Goal: Transaction & Acquisition: Purchase product/service

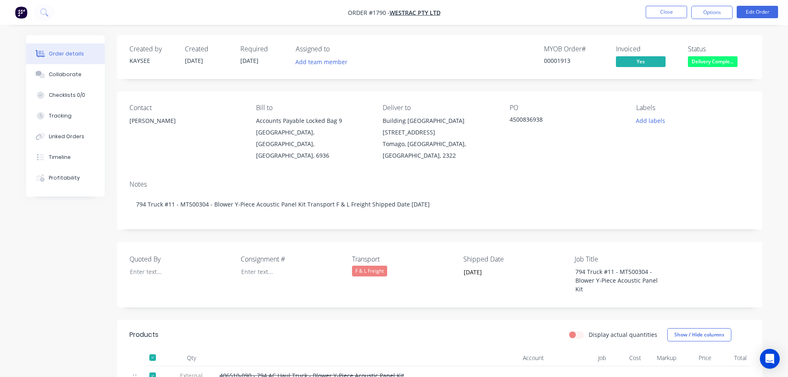
scroll to position [124, 0]
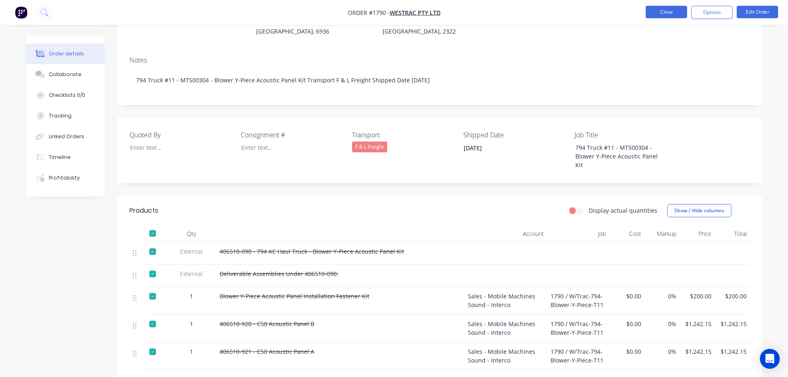
click at [656, 10] on button "Close" at bounding box center [666, 12] width 41 height 12
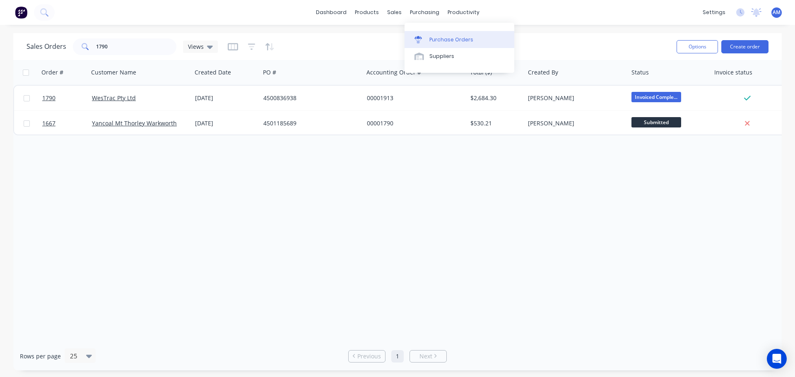
click at [445, 40] on div "Purchase Orders" at bounding box center [451, 39] width 44 height 7
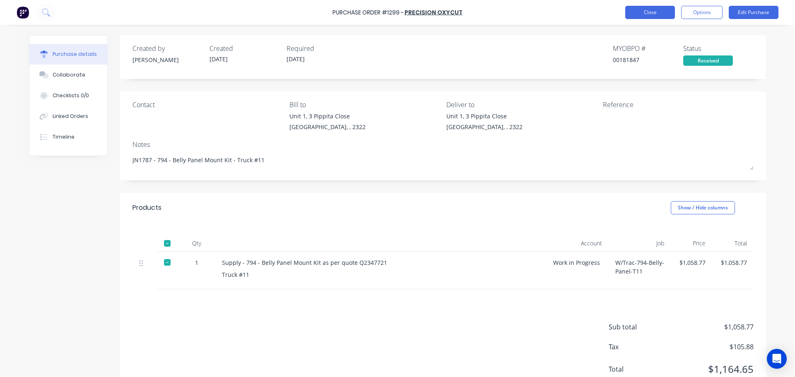
click at [642, 13] on button "Close" at bounding box center [650, 12] width 50 height 13
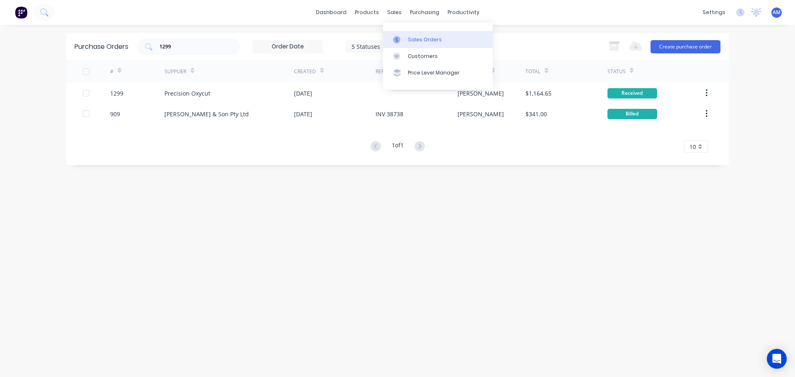
click at [418, 38] on div "Sales Orders" at bounding box center [425, 39] width 34 height 7
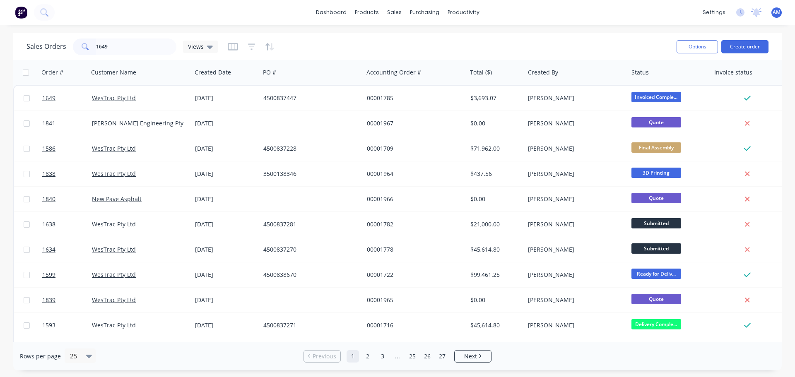
type input "1649"
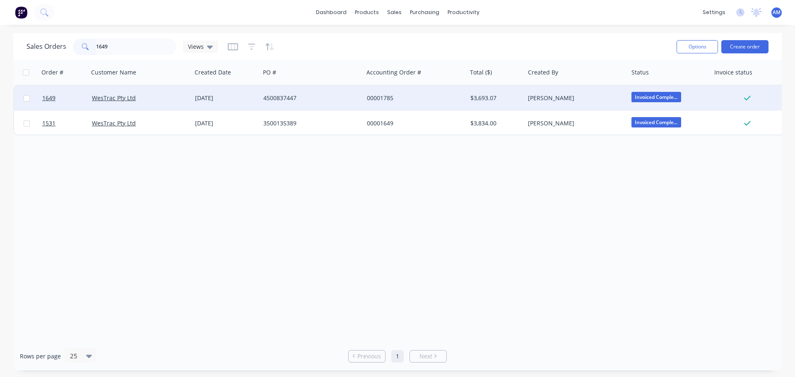
click at [278, 96] on div "4500837447" at bounding box center [309, 98] width 92 height 8
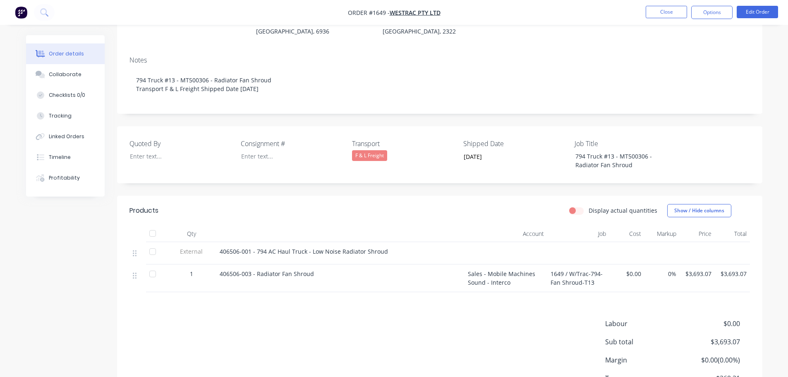
scroll to position [83, 0]
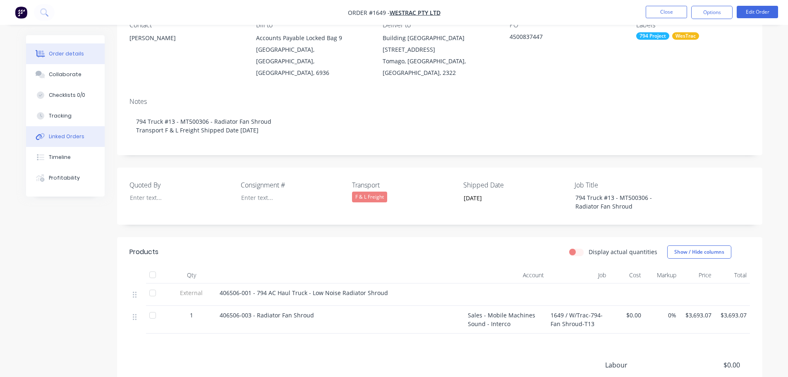
click at [66, 134] on div "Linked Orders" at bounding box center [67, 136] width 36 height 7
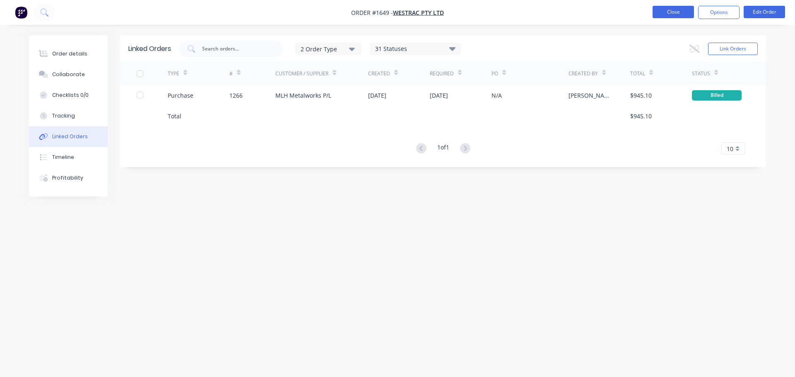
click at [673, 17] on button "Close" at bounding box center [672, 12] width 41 height 12
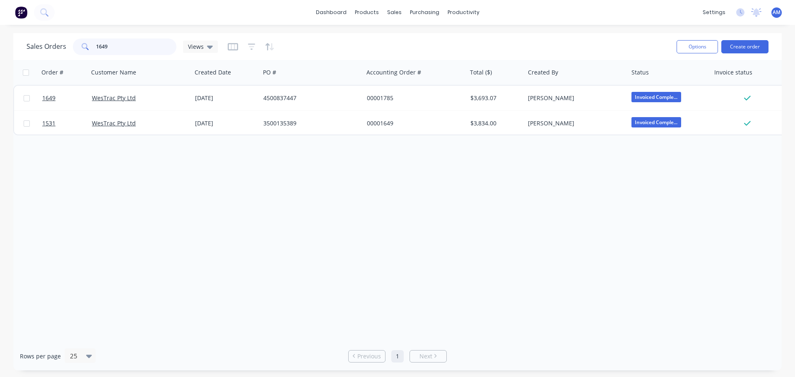
drag, startPoint x: 132, startPoint y: 49, endPoint x: 110, endPoint y: 47, distance: 22.0
click at [110, 47] on input "1649" at bounding box center [136, 46] width 81 height 17
drag, startPoint x: 113, startPoint y: 52, endPoint x: 110, endPoint y: 41, distance: 11.4
click at [110, 41] on input "1649" at bounding box center [136, 46] width 81 height 17
drag, startPoint x: 111, startPoint y: 43, endPoint x: 75, endPoint y: 44, distance: 35.6
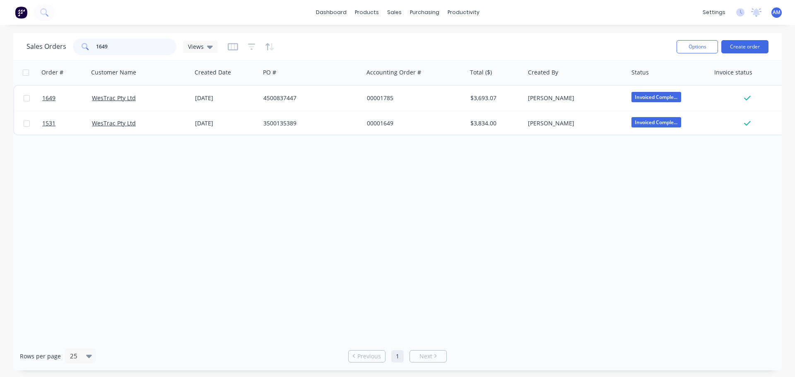
click at [76, 44] on div "1649" at bounding box center [124, 46] width 103 height 17
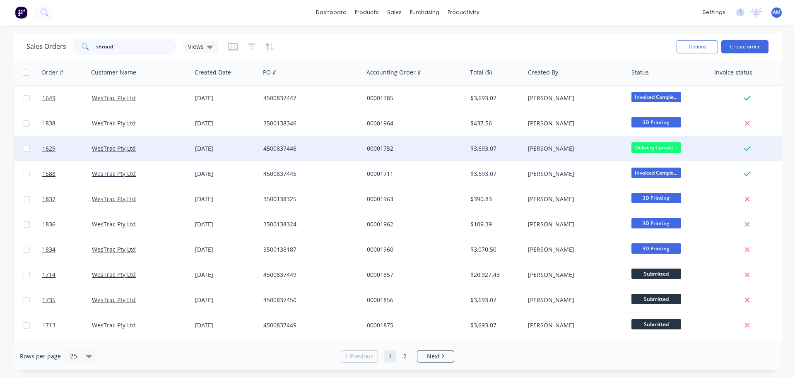
type input "shroud"
click at [286, 147] on div "4500837446" at bounding box center [309, 148] width 92 height 8
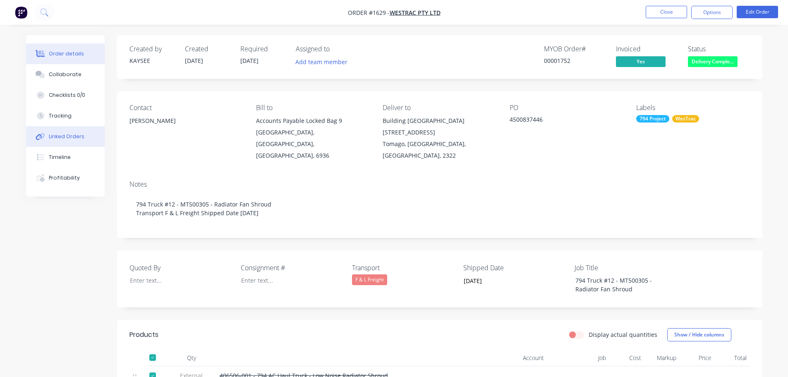
click at [69, 136] on div "Linked Orders" at bounding box center [67, 136] width 36 height 7
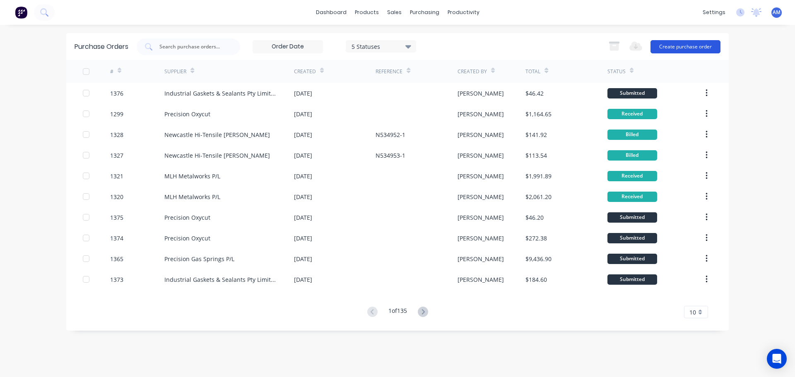
click at [692, 48] on button "Create purchase order" at bounding box center [685, 46] width 70 height 13
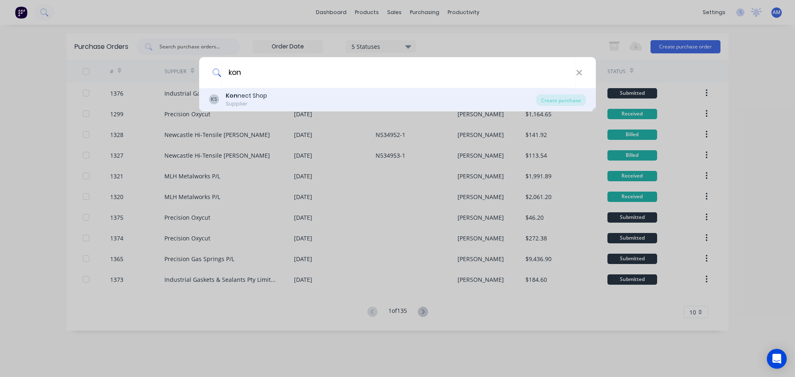
type input "kon"
click at [240, 96] on div "Kon nect Shop" at bounding box center [246, 95] width 41 height 9
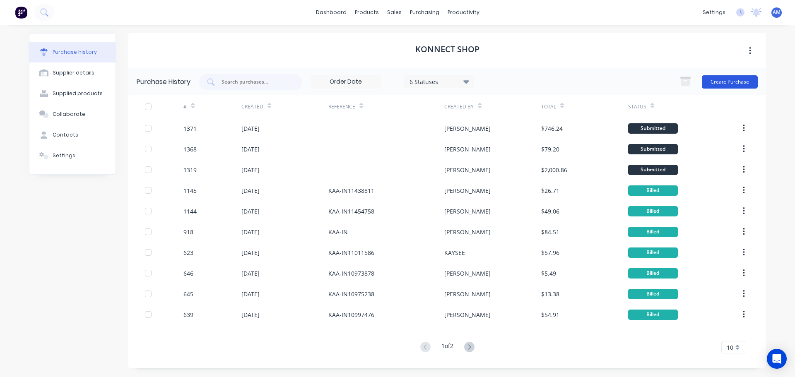
click at [736, 82] on button "Create Purchase" at bounding box center [730, 81] width 56 height 13
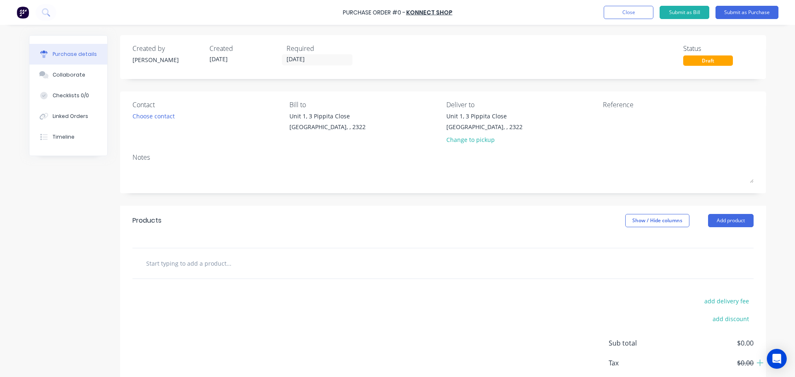
click at [214, 264] on input "text" at bounding box center [229, 263] width 166 height 17
paste input "B M10X30 109 - M10 X 30 10.9 HEX HD BOLT"
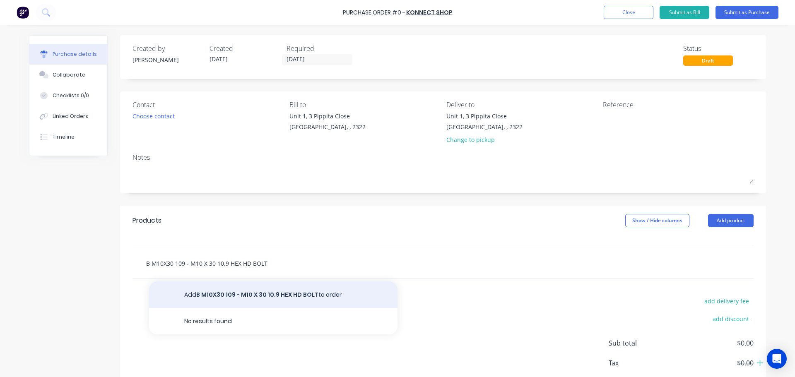
type input "B M10X30 109 - M10 X 30 10.9 HEX HD BOLT"
click at [281, 294] on button "Add B M10X30 109 - M10 X 30 10.9 HEX HD BOLT to order" at bounding box center [273, 294] width 248 height 26
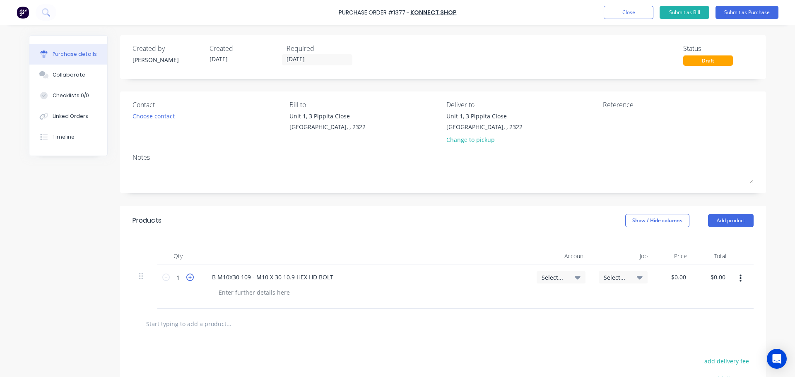
click at [188, 279] on icon at bounding box center [189, 277] width 7 height 7
click at [188, 278] on icon at bounding box center [189, 277] width 7 height 7
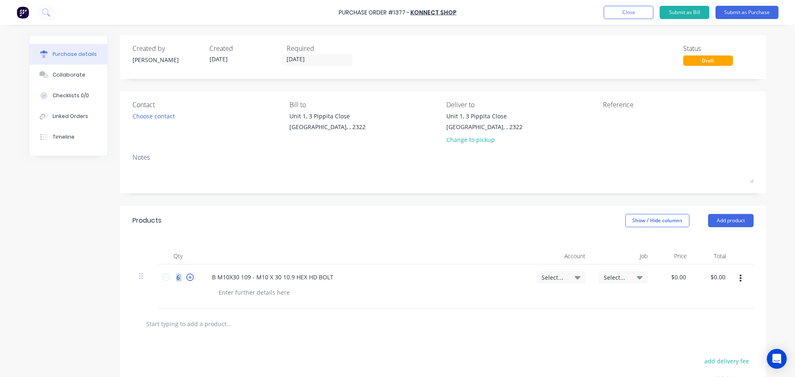
click at [188, 278] on icon at bounding box center [189, 277] width 7 height 7
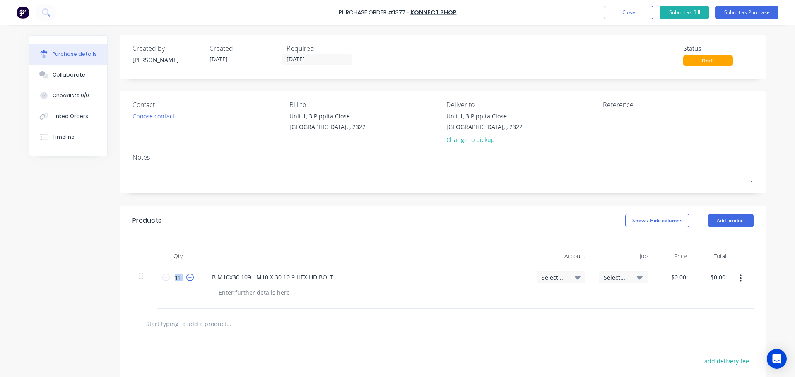
click at [188, 278] on icon at bounding box center [189, 277] width 7 height 7
type input "12"
click at [194, 324] on input "text" at bounding box center [229, 323] width 166 height 17
paste input "B M10X25 109 - M10 X 25 10.9 HEX HD BOLT"
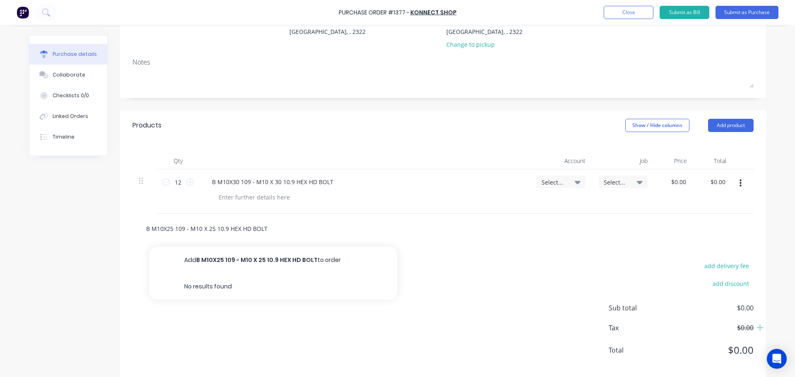
scroll to position [106, 0]
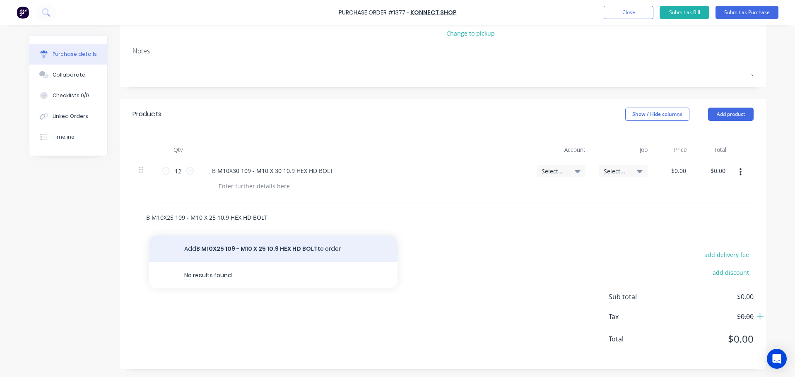
type input "B M10X25 109 - M10 X 25 10.9 HEX HD BOLT"
click at [278, 248] on button "Add B M10X25 109 - M10 X 25 10.9 HEX HD BOLT to order" at bounding box center [273, 248] width 248 height 26
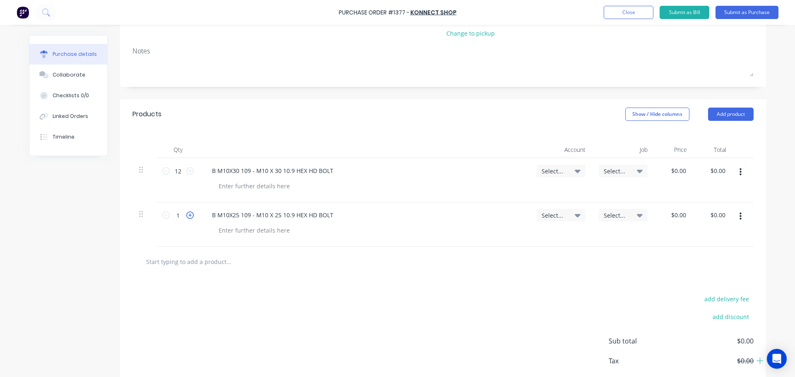
click at [186, 217] on icon at bounding box center [189, 214] width 7 height 7
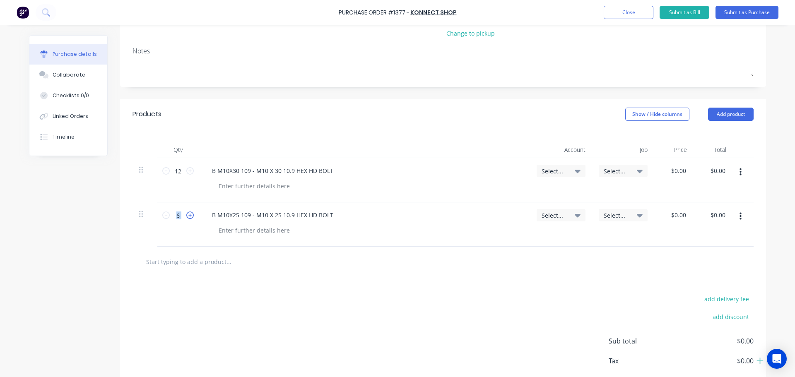
click at [186, 217] on icon at bounding box center [189, 214] width 7 height 7
click at [186, 216] on icon at bounding box center [189, 214] width 7 height 7
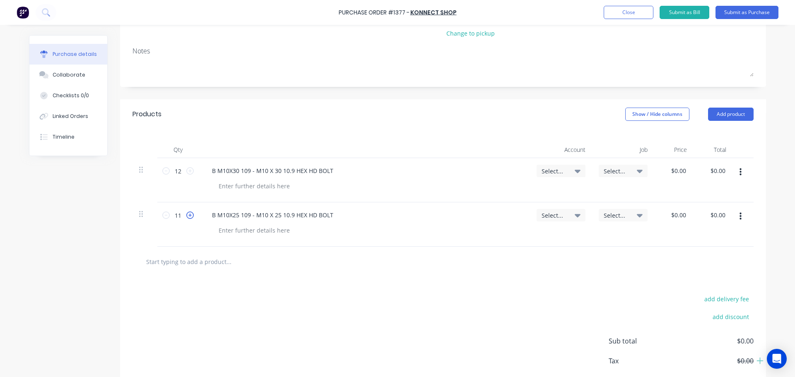
click at [186, 216] on icon at bounding box center [189, 214] width 7 height 7
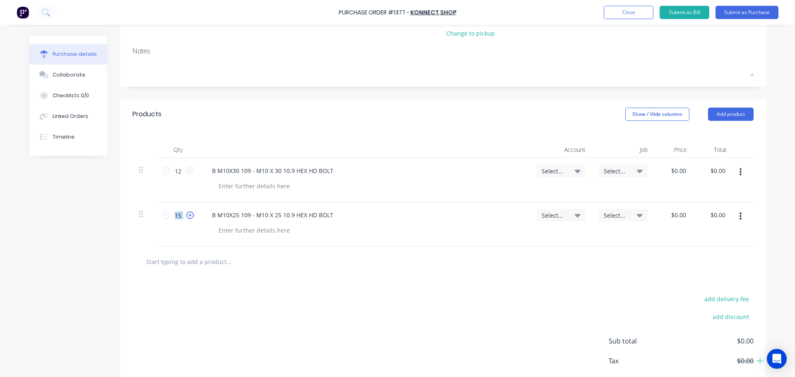
type input "16"
click at [190, 259] on input "text" at bounding box center [229, 261] width 166 height 17
paste input "NN M10 10 Z - M10 DIN985 CL.10 Z/P NYLOC NUT"
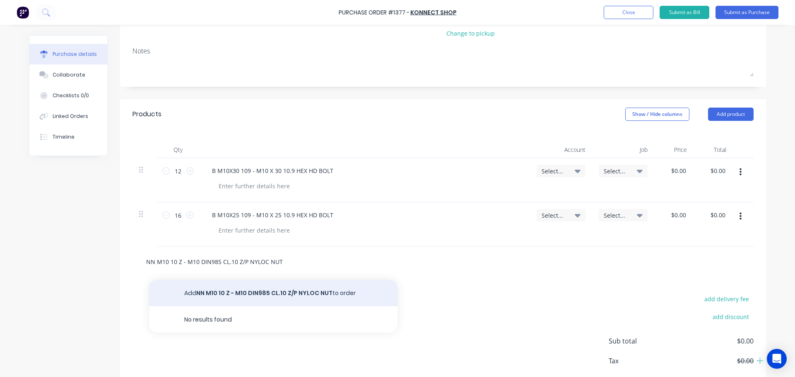
type input "NN M10 10 Z - M10 DIN985 CL.10 Z/P NYLOC NUT"
click at [240, 289] on button "Add NN M10 10 Z - M10 DIN985 CL.10 Z/P NYLOC NUT to order" at bounding box center [273, 293] width 248 height 26
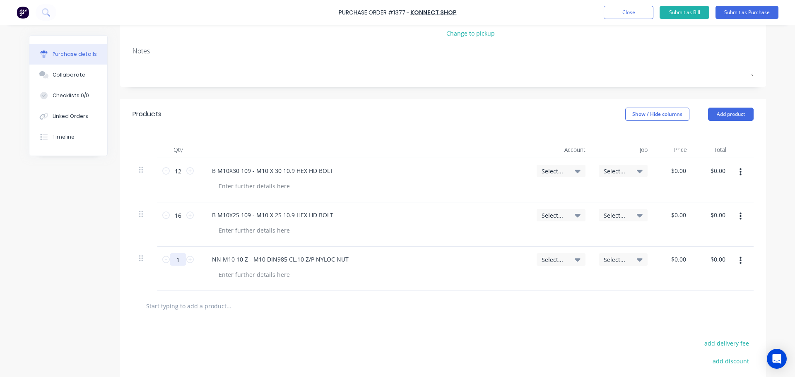
click at [177, 260] on input "1" at bounding box center [178, 259] width 17 height 12
type input "28"
click at [204, 308] on input "text" at bounding box center [229, 306] width 166 height 17
paste input "W M10 10 Z - M10 CL.10 Z/P FLAT ROUND WASHER"
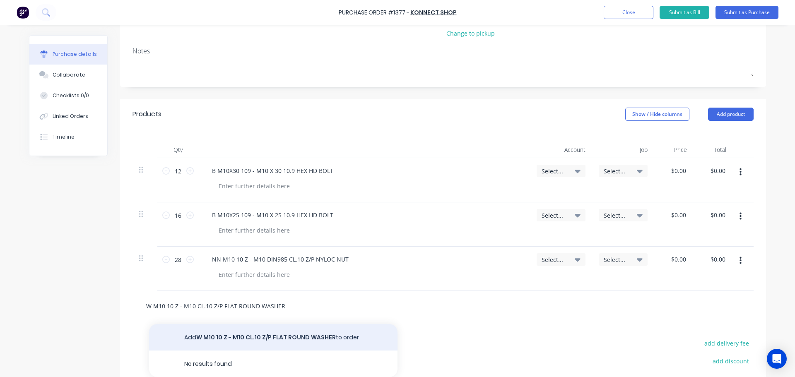
type input "W M10 10 Z - M10 CL.10 Z/P FLAT ROUND WASHER"
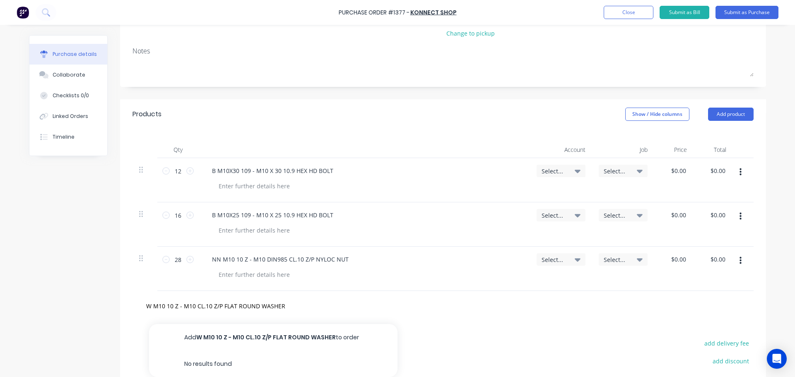
click at [263, 337] on button "Add W M10 10 Z - M10 CL.10 Z/P FLAT ROUND WASHER to order" at bounding box center [273, 337] width 248 height 26
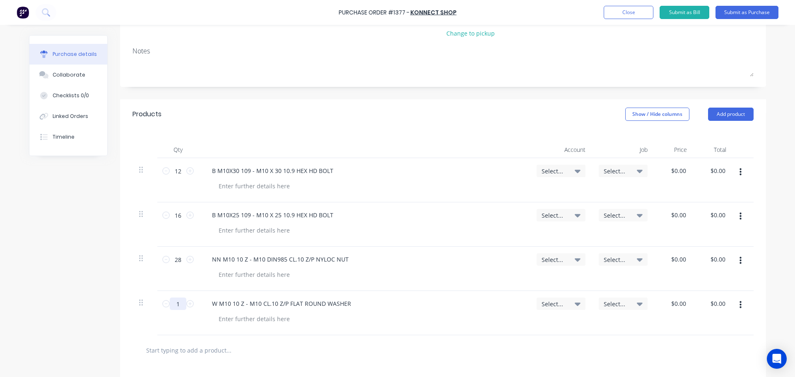
click at [176, 303] on input "1" at bounding box center [178, 304] width 17 height 12
type input "56"
click at [159, 55] on div "Notes" at bounding box center [442, 51] width 621 height 10
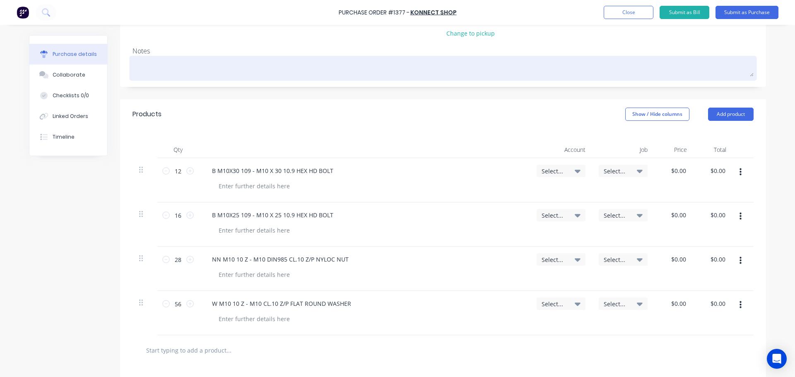
click at [154, 62] on textarea at bounding box center [442, 67] width 621 height 19
click at [153, 76] on textarea at bounding box center [442, 67] width 621 height 19
type textarea "x"
type textarea "J"
type textarea "x"
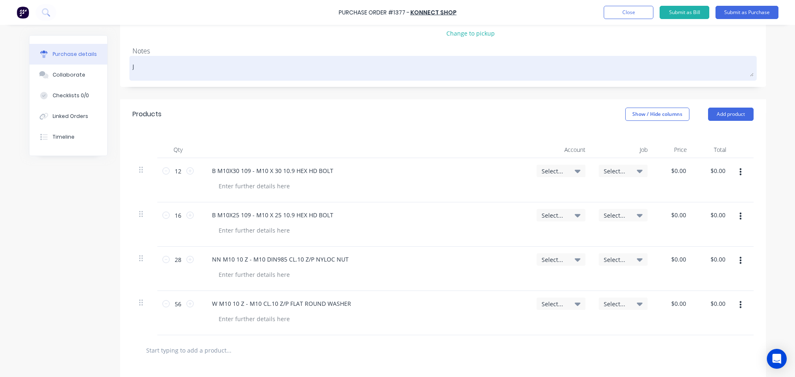
type textarea "JN"
type textarea "x"
type textarea "JN"
type textarea "x"
type textarea "JN 1"
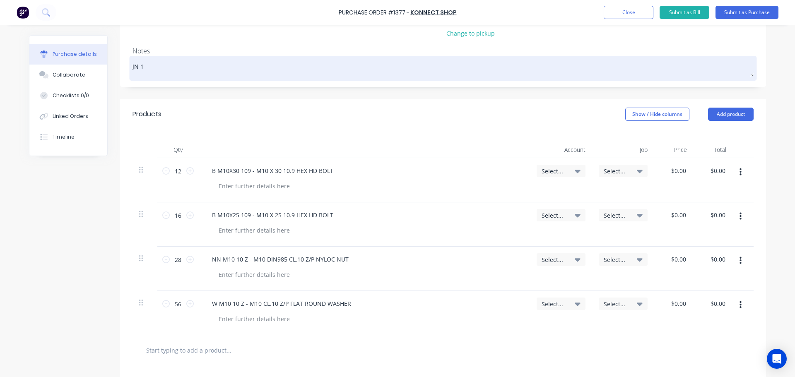
type textarea "x"
type textarea "JN 16"
type textarea "x"
type textarea "JN 164"
type textarea "x"
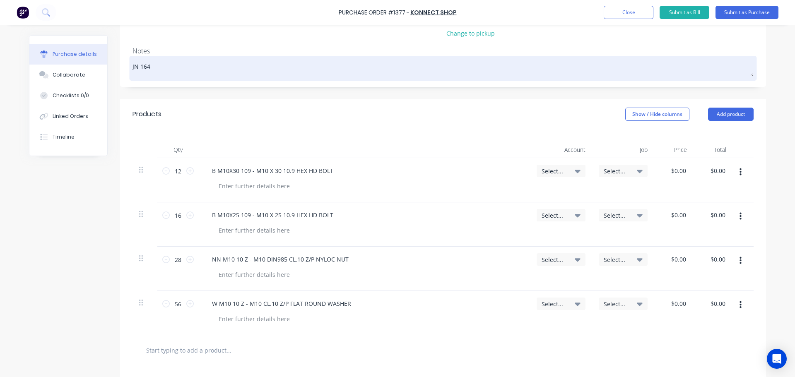
type textarea "JN 1649"
type textarea "x"
type textarea "JN 1649"
type textarea "x"
type textarea "JN 1649 F"
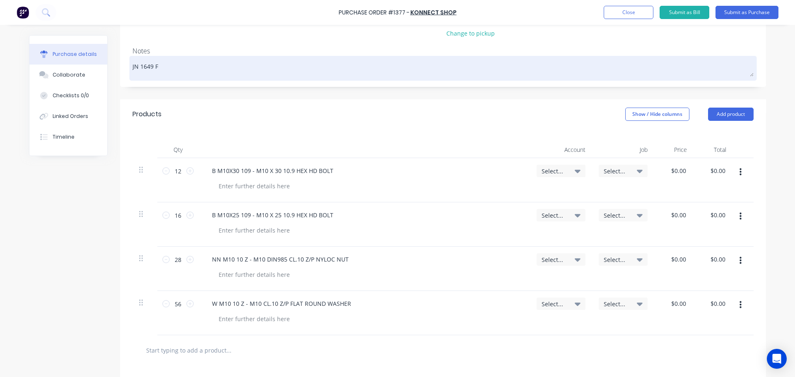
type textarea "x"
type textarea "JN 1649 Fa"
type textarea "x"
type textarea "JN 1649 Fan"
type textarea "x"
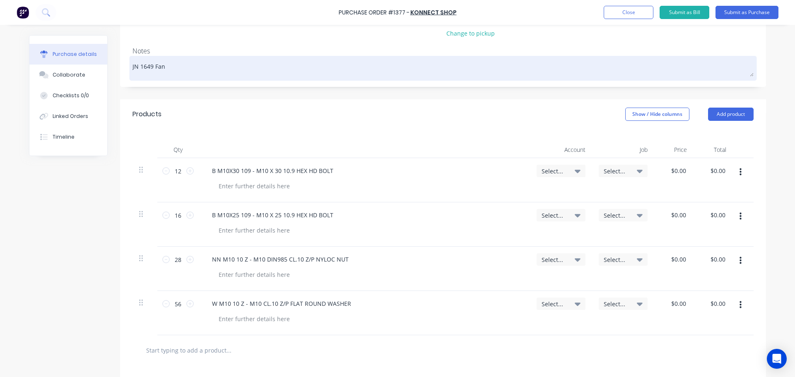
type textarea "JN 1649 Fan"
type textarea "x"
type textarea "JN 1649 Fan S"
type textarea "x"
type textarea "JN 1649 Fan Sh"
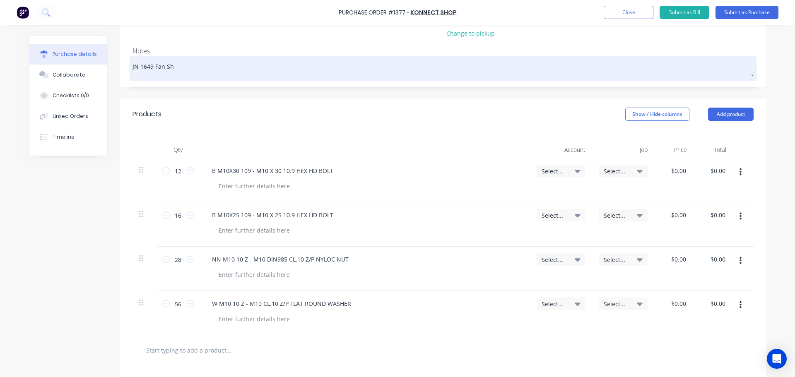
type textarea "x"
type textarea "JN 1649 Fan Shr"
type textarea "x"
type textarea "JN 1649 Fan Shro"
type textarea "x"
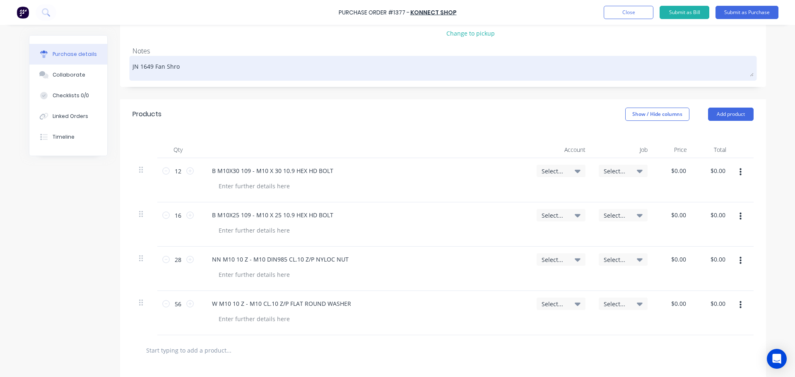
type textarea "JN 1649 Fan Shrou"
type textarea "x"
type textarea "JN 1649 Fan Shroud"
type textarea "x"
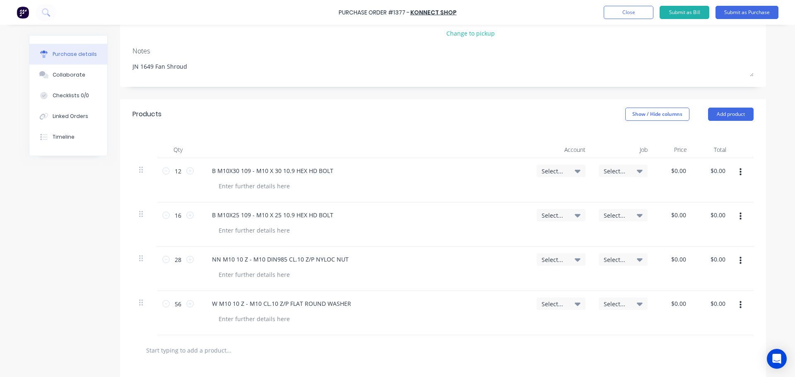
type textarea "JN 1649 Fan Shroud"
type textarea "x"
type textarea "JN 1649 Fan Shroud"
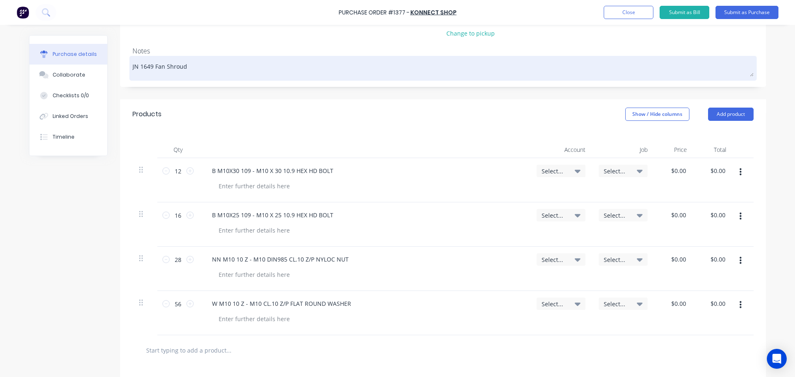
drag, startPoint x: 154, startPoint y: 64, endPoint x: 177, endPoint y: 65, distance: 23.6
click at [177, 65] on textarea "JN 1649 Fan Shroud" at bounding box center [442, 67] width 621 height 19
drag, startPoint x: 151, startPoint y: 67, endPoint x: 186, endPoint y: 67, distance: 35.2
click at [186, 67] on textarea "JN 1649 Fan Shroud" at bounding box center [442, 67] width 621 height 19
paste textarea "406506-003 - Radiator Fan Shroud"
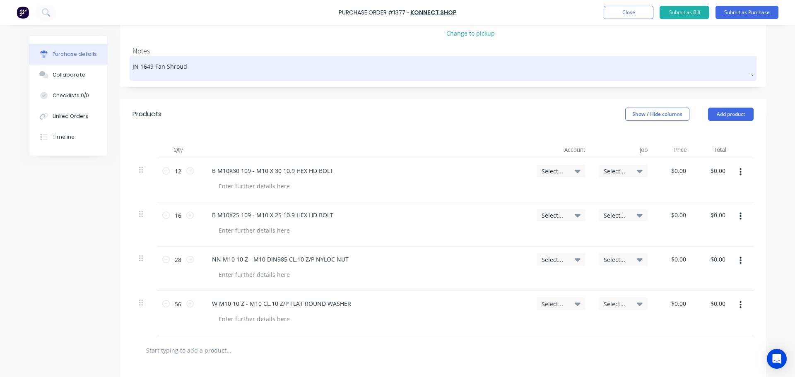
type textarea "x"
type textarea "JN 1649 406506-003 - Radiator Fan Shroud"
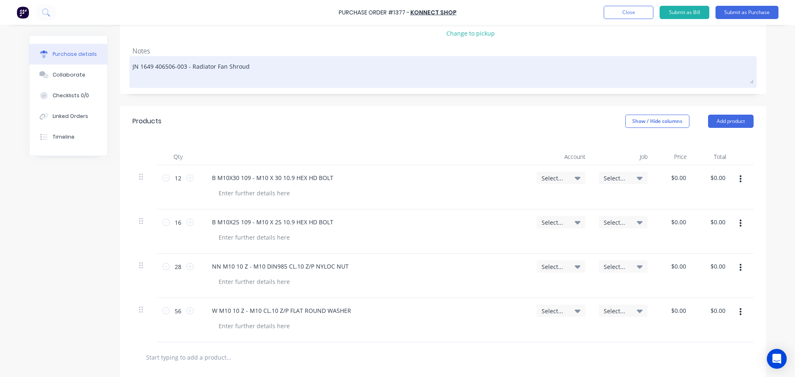
drag, startPoint x: 149, startPoint y: 67, endPoint x: 177, endPoint y: 70, distance: 27.9
click at [149, 67] on textarea "JN 1649 406506-003 - Radiator Fan Shroud" at bounding box center [442, 71] width 621 height 26
type textarea "x"
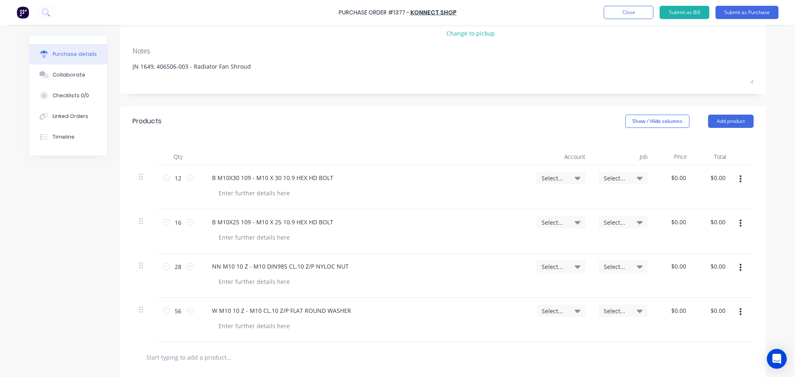
type textarea "JN 1649, 406506-003 - Radiator Fan Shroud"
type textarea "x"
type textarea "JN 1649, 406506-003 - Radiator Fan Shroud"
click at [615, 175] on span "Select..." at bounding box center [615, 178] width 25 height 9
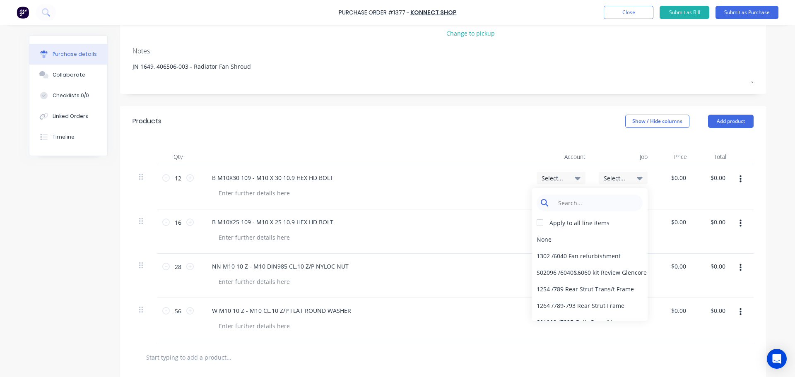
type textarea "x"
click at [586, 202] on input at bounding box center [595, 203] width 85 height 17
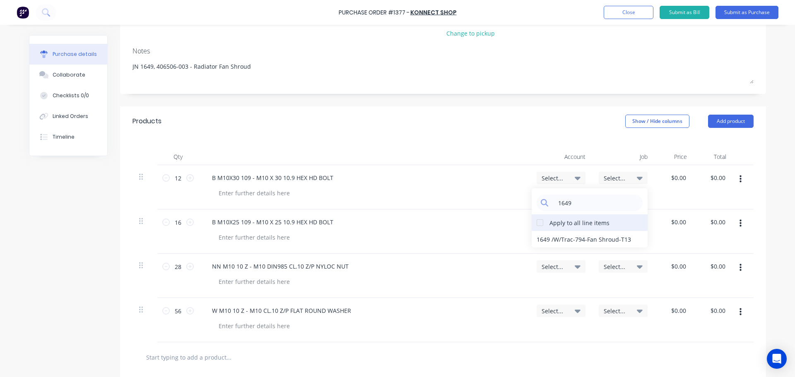
type input "1649"
drag, startPoint x: 538, startPoint y: 221, endPoint x: 546, endPoint y: 228, distance: 10.2
click at [538, 221] on div at bounding box center [539, 222] width 17 height 17
click at [569, 237] on div "1649 / W/Trac-794-Fan Shroud-T13" at bounding box center [589, 239] width 116 height 17
click at [575, 176] on icon at bounding box center [577, 177] width 6 height 9
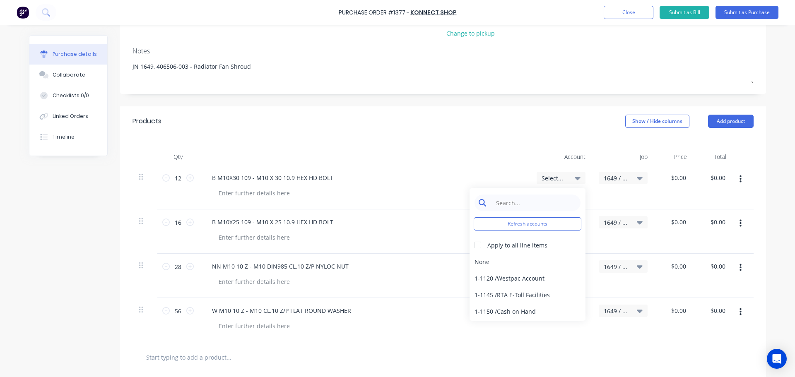
type textarea "x"
click at [503, 199] on input at bounding box center [533, 203] width 85 height 17
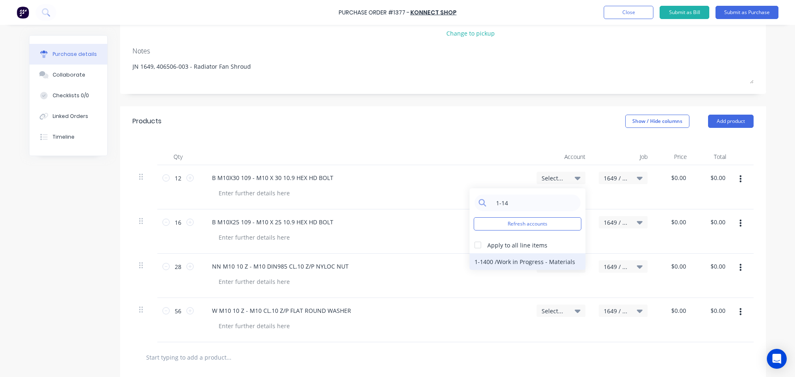
type input "1-14"
click at [531, 260] on div "1-1400 / Work in Progress - Materials" at bounding box center [527, 261] width 116 height 17
click at [574, 180] on icon at bounding box center [577, 177] width 6 height 9
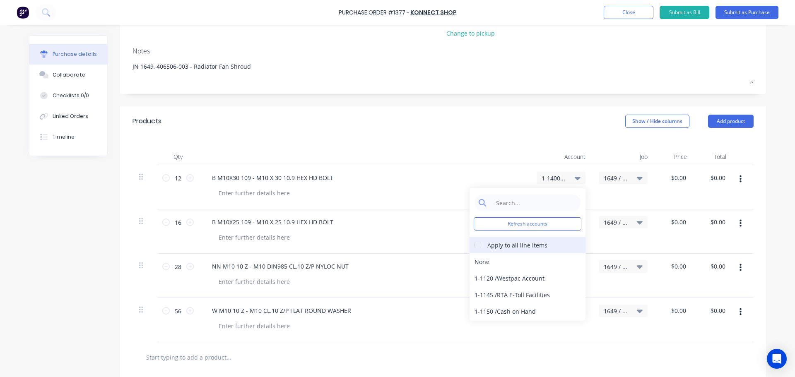
click at [475, 246] on div at bounding box center [477, 245] width 17 height 17
type textarea "x"
click at [520, 210] on input at bounding box center [533, 203] width 85 height 17
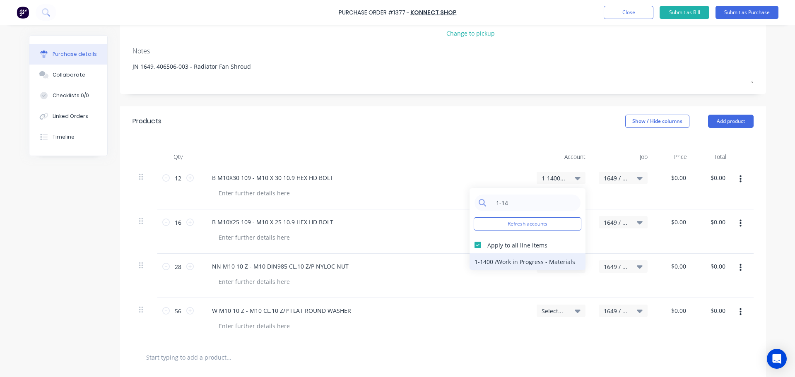
type input "1-14"
click at [526, 264] on div "1-1400 / Work in Progress - Materials" at bounding box center [527, 261] width 116 height 17
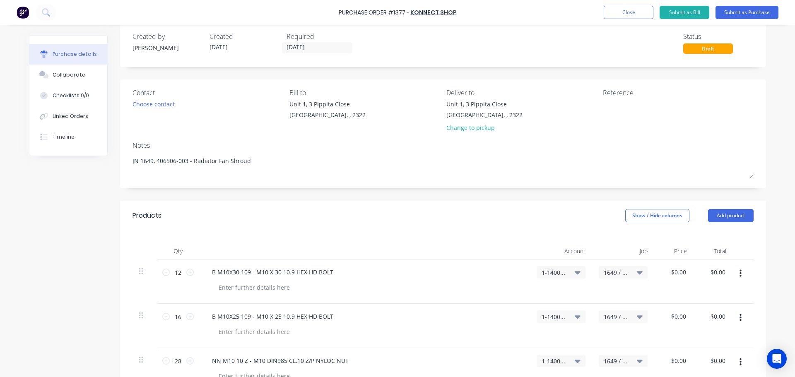
scroll to position [0, 0]
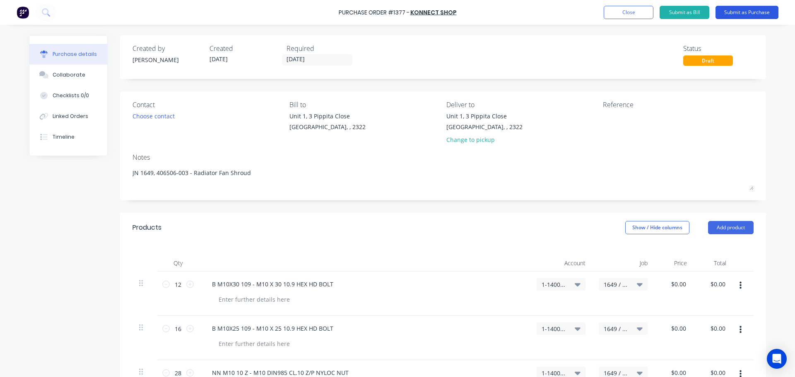
click at [749, 13] on button "Submit as Purchase" at bounding box center [746, 12] width 63 height 13
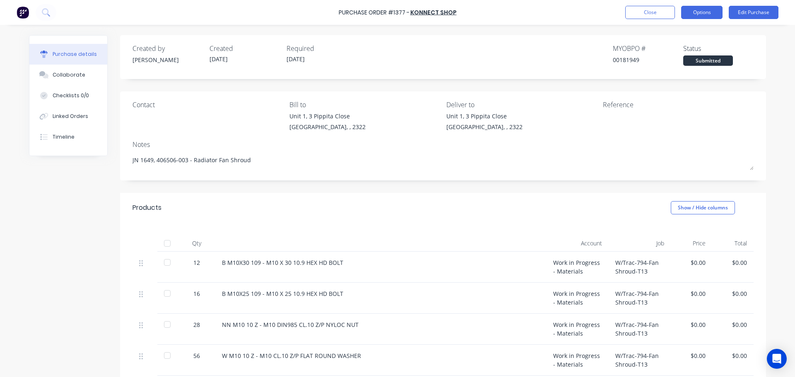
click at [699, 12] on button "Options" at bounding box center [701, 12] width 41 height 13
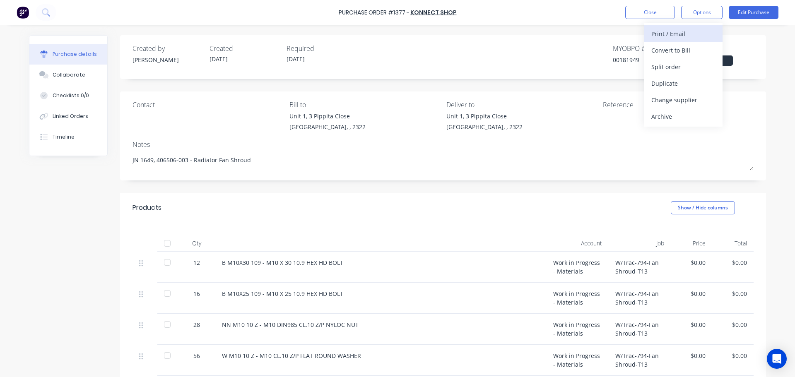
click at [675, 31] on div "Print / Email" at bounding box center [683, 34] width 64 height 12
click at [669, 66] on div "Without pricing" at bounding box center [683, 67] width 64 height 12
type textarea "x"
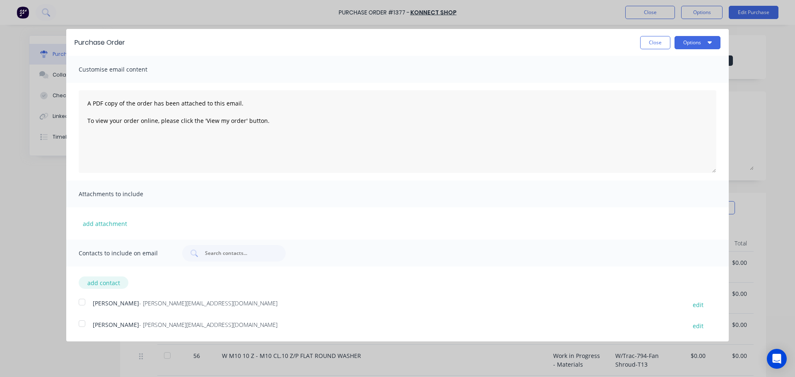
click at [107, 279] on button "add contact" at bounding box center [104, 282] width 50 height 12
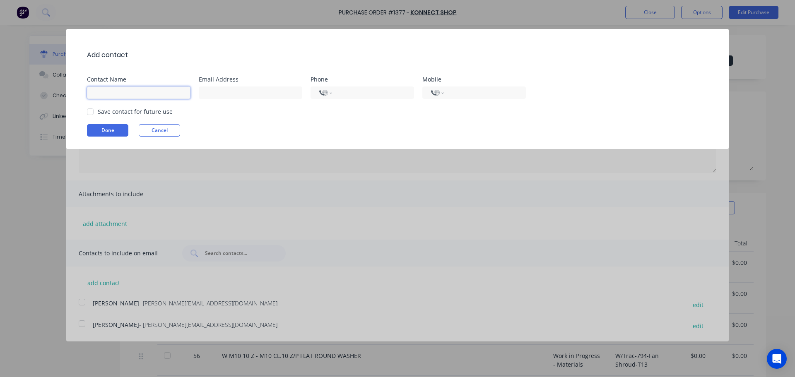
click at [123, 91] on input at bounding box center [138, 93] width 103 height 12
type input "greg"
click at [163, 132] on button "Cancel" at bounding box center [159, 130] width 41 height 12
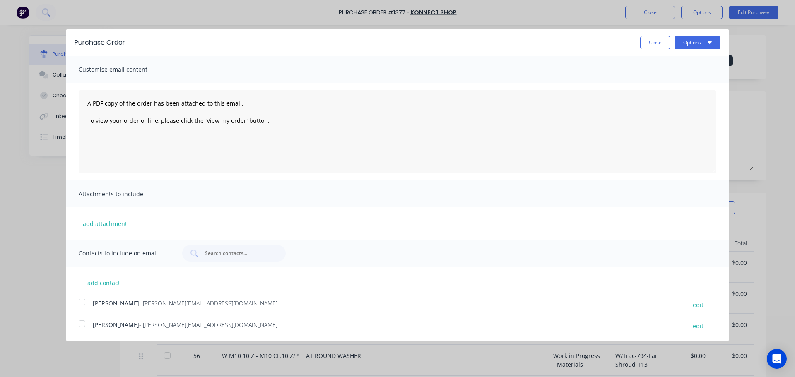
click at [84, 302] on div at bounding box center [82, 302] width 17 height 17
click at [654, 43] on button "Close" at bounding box center [655, 42] width 30 height 13
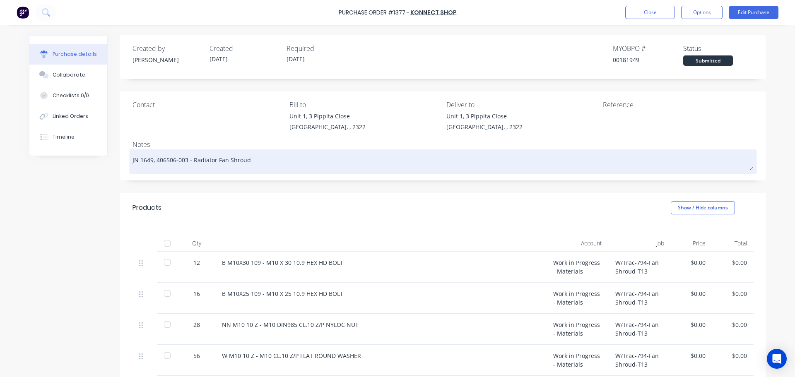
click at [254, 165] on textarea "JN 1649, 406506-003 - Radiator Fan Shroud" at bounding box center [442, 160] width 621 height 19
type textarea "x"
type textarea "JN 1649, 406506-003 - Radiator Fan Shroud"
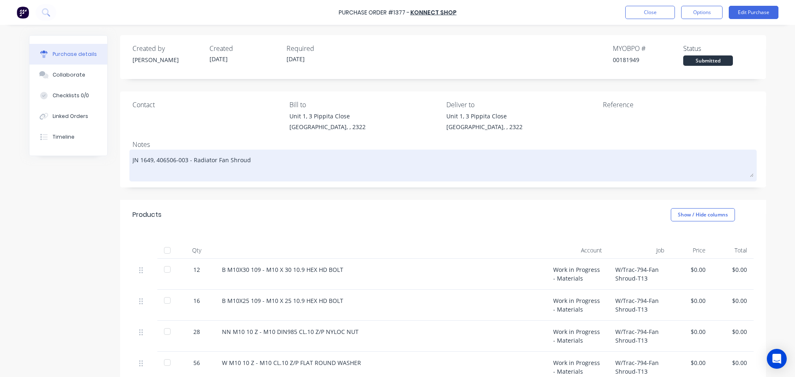
type textarea "x"
type textarea "JN 1649, 406506-003 - Radiator Fan Shroud"
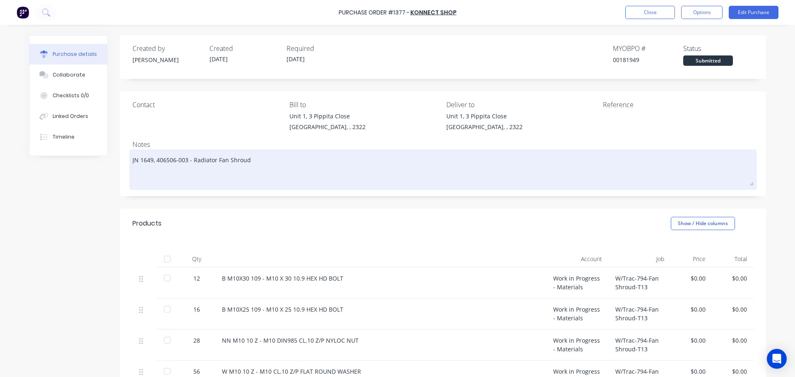
type textarea "x"
type textarea "JN 1649, 406506-003 - Radiator Fan Shroud H"
type textarea "x"
type textarea "JN 1649, 406506-003 - Radiator Fan Shroud Hu"
type textarea "x"
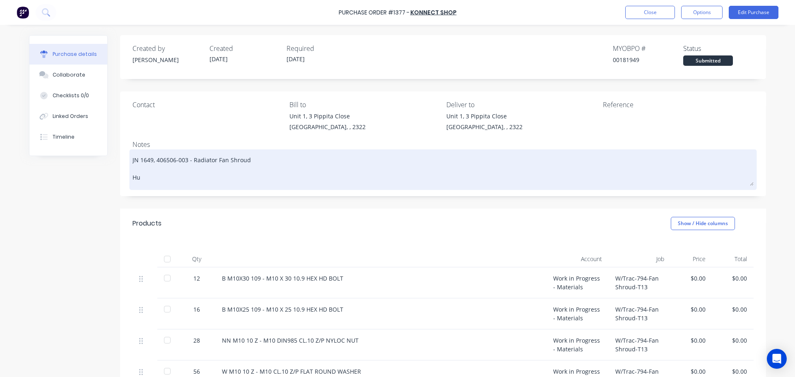
type textarea "JN 1649, 406506-003 - Radiator Fan Shroud Hui"
type textarea "x"
type textarea "JN 1649, 406506-003 - Radiator Fan Shroud Huis"
type textarea "x"
type textarea "JN 1649, 406506-003 - Radiator Fan Shroud Huish"
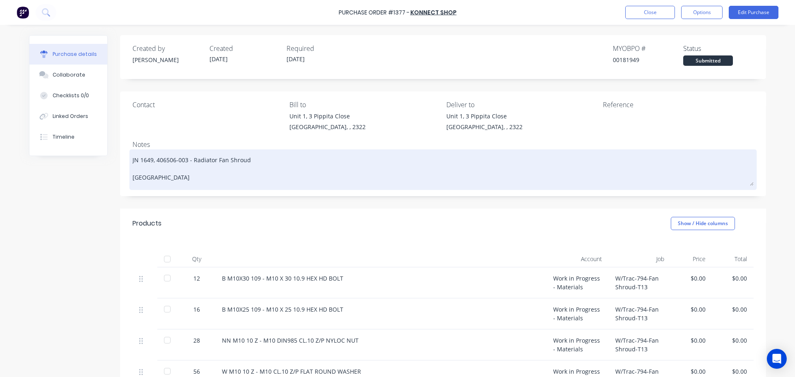
type textarea "x"
type textarea "JN 1649, 406506-003 - Radiator Fan Shroud Huish"
type textarea "x"
type textarea "JN 1649, 406506-003 - Radiator Fan Shroud Huish p"
type textarea "x"
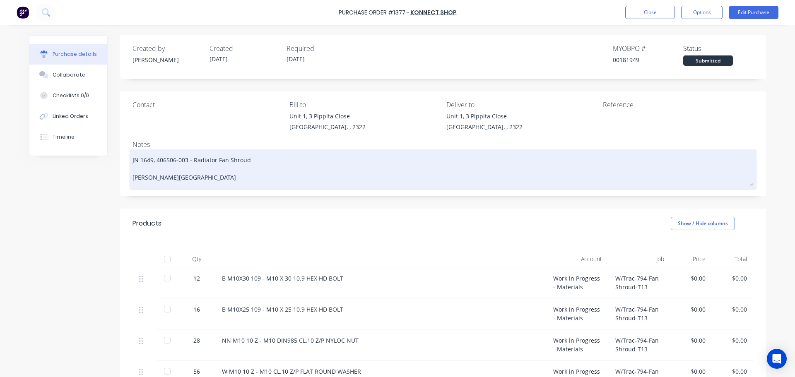
type textarea "JN 1649, 406506-003 - Radiator Fan Shroud Huish pa"
type textarea "x"
type textarea "JN 1649, 406506-003 - Radiator Fan Shroud Huish pak"
type textarea "x"
type textarea "JN 1649, 406506-003 - Radiator Fan Shroud Huish pak"
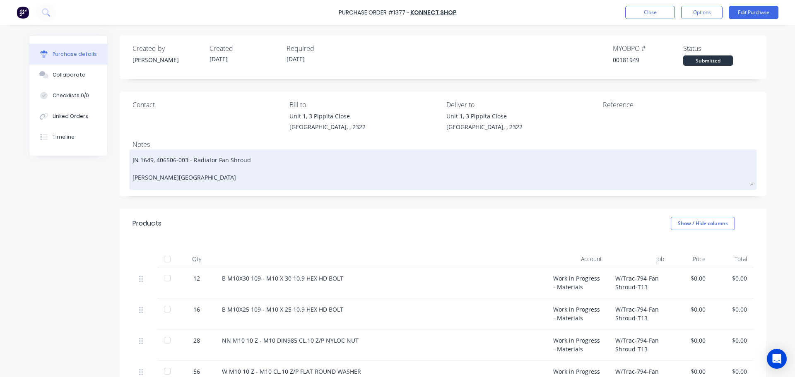
type textarea "x"
type textarea "JN 1649, 406506-003 - Radiator Fan Shroud Huish pak t"
type textarea "x"
type textarea "JN 1649, 406506-003 - Radiator Fan Shroud Huish pak to"
type textarea "x"
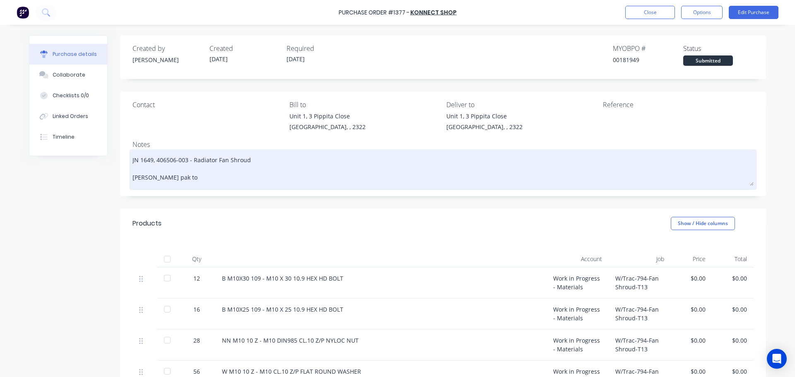
type textarea "JN 1649, 406506-003 - Radiator Fan Shroud Huish pak to"
type textarea "x"
type textarea "JN 1649, 406506-003 - Radiator Fan Shroud Huish pak to c"
type textarea "x"
type textarea "JN 1649, 406506-003 - Radiator Fan Shroud Huish pak to co"
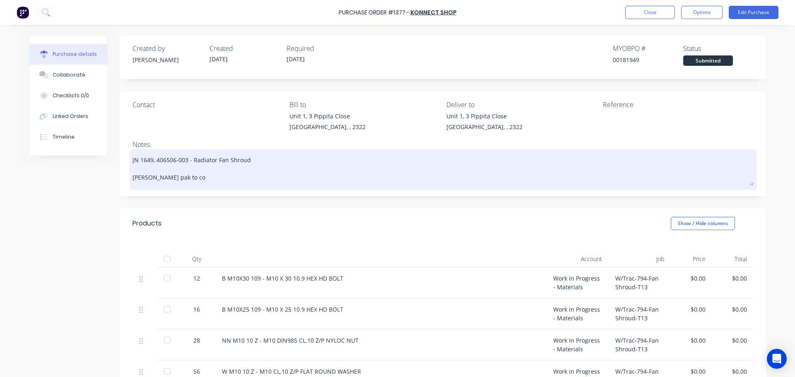
type textarea "x"
type textarea "JN 1649, 406506-003 - Radiator Fan Shroud Huish pak to col"
type textarea "x"
type textarea "JN 1649, 406506-003 - Radiator Fan Shroud Huish pak to coll"
type textarea "x"
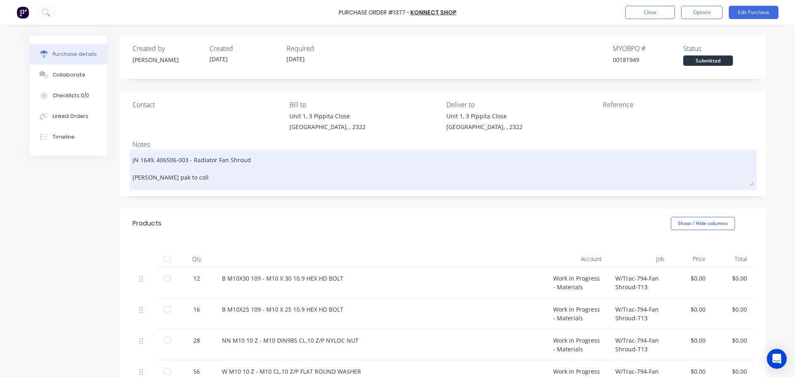
type textarea "JN 1649, 406506-003 - Radiator Fan Shroud Huish pak to colle"
type textarea "x"
type textarea "JN 1649, 406506-003 - Radiator Fan Shroud Huish pak to collec"
type textarea "x"
type textarea "JN 1649, 406506-003 - Radiator Fan Shroud Huish pak to collect"
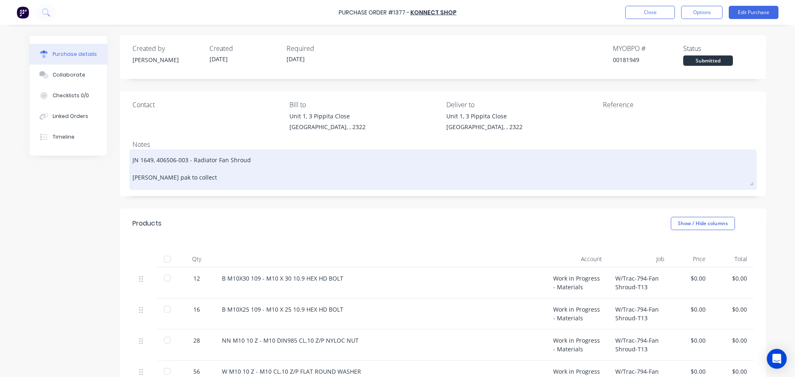
type textarea "x"
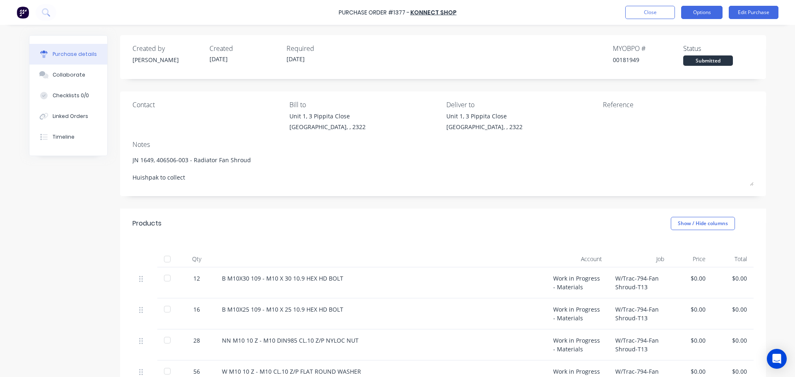
type textarea "JN 1649, 406506-003 - Radiator Fan Shroud Huishpak to collect"
type textarea "x"
type textarea "JN 1649, 406506-003 - Radiator Fan Shroud Huishpak to collect"
click at [705, 13] on button "Options" at bounding box center [701, 12] width 41 height 13
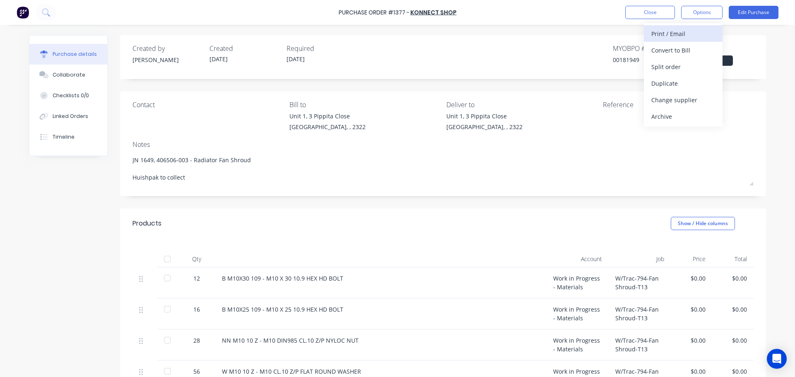
click at [682, 30] on div "Print / Email" at bounding box center [683, 34] width 64 height 12
click at [667, 63] on div "Without pricing" at bounding box center [683, 67] width 64 height 12
type textarea "x"
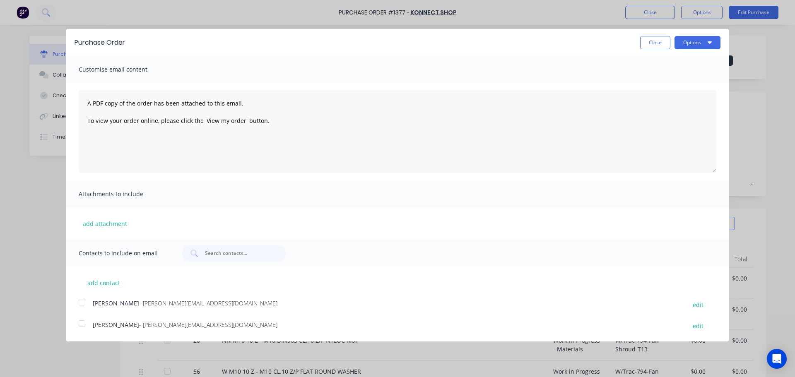
click at [84, 301] on div at bounding box center [82, 302] width 17 height 17
click at [224, 256] on input "text" at bounding box center [238, 253] width 69 height 8
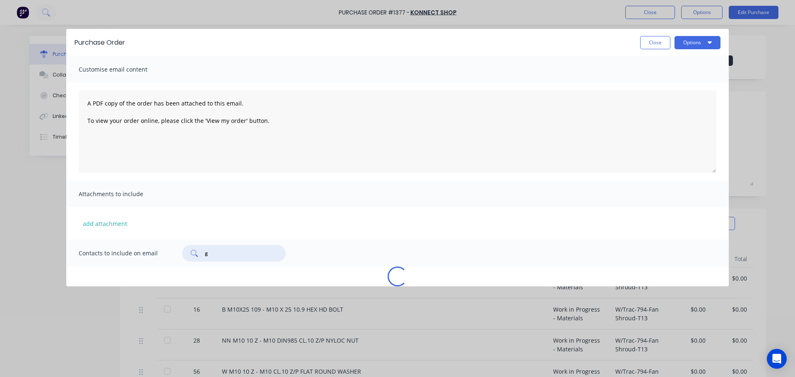
type input "gr"
type textarea "x"
type input "greg"
type textarea "x"
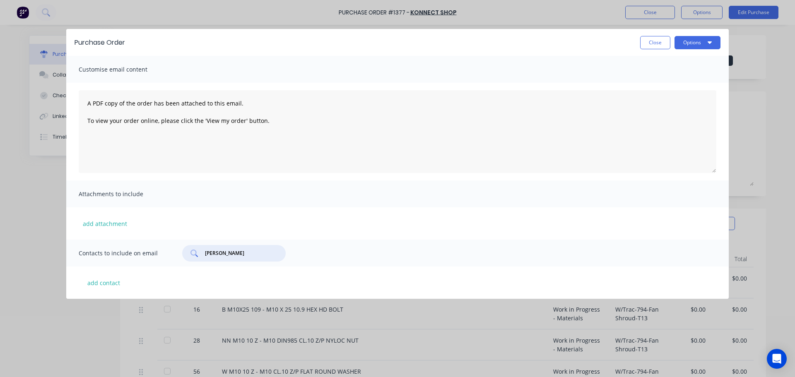
type input "greg"
click at [193, 255] on icon at bounding box center [193, 253] width 6 height 6
click at [195, 252] on icon at bounding box center [193, 253] width 7 height 7
drag, startPoint x: 221, startPoint y: 252, endPoint x: 204, endPoint y: 256, distance: 17.8
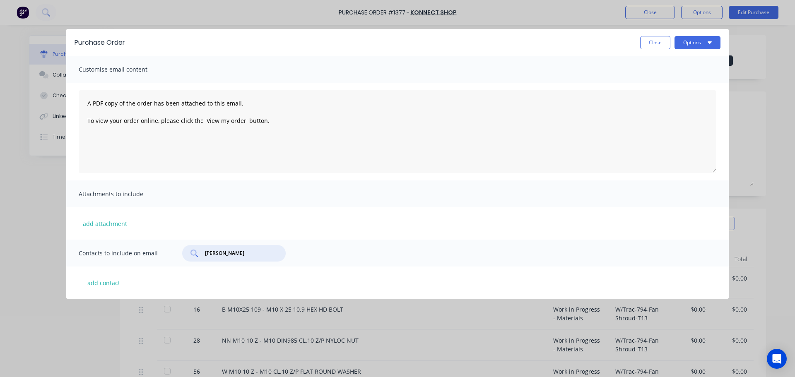
click at [204, 256] on div "greg" at bounding box center [233, 253] width 103 height 17
click at [108, 283] on button "add contact" at bounding box center [104, 282] width 50 height 12
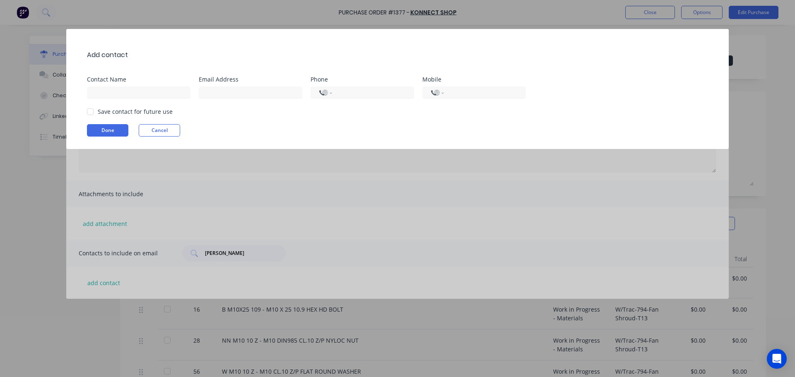
drag, startPoint x: 223, startPoint y: 252, endPoint x: 204, endPoint y: 254, distance: 18.7
click at [204, 254] on div "Add contact Contact Name Email Address Phone International Afghanistan Åland Is…" at bounding box center [397, 188] width 795 height 377
click at [208, 254] on div "Add contact Contact Name Email Address Phone International Afghanistan Åland Is…" at bounding box center [397, 188] width 795 height 377
click at [163, 131] on button "Cancel" at bounding box center [159, 130] width 41 height 12
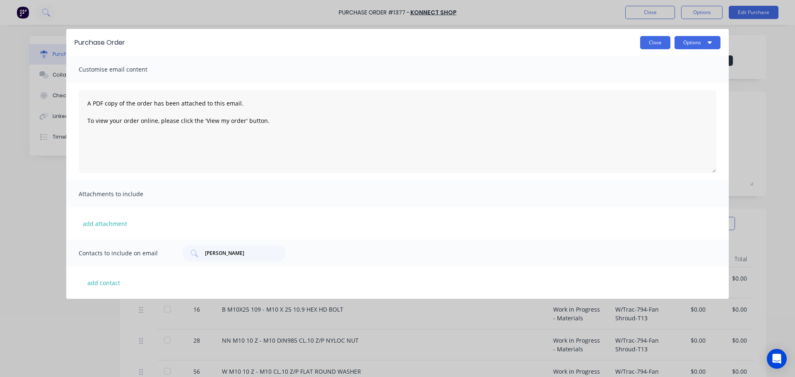
click at [658, 41] on button "Close" at bounding box center [655, 42] width 30 height 13
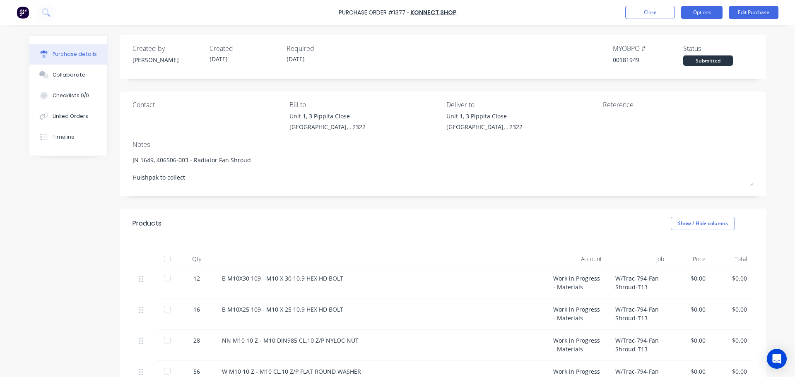
click at [706, 14] on button "Options" at bounding box center [701, 12] width 41 height 13
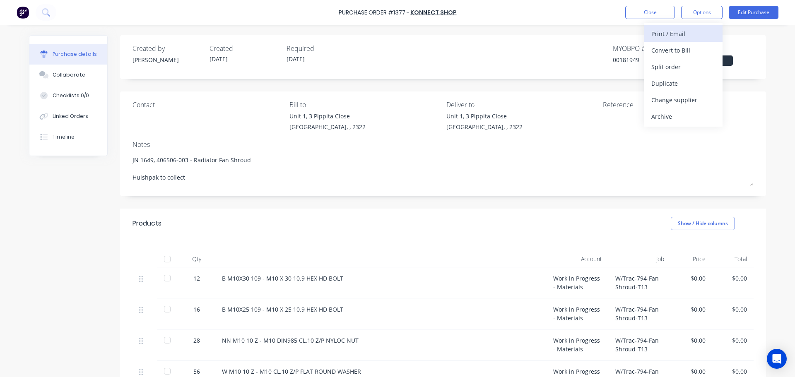
click at [672, 33] on div "Print / Email" at bounding box center [683, 34] width 64 height 12
click at [678, 61] on div "Without pricing" at bounding box center [683, 67] width 64 height 12
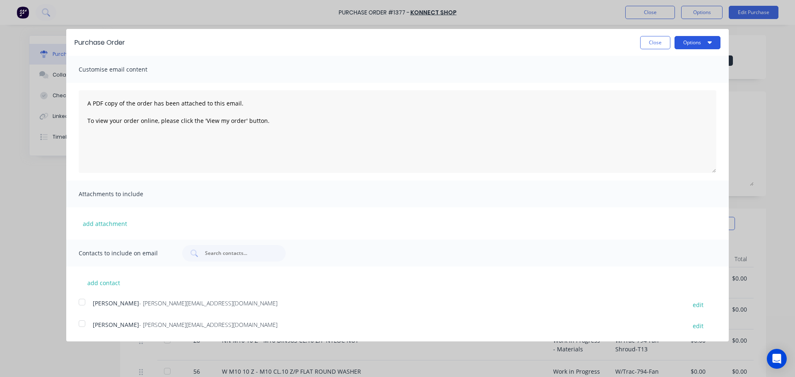
click at [681, 45] on button "Options" at bounding box center [697, 42] width 46 height 13
click at [665, 60] on div "Print" at bounding box center [681, 64] width 64 height 12
click at [654, 41] on button "Close" at bounding box center [655, 42] width 30 height 13
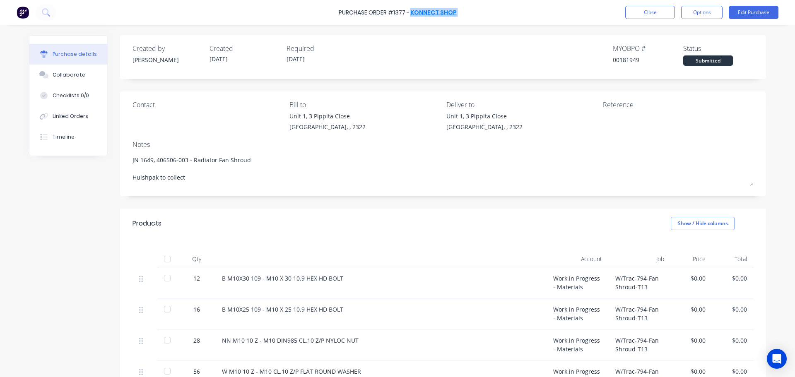
drag, startPoint x: 455, startPoint y: 11, endPoint x: 411, endPoint y: 12, distance: 43.9
click at [411, 12] on div "Purchase Order #1377 - Konnect Shop Close Options Edit Purchase" at bounding box center [397, 12] width 795 height 25
copy div "Konnect Shop Close Options Edit Purchase"
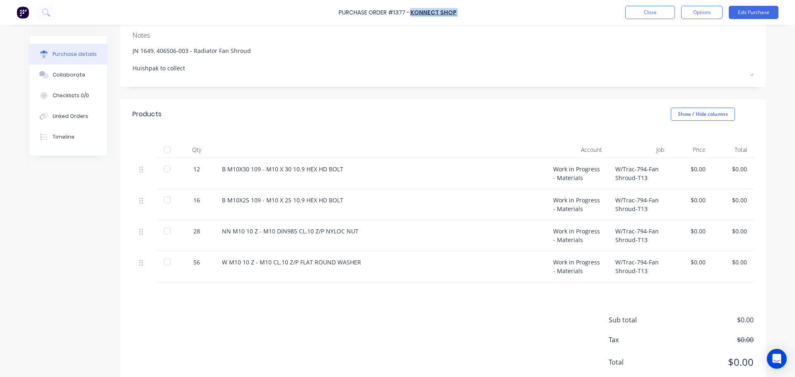
scroll to position [124, 0]
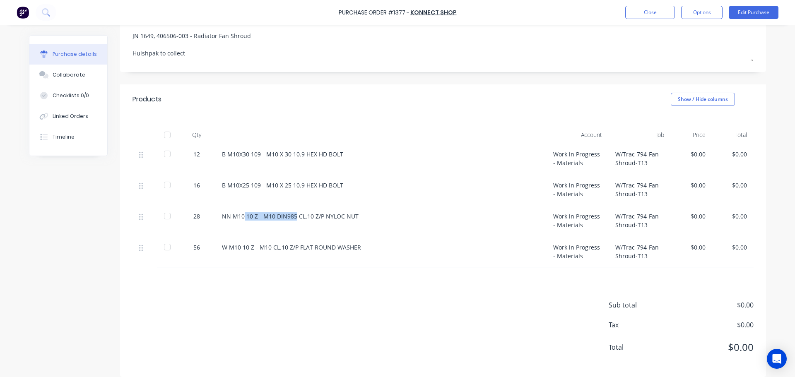
drag, startPoint x: 250, startPoint y: 226, endPoint x: 327, endPoint y: 217, distance: 77.5
click at [296, 219] on div "NN M10 10 Z - M10 DIN985 CL.10 Z/P NYLOC NUT" at bounding box center [380, 220] width 331 height 31
click at [386, 225] on div "NN M10 10 Z - M10 DIN985 CL.10 Z/P NYLOC NUT" at bounding box center [380, 220] width 331 height 31
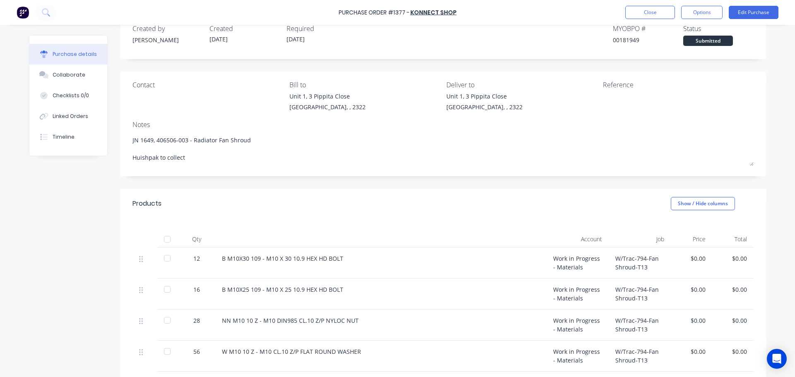
scroll to position [8, 0]
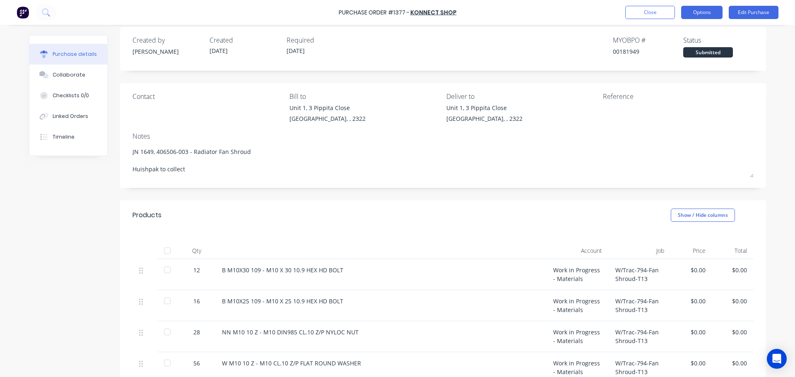
click at [701, 17] on button "Options" at bounding box center [701, 12] width 41 height 13
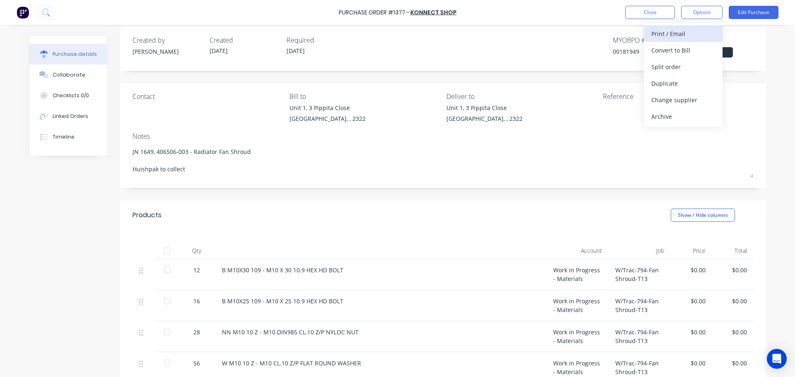
click at [675, 31] on div "Print / Email" at bounding box center [683, 34] width 64 height 12
click at [679, 63] on div "Without pricing" at bounding box center [683, 67] width 64 height 12
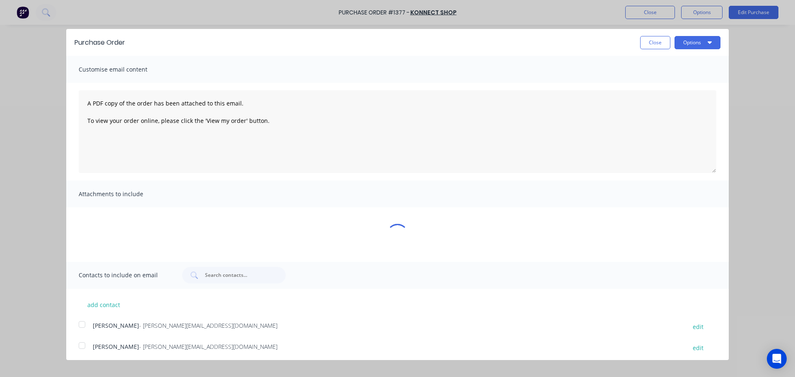
scroll to position [0, 0]
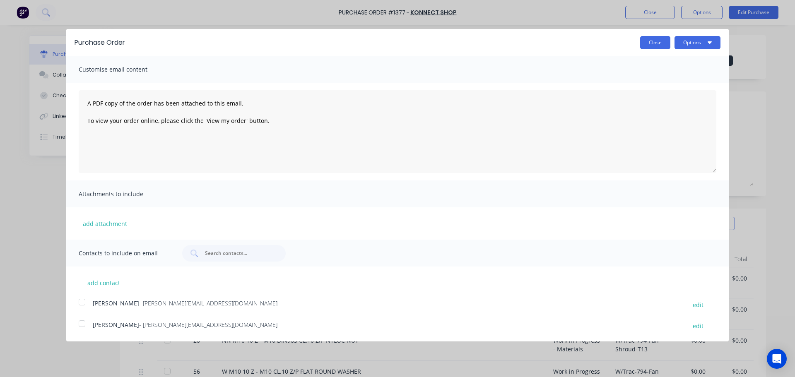
click at [646, 45] on button "Close" at bounding box center [655, 42] width 30 height 13
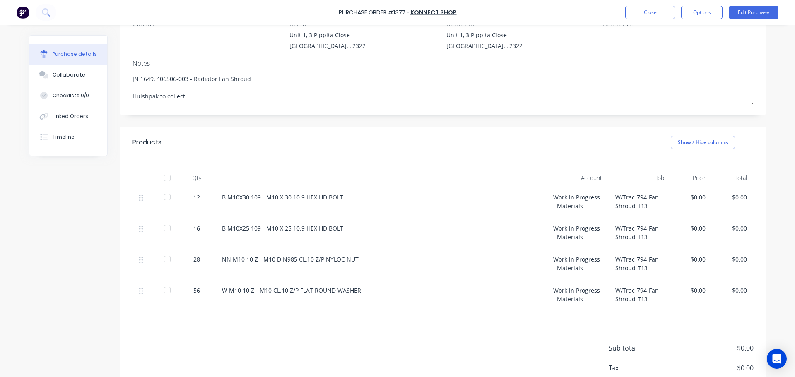
scroll to position [124, 0]
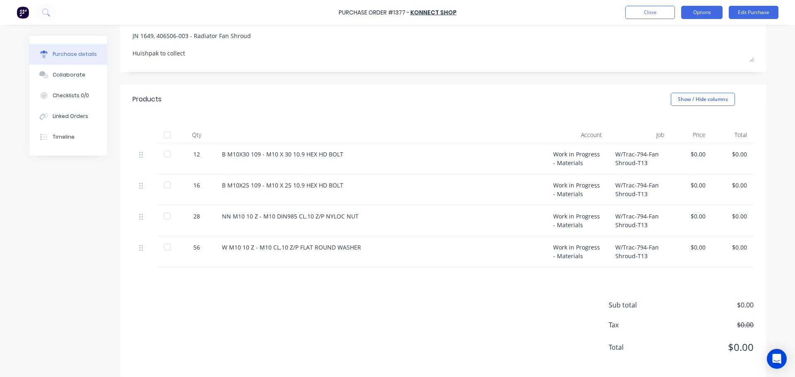
click at [701, 10] on button "Options" at bounding box center [701, 12] width 41 height 13
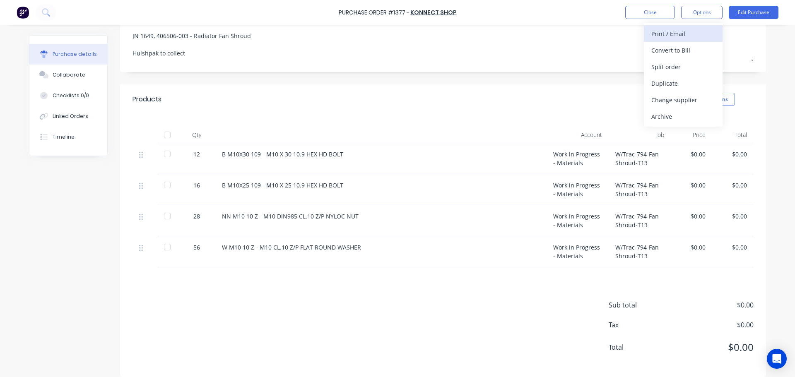
click at [670, 32] on div "Print / Email" at bounding box center [683, 34] width 64 height 12
click at [668, 64] on div "Without pricing" at bounding box center [683, 67] width 64 height 12
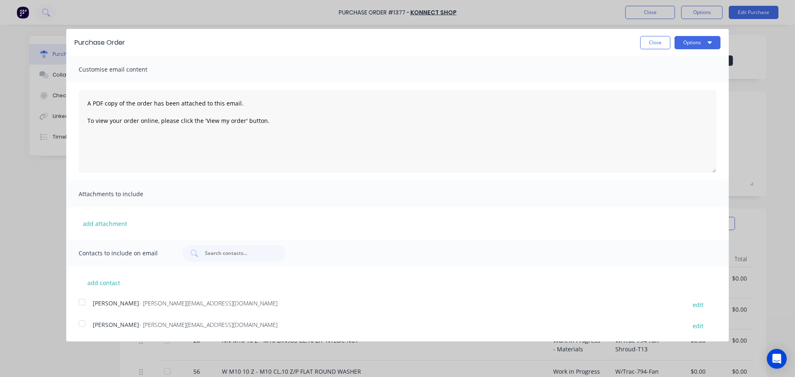
click at [83, 303] on div at bounding box center [82, 302] width 17 height 17
click at [681, 43] on button "Options" at bounding box center [697, 42] width 46 height 13
click at [667, 80] on div "Email" at bounding box center [681, 80] width 64 height 12
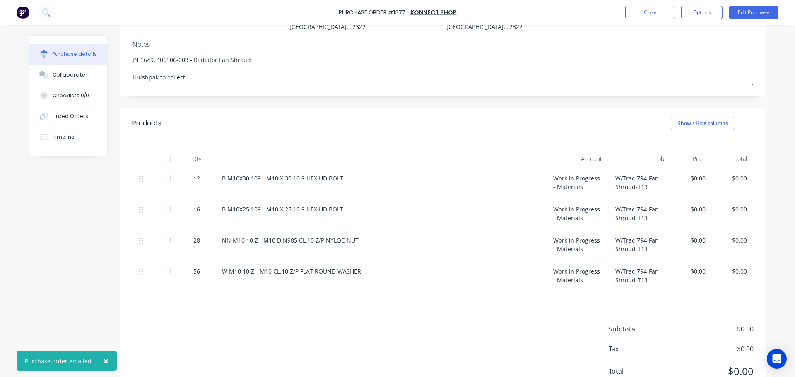
scroll to position [124, 0]
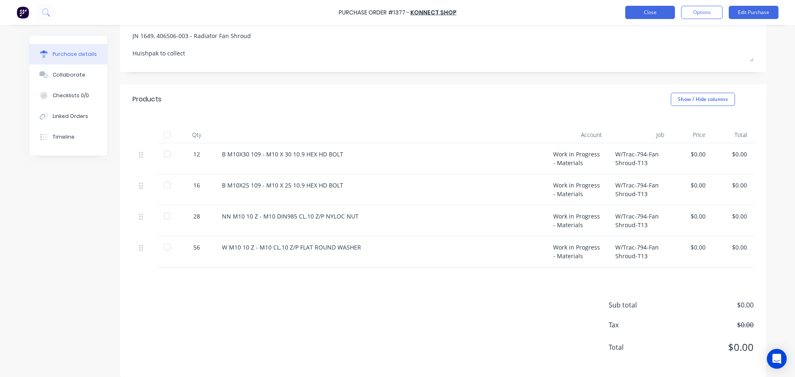
click at [649, 12] on button "Close" at bounding box center [650, 12] width 50 height 13
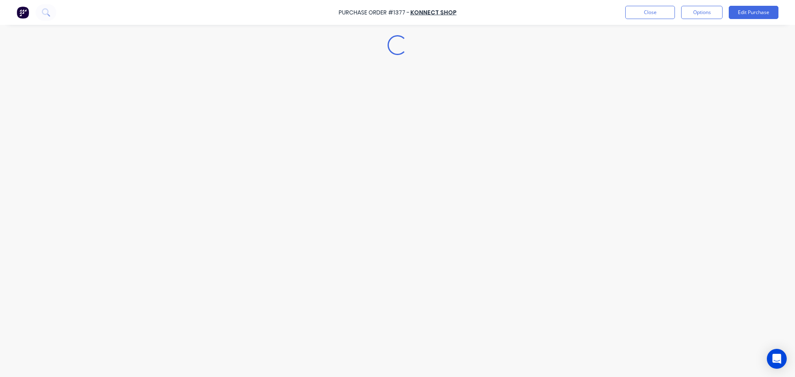
type textarea "x"
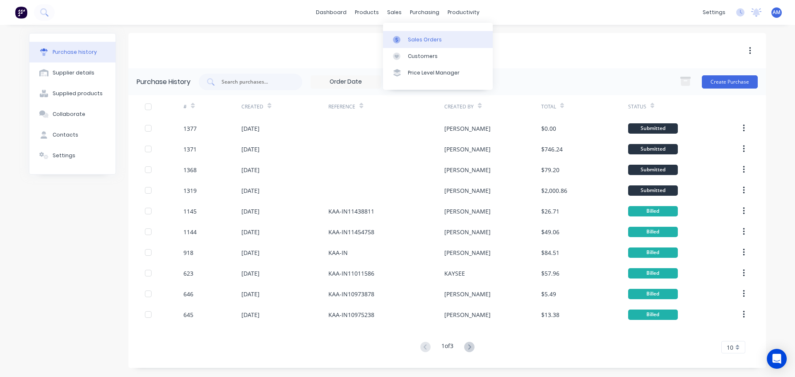
click at [418, 41] on div "Sales Orders" at bounding box center [425, 39] width 34 height 7
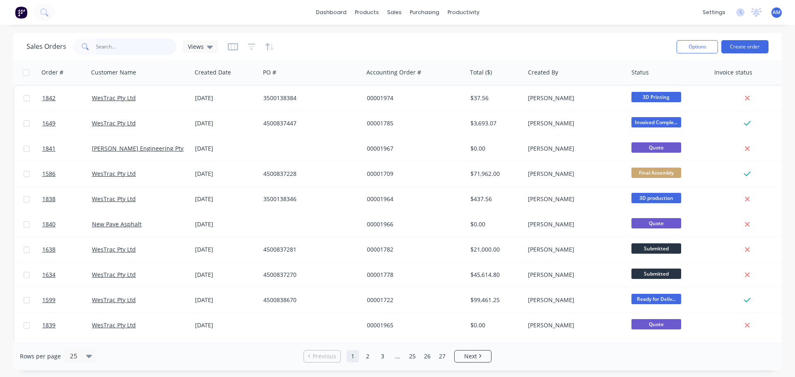
click at [103, 46] on input "text" at bounding box center [136, 46] width 81 height 17
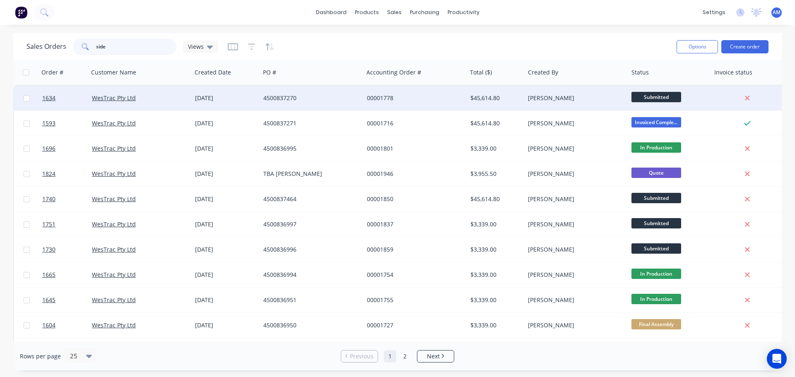
type input "side"
click at [279, 96] on div "4500837270" at bounding box center [309, 98] width 92 height 8
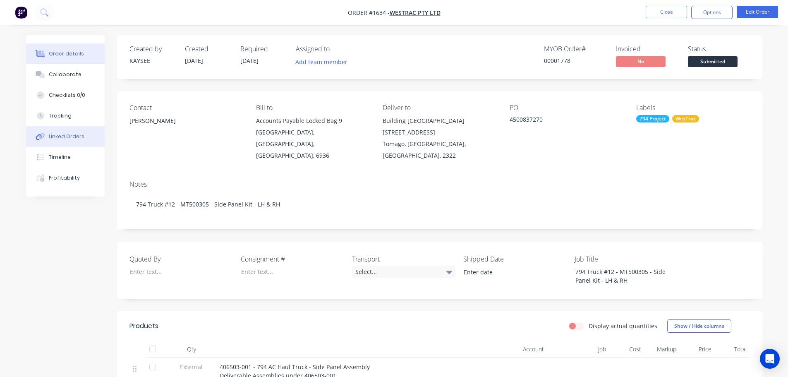
click at [63, 138] on div "Linked Orders" at bounding box center [67, 136] width 36 height 7
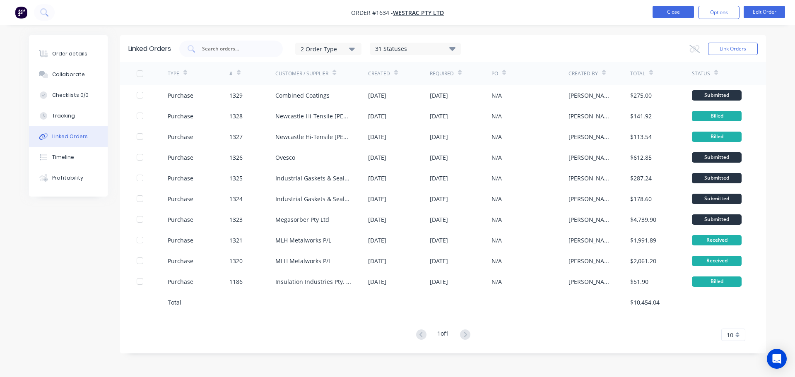
click at [665, 14] on button "Close" at bounding box center [672, 12] width 41 height 12
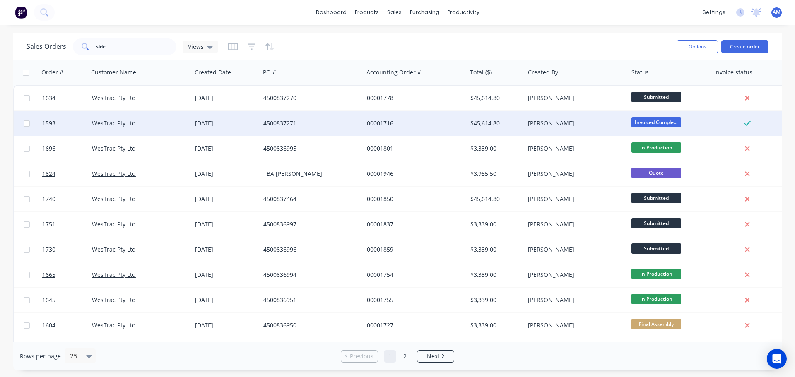
click at [281, 123] on div "4500837271" at bounding box center [309, 123] width 92 height 8
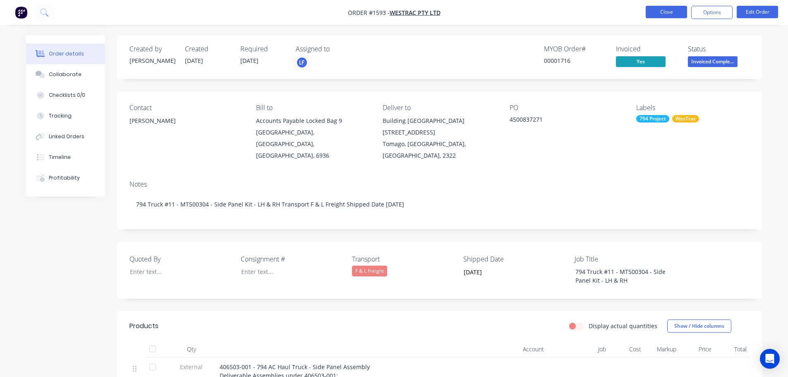
click at [663, 12] on button "Close" at bounding box center [666, 12] width 41 height 12
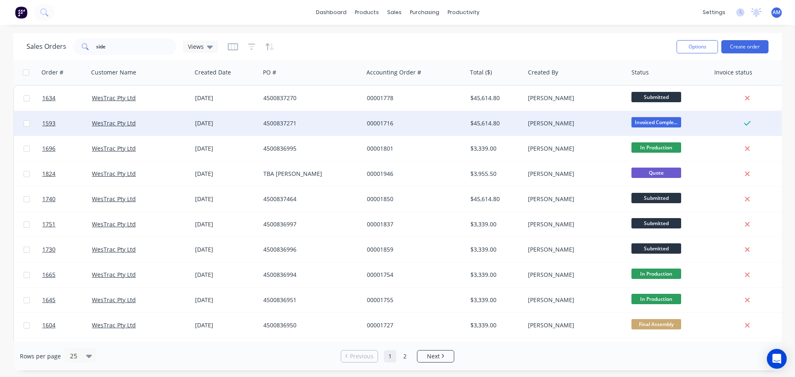
click at [483, 123] on div "$45,614.80" at bounding box center [494, 123] width 49 height 8
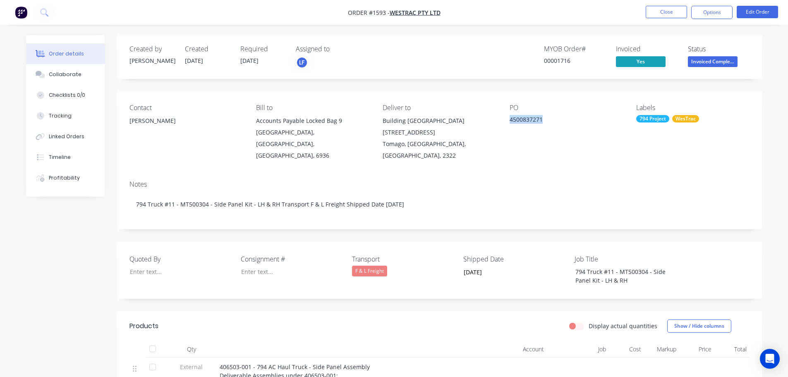
drag, startPoint x: 543, startPoint y: 119, endPoint x: 509, endPoint y: 120, distance: 33.5
click at [509, 120] on div "Contact Richard Lofberg Bill to Accounts Payable Locked Bag 9 MIDLAND, Western …" at bounding box center [440, 132] width 646 height 82
copy div "4500837271"
click at [656, 10] on button "Close" at bounding box center [666, 12] width 41 height 12
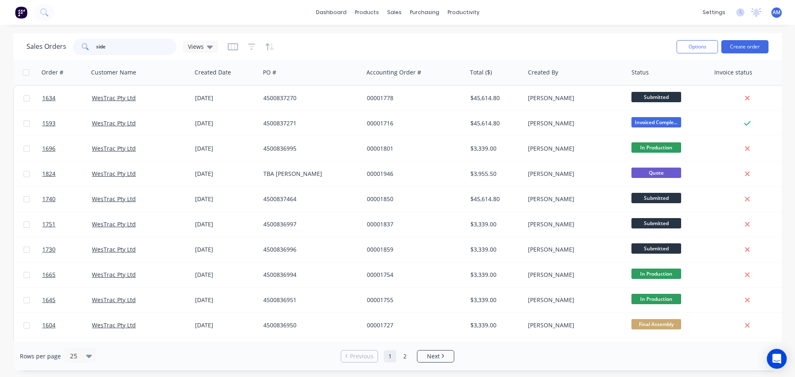
drag, startPoint x: 116, startPoint y: 45, endPoint x: 86, endPoint y: 46, distance: 30.3
click at [86, 46] on div "side" at bounding box center [124, 46] width 103 height 17
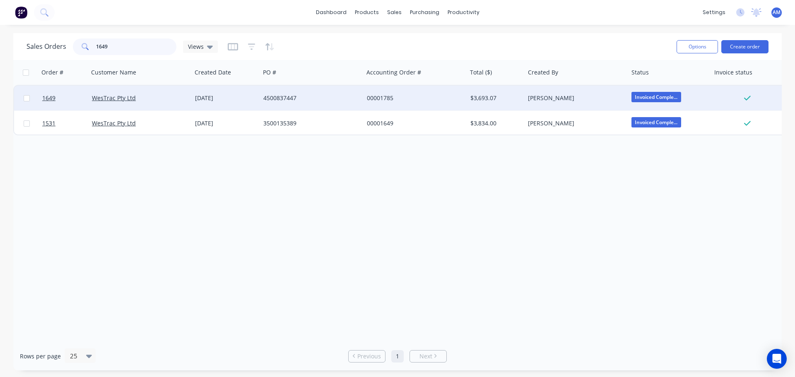
type input "1649"
drag, startPoint x: 311, startPoint y: 96, endPoint x: 263, endPoint y: 95, distance: 47.6
click at [263, 95] on div "4500837447" at bounding box center [309, 98] width 92 height 8
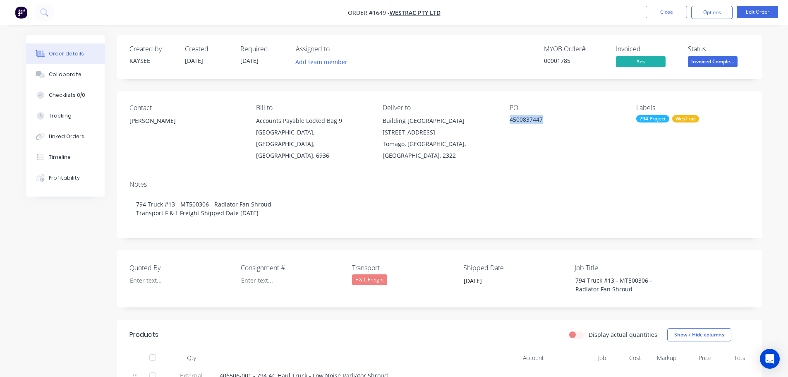
drag, startPoint x: 544, startPoint y: 116, endPoint x: 507, endPoint y: 119, distance: 37.4
click at [507, 119] on div "Contact Richard Lofberg Bill to Accounts Payable Locked Bag 9 MIDLAND, Western …" at bounding box center [440, 132] width 646 height 82
copy div "4500837447"
click at [737, 174] on div "Notes 794 Truck #13 - MT500306 - Radiator Fan Shroud Transport F & L Freight Sh…" at bounding box center [440, 206] width 646 height 64
click at [669, 12] on button "Close" at bounding box center [666, 12] width 41 height 12
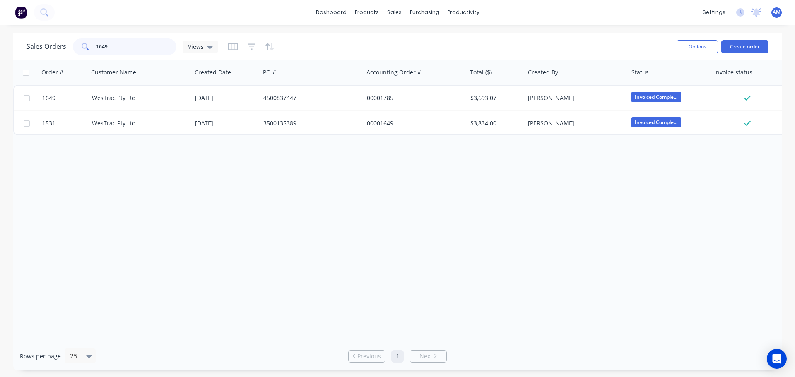
drag, startPoint x: 110, startPoint y: 45, endPoint x: 87, endPoint y: 47, distance: 22.9
click at [87, 47] on div "1649" at bounding box center [124, 46] width 103 height 17
type input "1595"
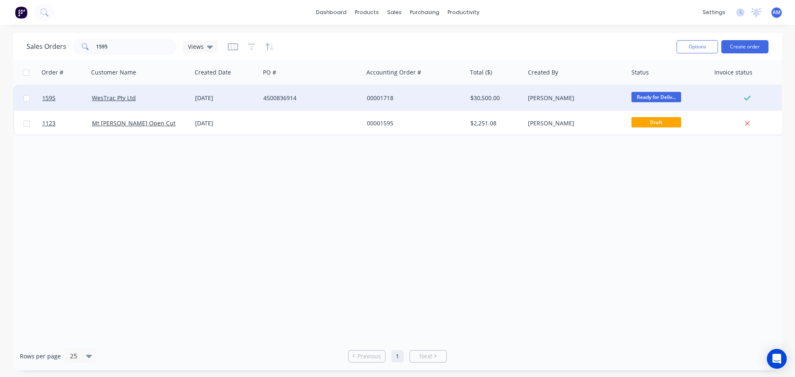
click at [273, 95] on div "4500836914" at bounding box center [309, 98] width 92 height 8
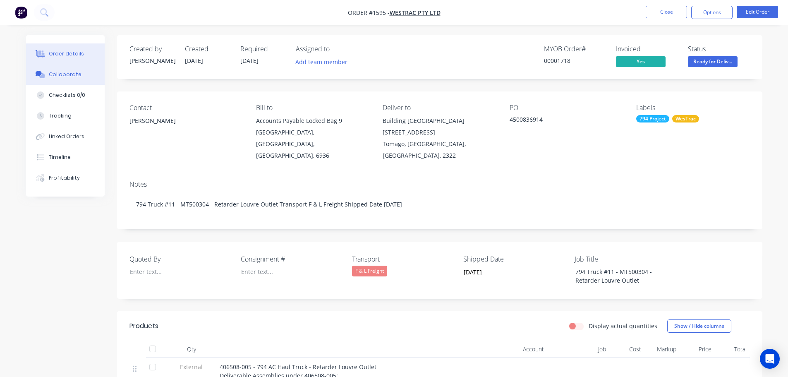
click at [60, 70] on button "Collaborate" at bounding box center [65, 74] width 79 height 21
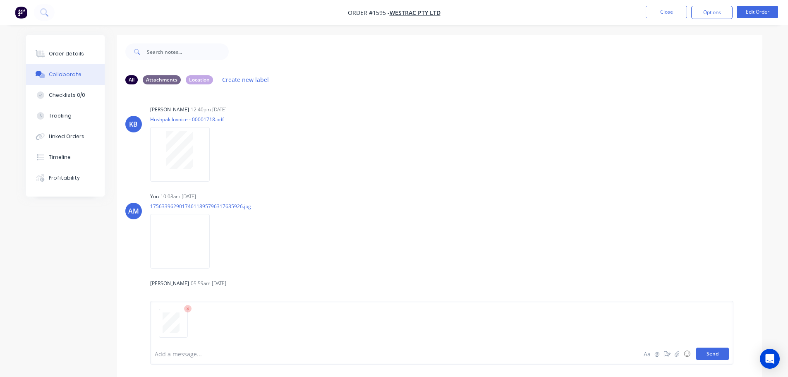
click at [720, 358] on button "Send" at bounding box center [713, 354] width 33 height 12
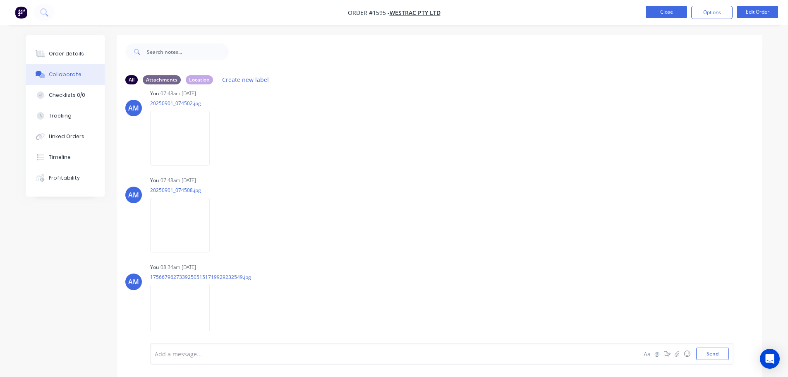
click at [669, 12] on button "Close" at bounding box center [666, 12] width 41 height 12
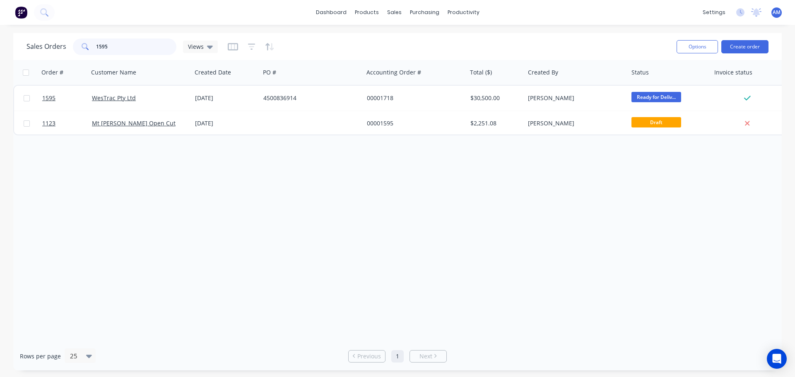
drag, startPoint x: 115, startPoint y: 47, endPoint x: 98, endPoint y: 44, distance: 16.8
click at [98, 44] on input "1595" at bounding box center [136, 46] width 81 height 17
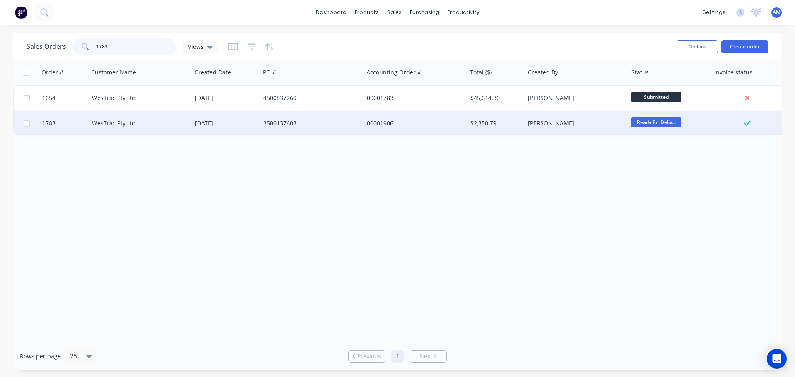
type input "1783"
click at [384, 121] on div "00001906" at bounding box center [413, 123] width 92 height 8
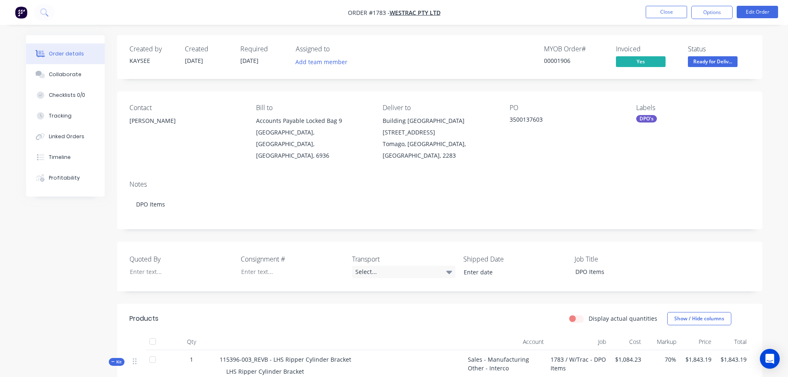
drag, startPoint x: 151, startPoint y: 123, endPoint x: 125, endPoint y: 125, distance: 26.1
click at [125, 125] on div "Contact Eric Patterson Bill to Accounts Payable Locked Bag 9 MIDLAND, Western A…" at bounding box center [440, 132] width 646 height 82
drag, startPoint x: 544, startPoint y: 121, endPoint x: 508, endPoint y: 117, distance: 36.6
click at [508, 117] on div "Contact Eric Patterson Bill to Accounts Payable Locked Bag 9 MIDLAND, Western A…" at bounding box center [440, 132] width 646 height 82
copy div "3500137603"
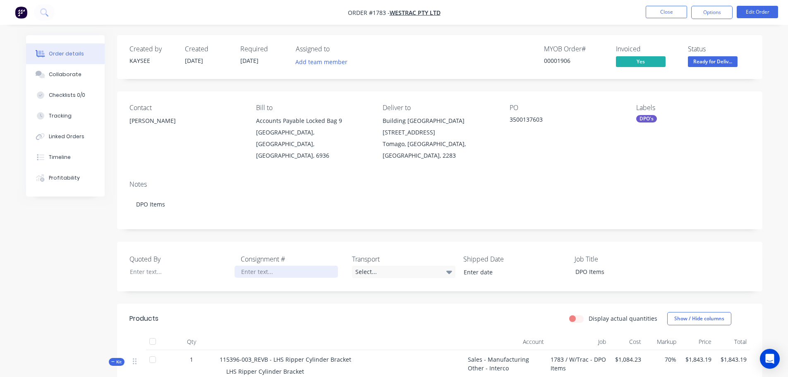
click at [263, 266] on div at bounding box center [286, 272] width 103 height 12
paste div
click at [377, 266] on div "Select..." at bounding box center [403, 272] width 103 height 12
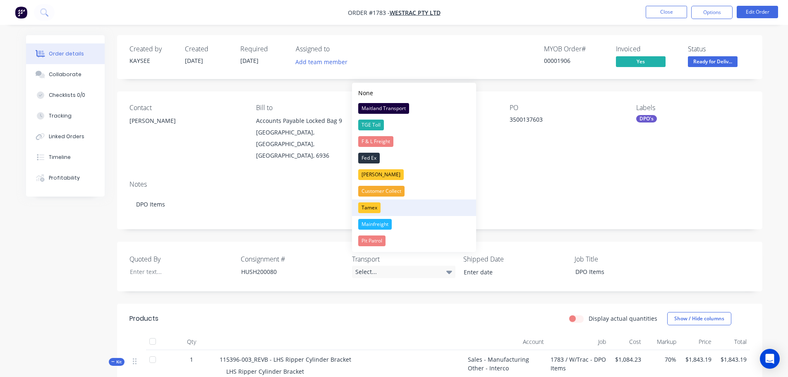
click at [378, 203] on div "Tamex" at bounding box center [369, 207] width 22 height 11
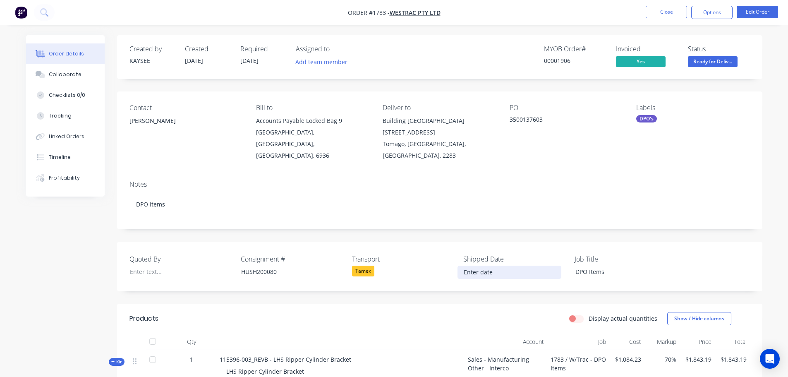
click at [486, 266] on input at bounding box center [509, 272] width 103 height 12
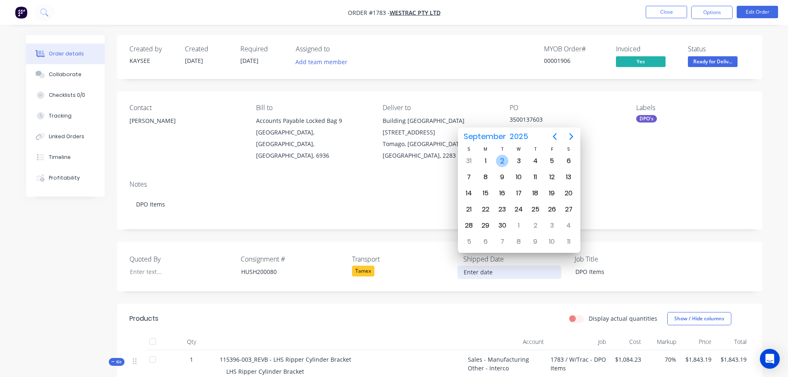
click at [505, 158] on div "2" at bounding box center [502, 161] width 12 height 12
type input "02/09/2025"
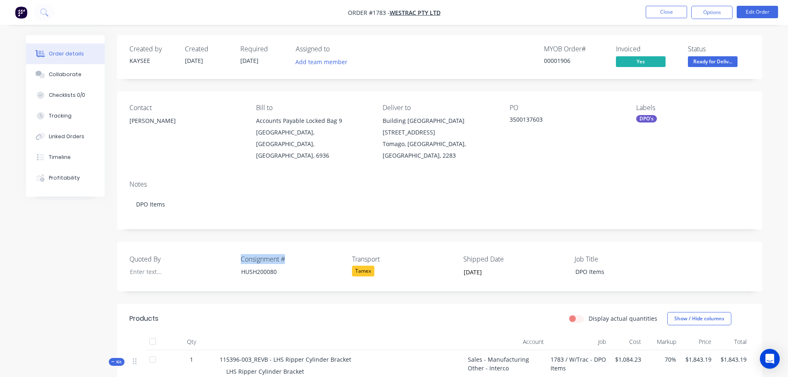
drag, startPoint x: 289, startPoint y: 248, endPoint x: 233, endPoint y: 247, distance: 55.9
click at [233, 247] on div "Quoted By Consignment # HUSH200080 Transport Tamex Shipped Date 02/09/2025 Job …" at bounding box center [440, 267] width 646 height 50
copy div "Consignment #"
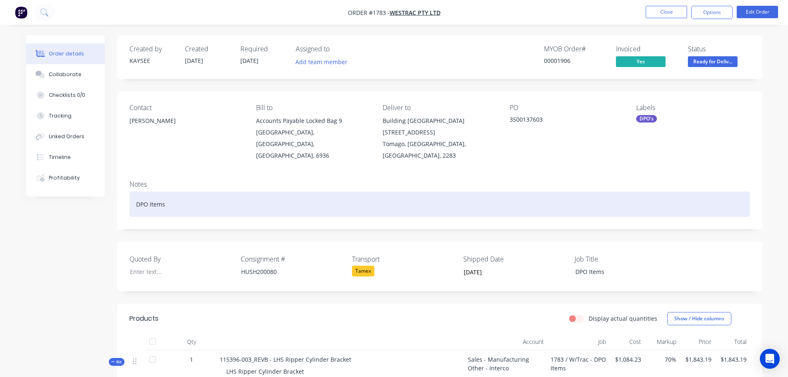
click at [201, 192] on div "DPO Items" at bounding box center [440, 204] width 621 height 25
paste div
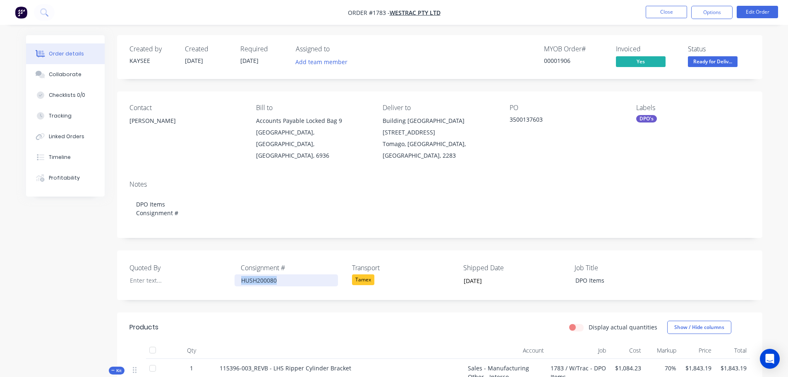
drag, startPoint x: 269, startPoint y: 267, endPoint x: 241, endPoint y: 269, distance: 28.6
click at [241, 274] on div "HUSH200080" at bounding box center [286, 280] width 103 height 12
copy div "HUSH200080"
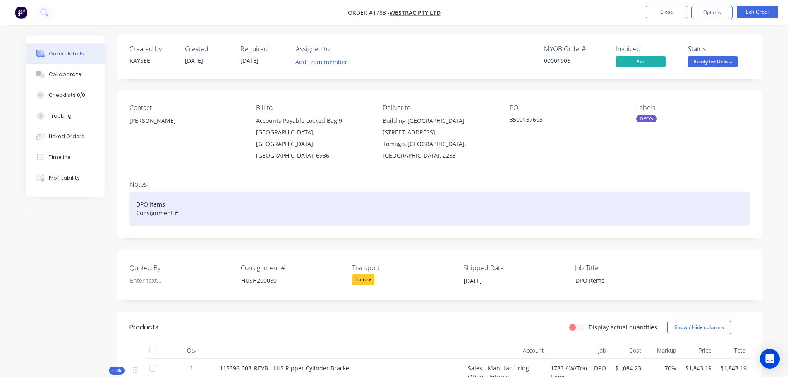
click at [202, 198] on div "DPO Items Consignment #" at bounding box center [440, 209] width 621 height 34
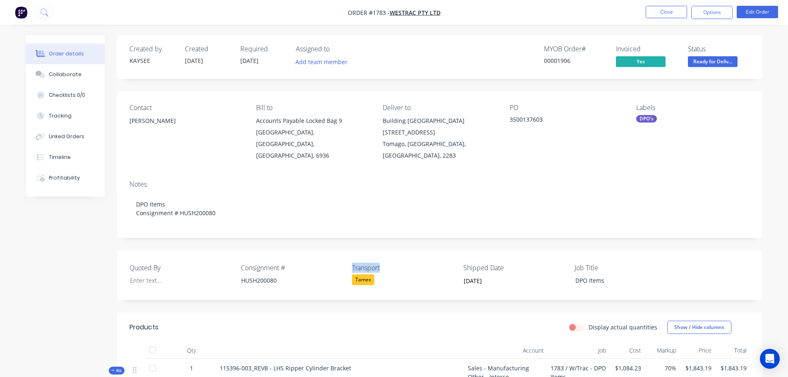
drag, startPoint x: 383, startPoint y: 257, endPoint x: 353, endPoint y: 258, distance: 29.4
click at [353, 263] on label "Transport" at bounding box center [403, 268] width 103 height 10
copy label "Transport"
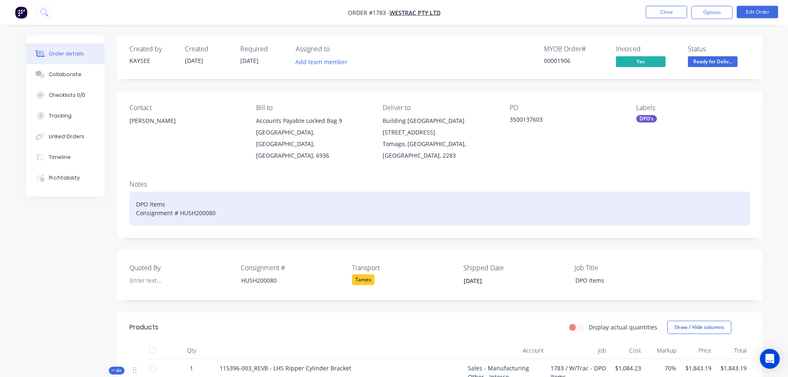
click at [228, 209] on div "DPO Items Consignment # HUSH200080" at bounding box center [440, 209] width 621 height 34
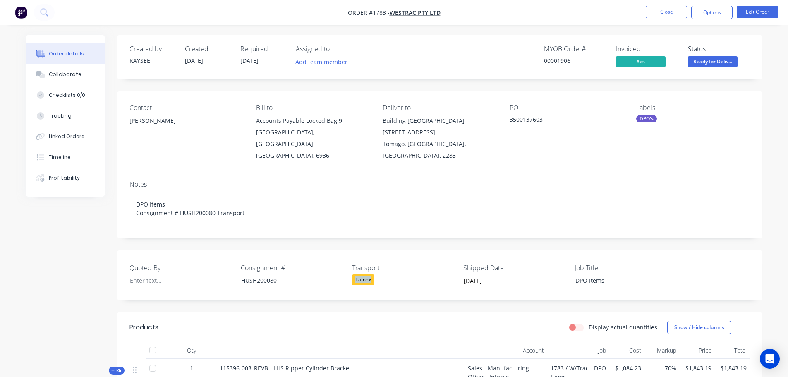
drag, startPoint x: 374, startPoint y: 267, endPoint x: 355, endPoint y: 268, distance: 18.6
click at [355, 274] on div "Tamex" at bounding box center [363, 279] width 22 height 11
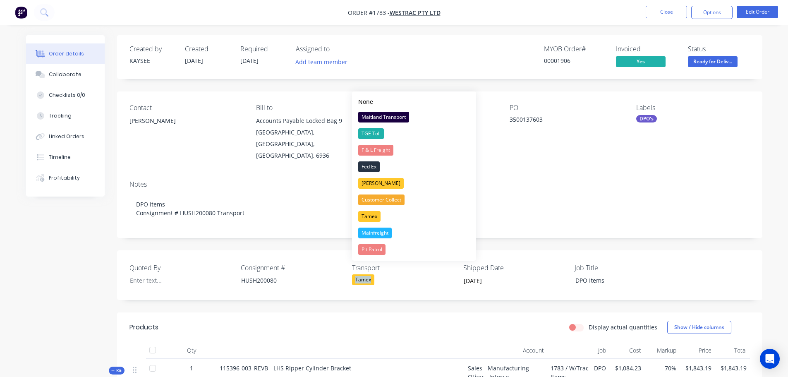
copy div "Tamex"
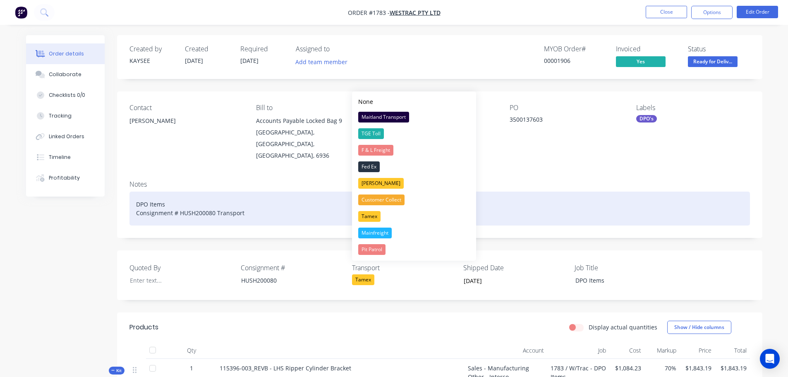
click at [261, 201] on div "DPO Items Consignment # HUSH200080 Transport" at bounding box center [440, 209] width 621 height 34
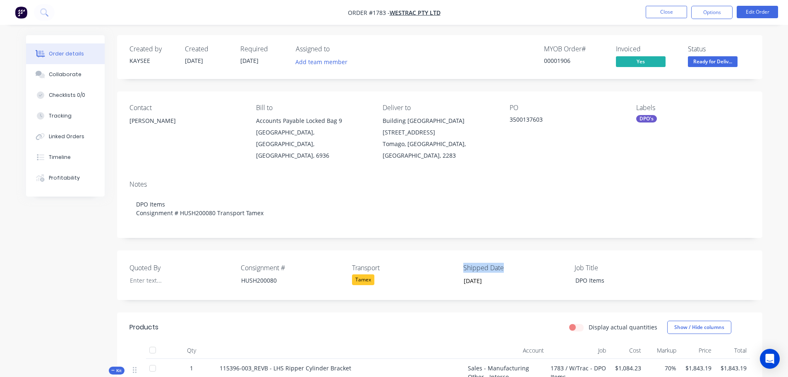
drag, startPoint x: 505, startPoint y: 257, endPoint x: 465, endPoint y: 260, distance: 40.7
click at [465, 263] on label "Shipped Date" at bounding box center [515, 268] width 103 height 10
copy label "Shipped Date"
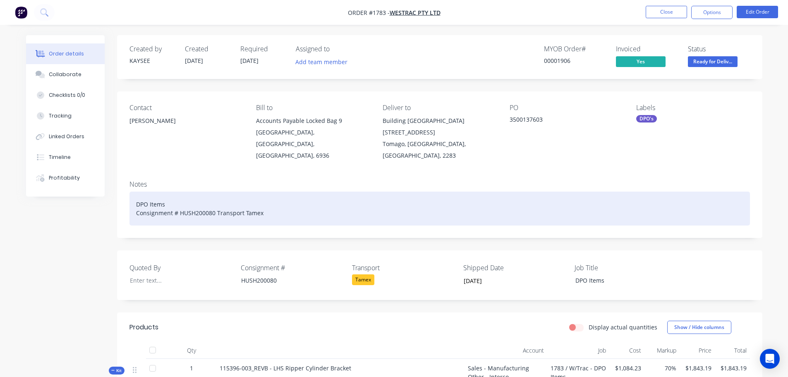
click at [297, 203] on div "DPO Items Consignment # HUSH200080 Transport Tamex" at bounding box center [440, 209] width 621 height 34
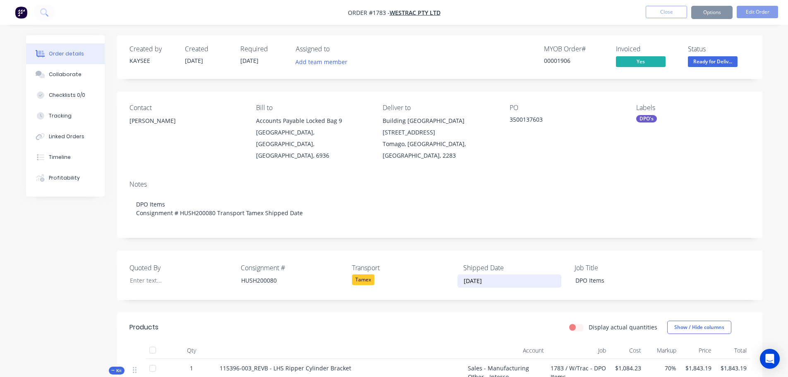
drag, startPoint x: 497, startPoint y: 270, endPoint x: 460, endPoint y: 269, distance: 36.8
click at [460, 275] on input "[DATE]" at bounding box center [509, 281] width 103 height 12
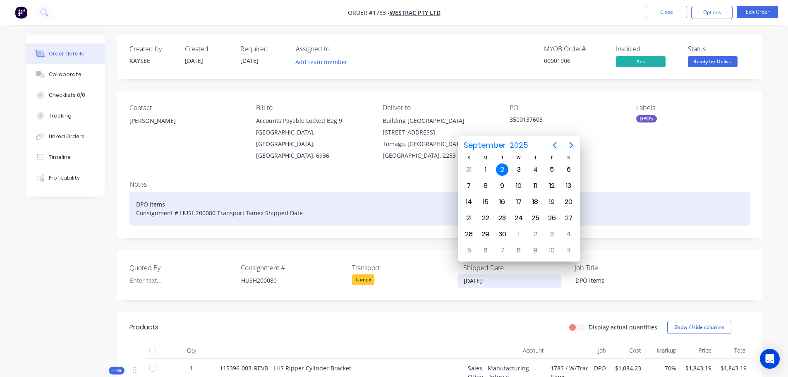
click at [311, 200] on div "DPO Items Consignment # HUSH200080 Transport Tamex Shipped Date" at bounding box center [440, 209] width 621 height 34
click at [309, 198] on div "DPO Items Consignment # HUSH200080 Transport Tamex Shipped Date" at bounding box center [440, 209] width 621 height 34
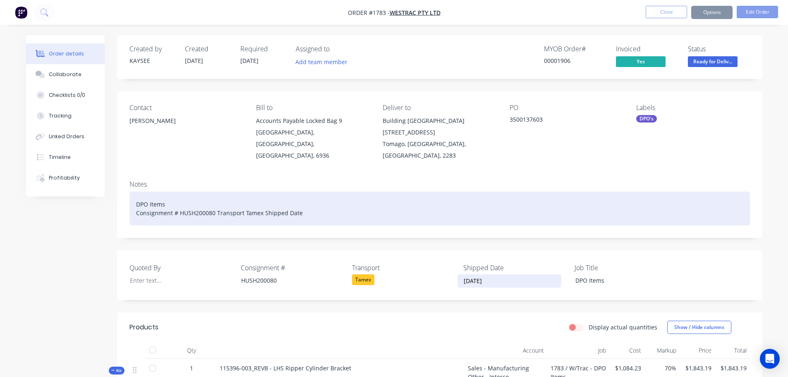
click at [309, 198] on div "DPO Items Consignment # HUSH200080 Transport Tamex Shipped Date" at bounding box center [440, 209] width 621 height 34
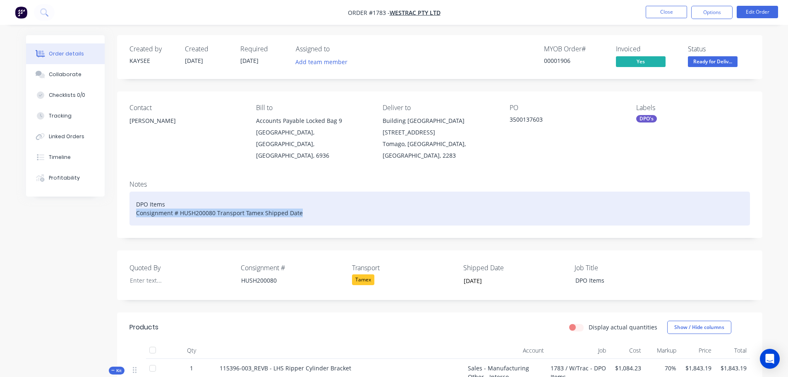
click at [309, 198] on div "DPO Items Consignment # HUSH200080 Transport Tamex Shipped Date" at bounding box center [440, 209] width 621 height 34
click at [306, 202] on div "DPO Items Consignment # HUSH200080 Transport Tamex Shipped Date" at bounding box center [440, 209] width 621 height 34
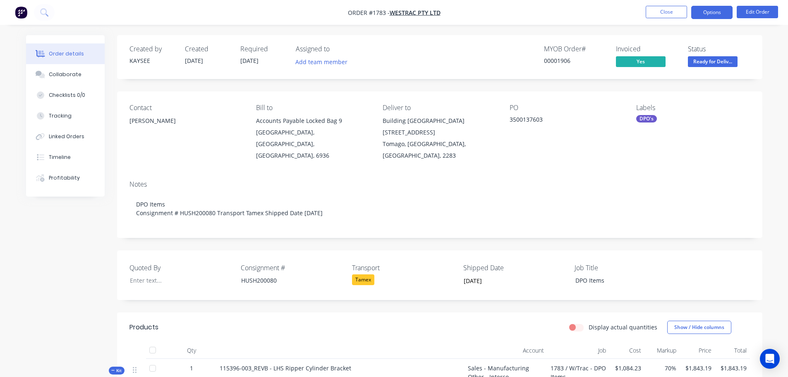
click at [708, 14] on button "Options" at bounding box center [712, 12] width 41 height 13
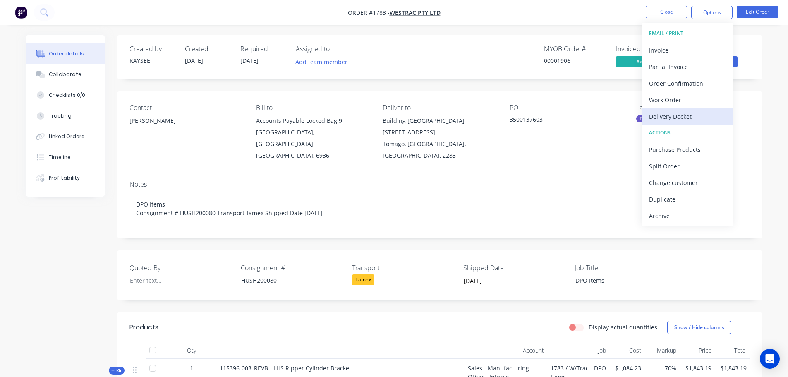
click at [680, 111] on div "Delivery Docket" at bounding box center [687, 117] width 76 height 12
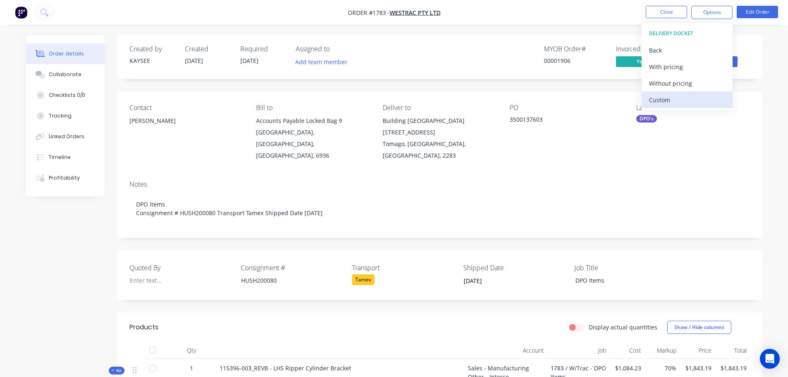
click at [676, 98] on div "Custom" at bounding box center [687, 100] width 76 height 12
click at [676, 83] on div "Without pricing" at bounding box center [687, 83] width 76 height 12
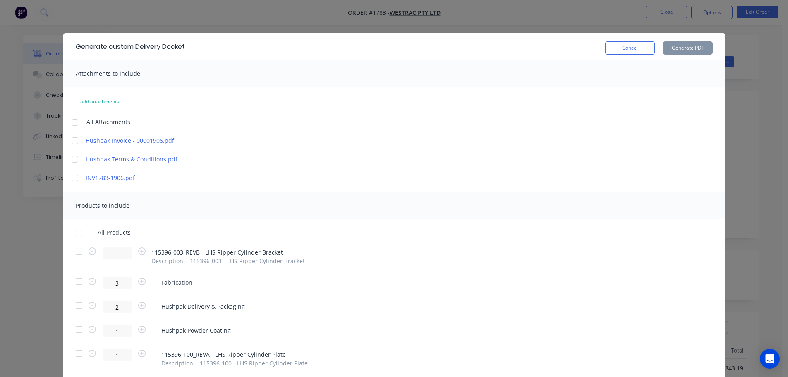
click at [74, 235] on div at bounding box center [79, 233] width 17 height 17
click at [684, 48] on button "Generate PDF" at bounding box center [688, 47] width 50 height 13
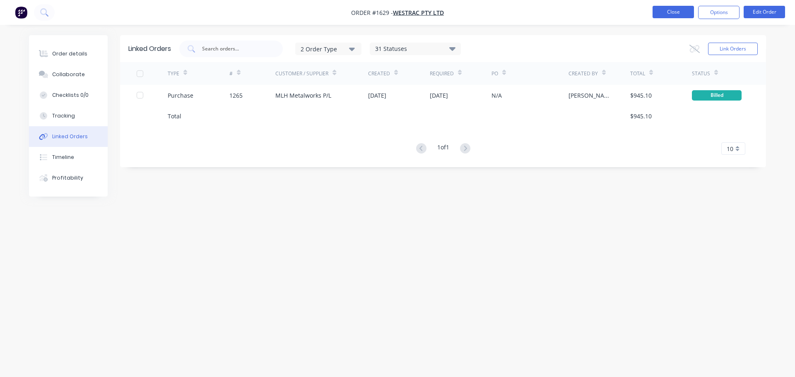
click at [680, 10] on button "Close" at bounding box center [672, 12] width 41 height 12
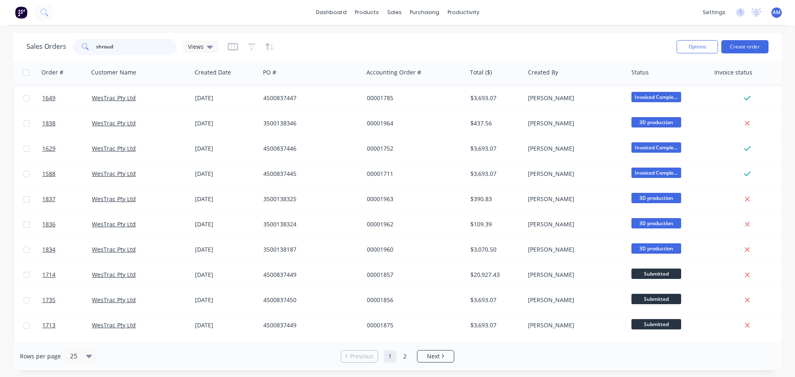
drag, startPoint x: 142, startPoint y: 46, endPoint x: 87, endPoint y: 44, distance: 55.1
click at [84, 45] on div "shroud" at bounding box center [124, 46] width 103 height 17
type input "1780"
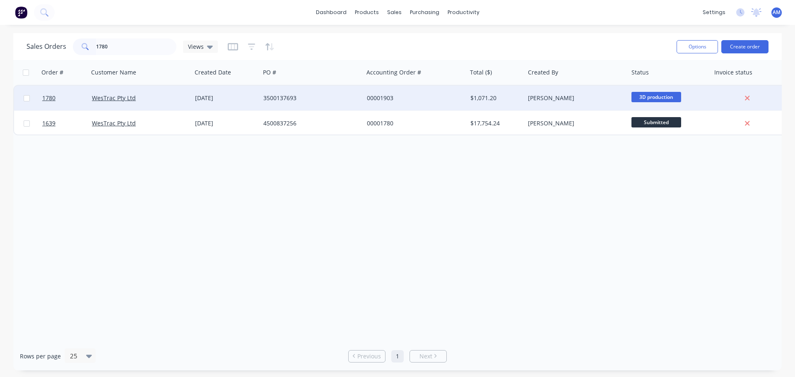
click at [278, 97] on div "3500137693" at bounding box center [309, 98] width 92 height 8
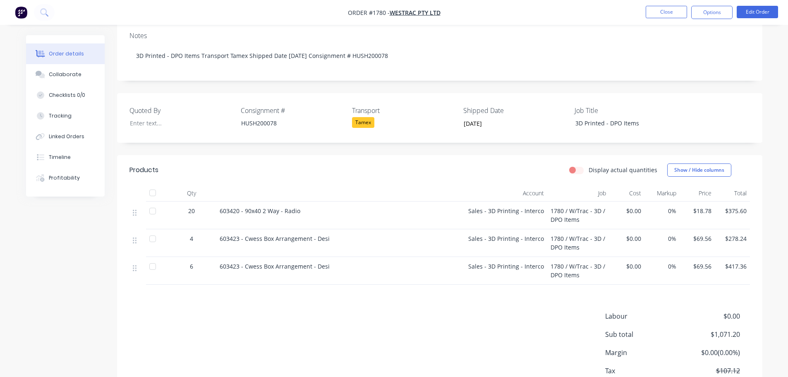
scroll to position [166, 0]
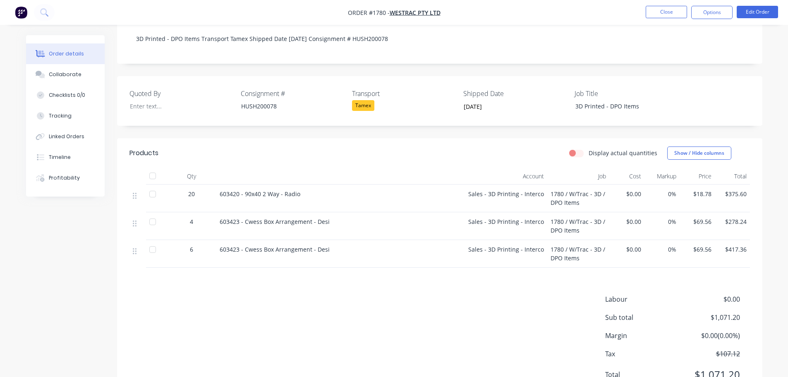
click at [150, 186] on div at bounding box center [152, 194] width 17 height 17
drag, startPoint x: 151, startPoint y: 206, endPoint x: 152, endPoint y: 211, distance: 5.4
click at [152, 214] on div at bounding box center [152, 222] width 17 height 17
click at [152, 242] on div at bounding box center [152, 249] width 17 height 17
click at [158, 298] on div "Labour $0.00 Sub total $1,071.20 Margin $0.00 ( 0.00 %) Tax $107.12 Total $1,07…" at bounding box center [440, 342] width 621 height 96
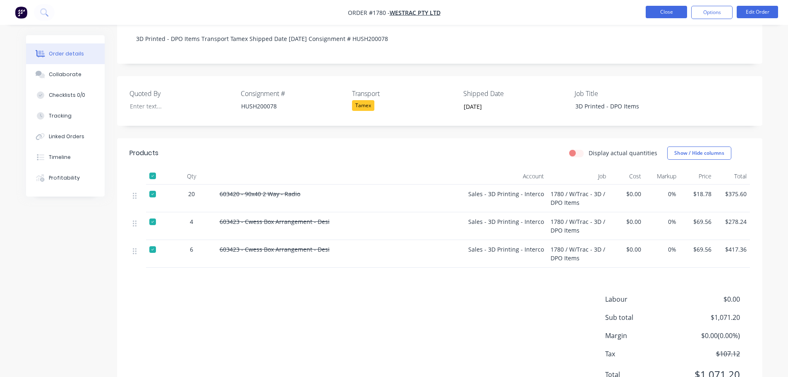
click at [672, 15] on button "Close" at bounding box center [666, 12] width 41 height 12
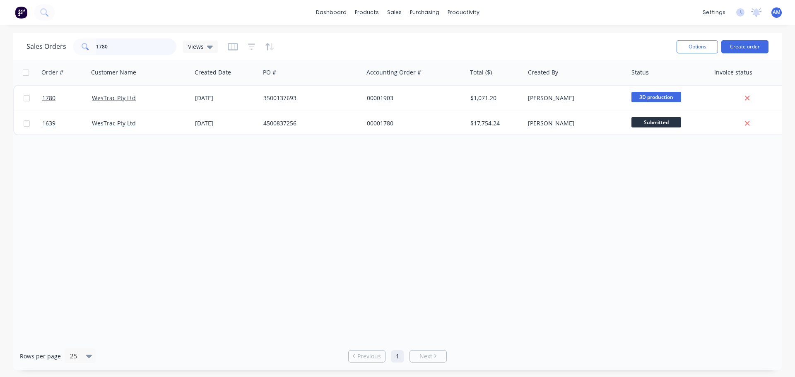
click at [124, 43] on input "1780" at bounding box center [136, 46] width 81 height 17
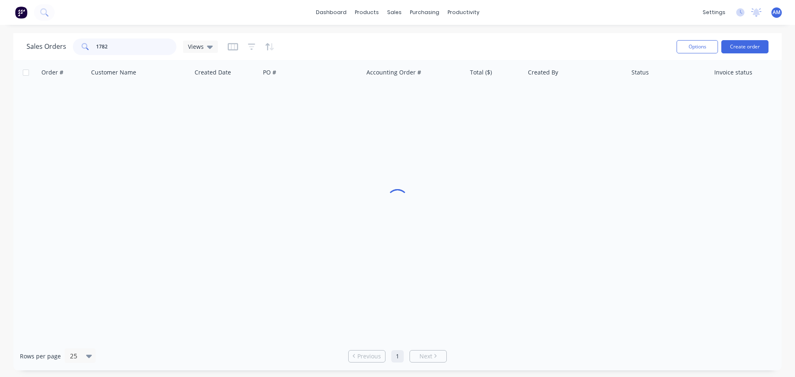
type input "1782"
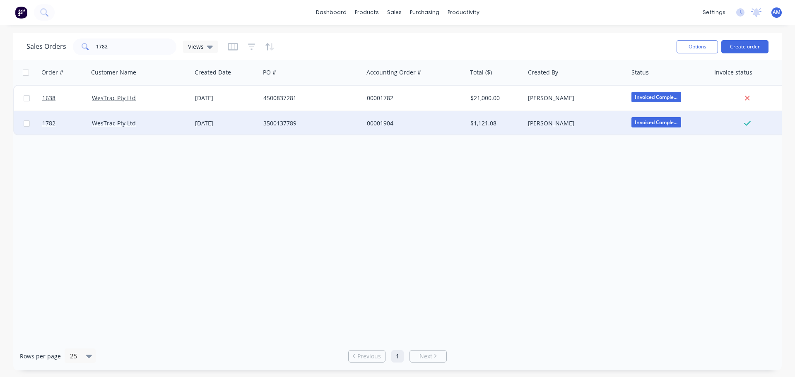
click at [291, 121] on div "3500137789" at bounding box center [309, 123] width 92 height 8
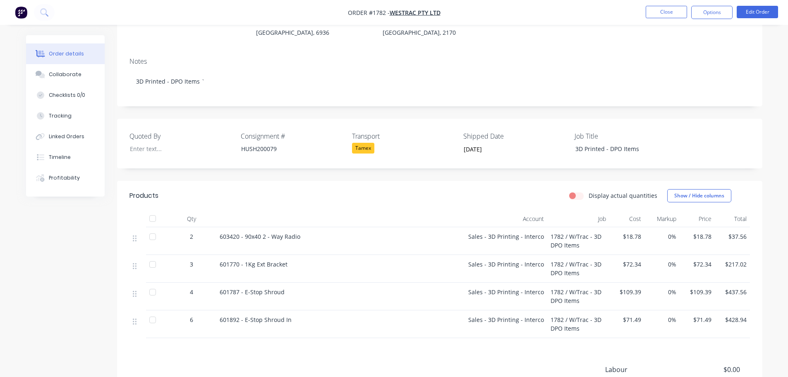
scroll to position [124, 0]
click at [662, 8] on button "Close" at bounding box center [666, 12] width 41 height 12
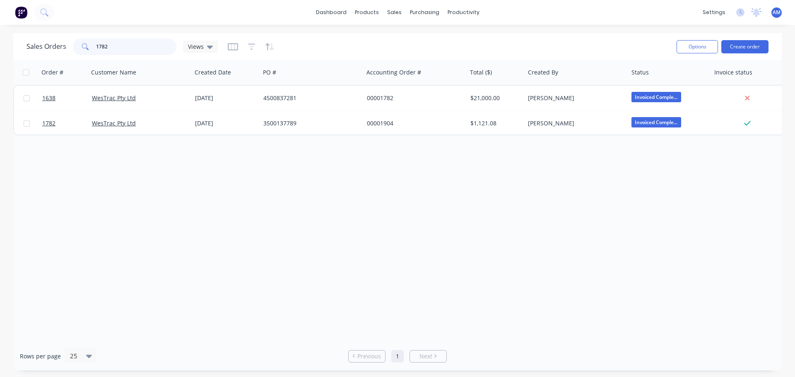
click at [122, 47] on input "1782" at bounding box center [136, 46] width 81 height 17
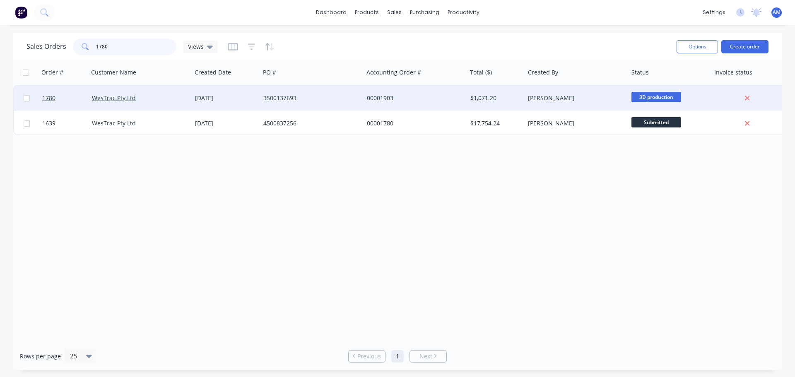
type input "1780"
click at [287, 98] on div "3500137693" at bounding box center [309, 98] width 92 height 8
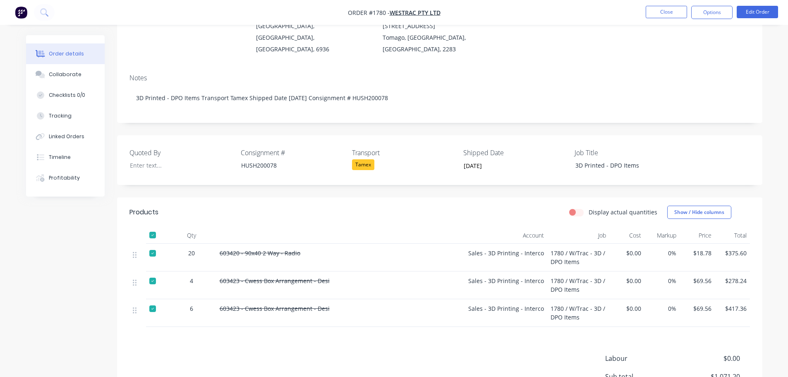
scroll to position [124, 0]
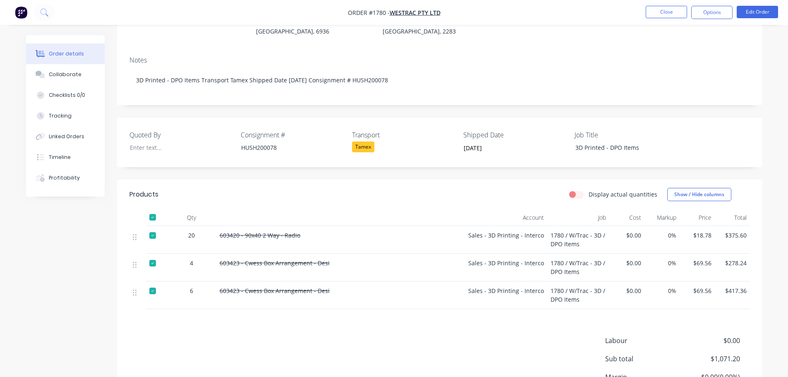
click at [155, 255] on div at bounding box center [152, 263] width 17 height 17
click at [430, 315] on div "Products Display actual quantities Show / Hide columns Qty Account Job Cost Mar…" at bounding box center [440, 312] width 646 height 264
click at [667, 11] on button "Close" at bounding box center [666, 12] width 41 height 12
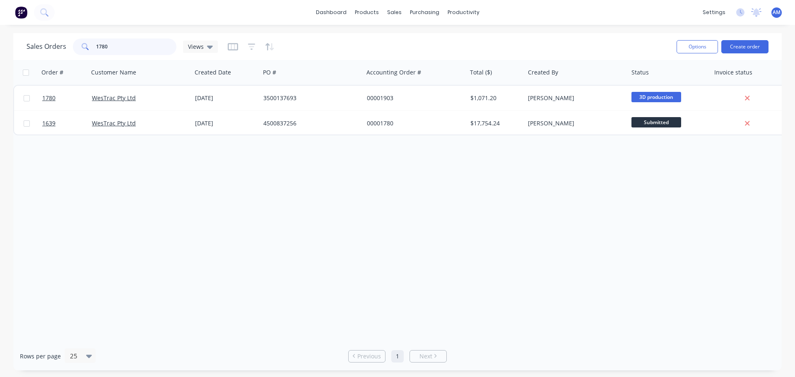
drag, startPoint x: 116, startPoint y: 46, endPoint x: 68, endPoint y: 41, distance: 48.2
click at [68, 41] on div "Sales Orders 1780 Views" at bounding box center [121, 46] width 191 height 17
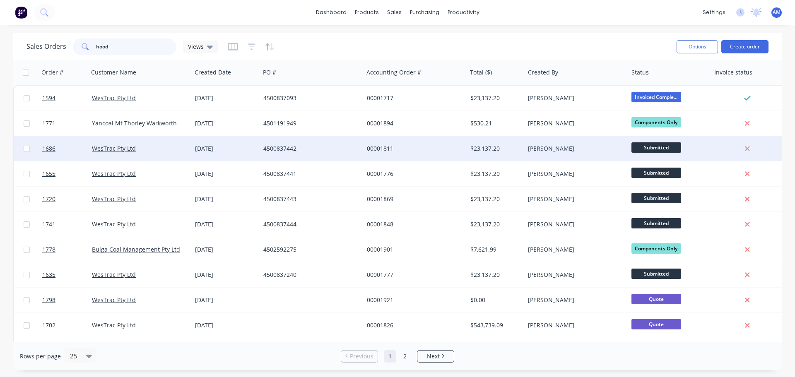
type input "hood"
click at [223, 150] on div "29 Jul 2025" at bounding box center [226, 148] width 62 height 8
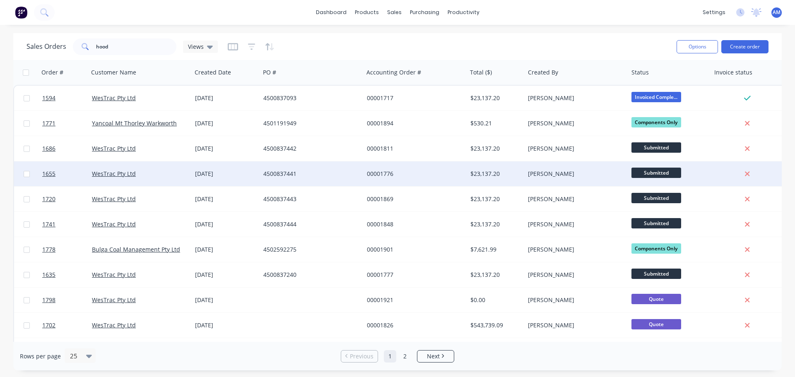
click at [274, 174] on div "4500837441" at bounding box center [309, 174] width 92 height 8
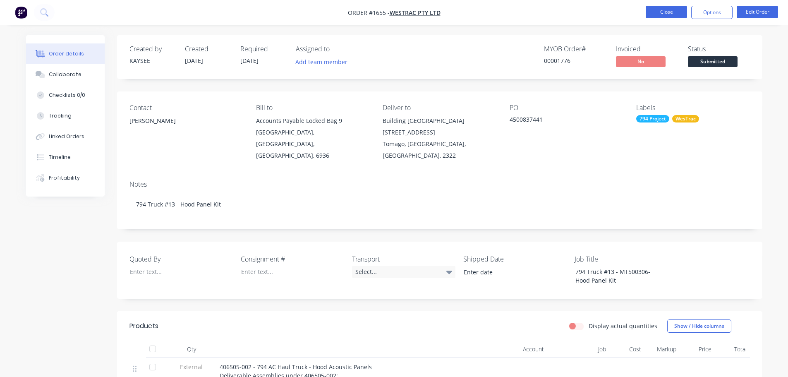
click at [662, 12] on button "Close" at bounding box center [666, 12] width 41 height 12
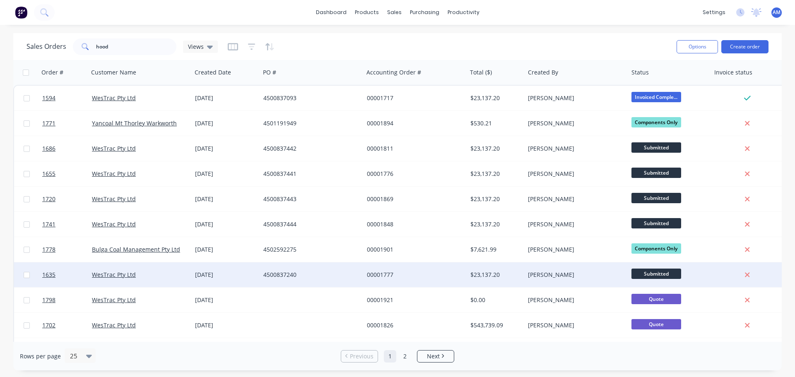
click at [273, 274] on div "4500837240" at bounding box center [309, 275] width 92 height 8
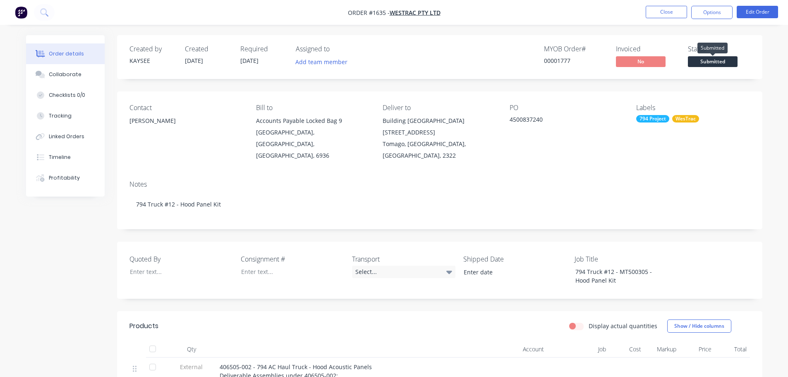
click at [728, 61] on span "Submitted" at bounding box center [713, 61] width 50 height 10
click at [64, 137] on div "Linked Orders" at bounding box center [67, 136] width 36 height 7
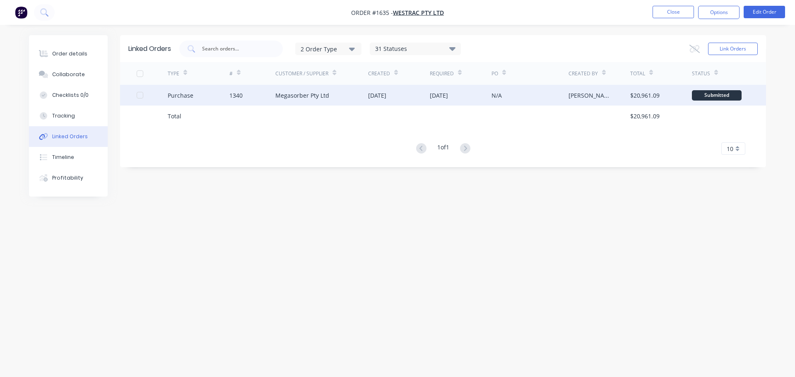
click at [401, 92] on div "29 Aug 2025" at bounding box center [399, 95] width 62 height 21
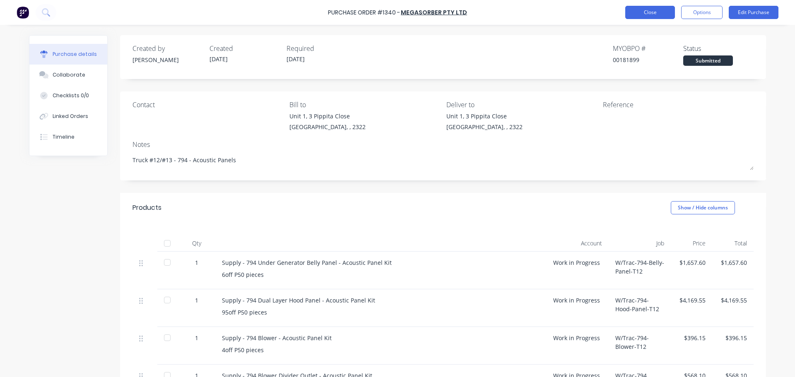
click at [654, 12] on button "Close" at bounding box center [650, 12] width 50 height 13
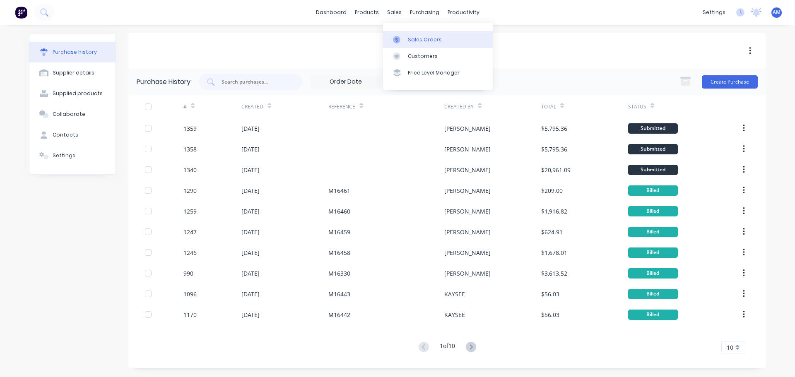
click at [424, 38] on div "Sales Orders" at bounding box center [425, 39] width 34 height 7
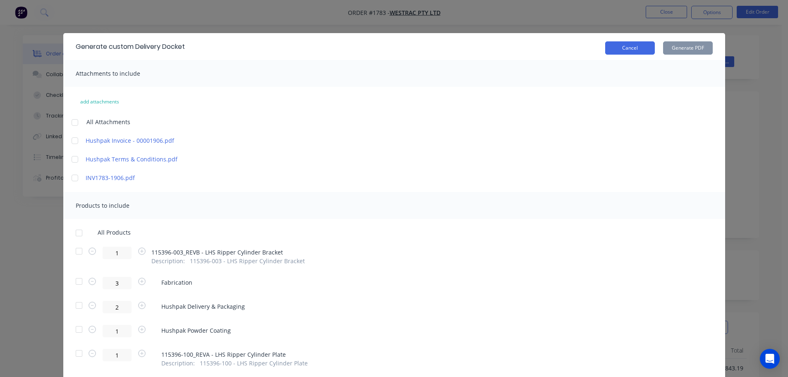
click at [637, 48] on button "Cancel" at bounding box center [631, 47] width 50 height 13
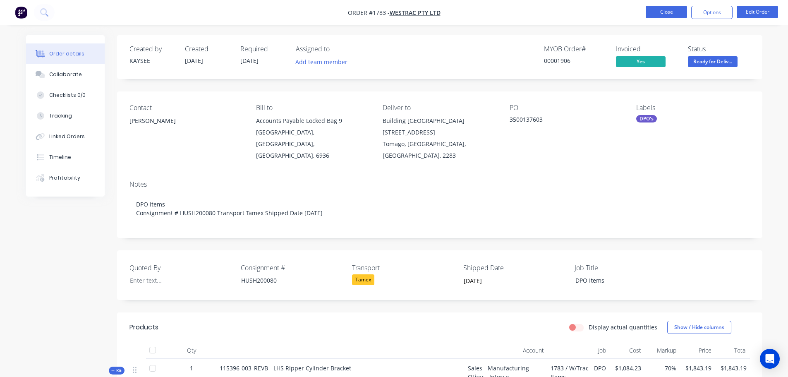
click at [667, 11] on button "Close" at bounding box center [666, 12] width 41 height 12
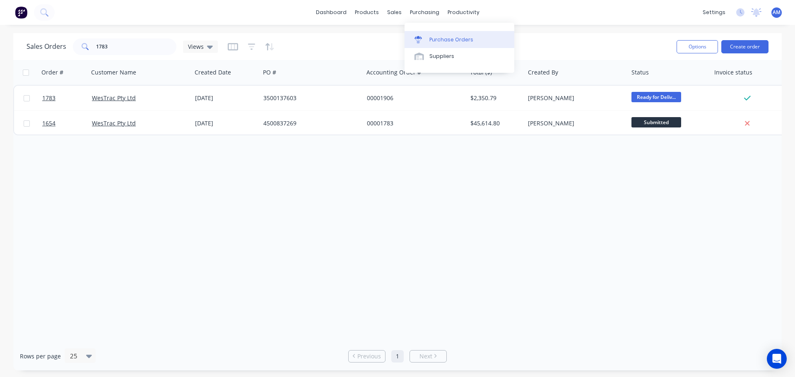
click at [436, 37] on div "Purchase Orders" at bounding box center [451, 39] width 44 height 7
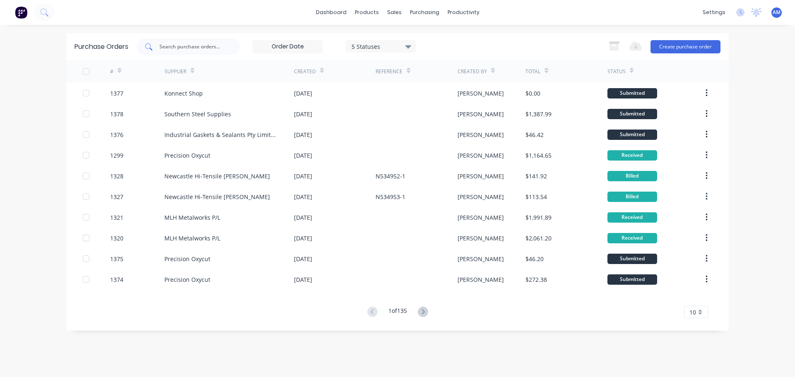
click at [197, 44] on input "text" at bounding box center [193, 47] width 69 height 8
type input "1299"
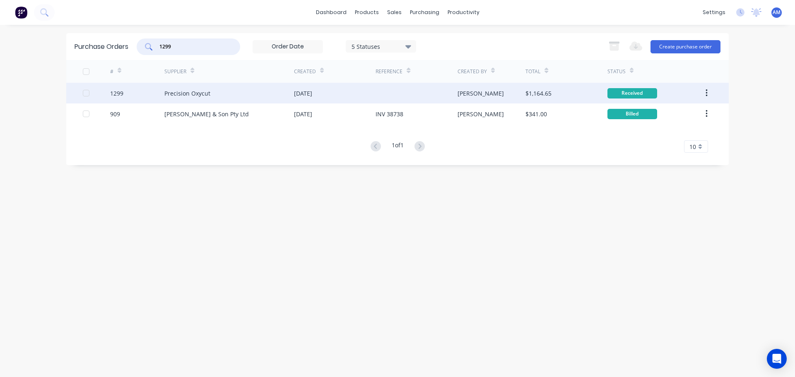
click at [236, 91] on div "Precision Oxycut" at bounding box center [229, 93] width 130 height 21
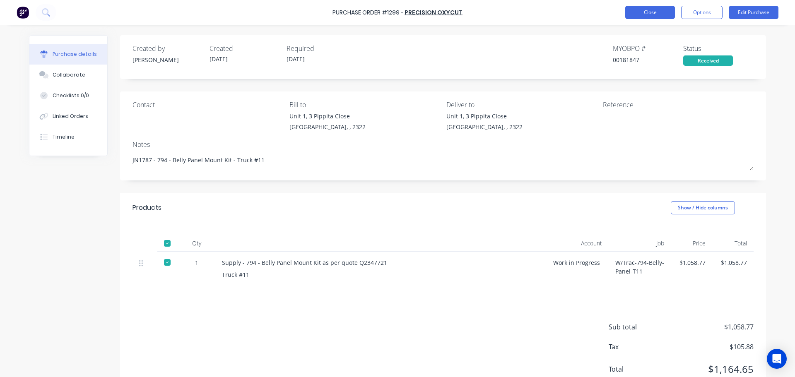
click at [650, 13] on button "Close" at bounding box center [650, 12] width 50 height 13
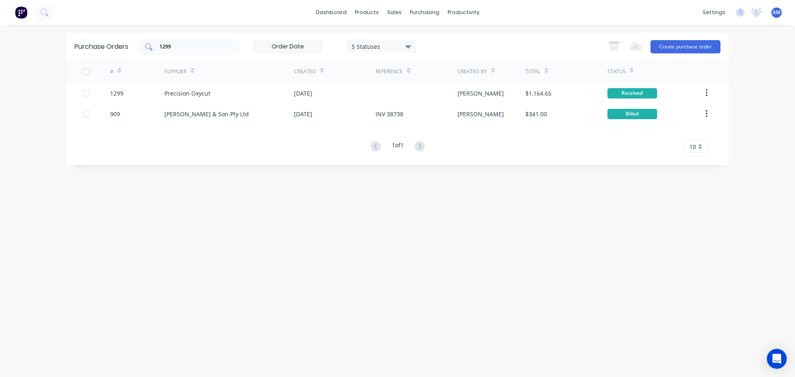
drag, startPoint x: 186, startPoint y: 53, endPoint x: 156, endPoint y: 50, distance: 30.8
click at [156, 50] on div "1299" at bounding box center [188, 46] width 103 height 17
drag, startPoint x: 172, startPoint y: 46, endPoint x: 151, endPoint y: 49, distance: 21.3
click at [151, 49] on div "1299" at bounding box center [188, 46] width 103 height 17
drag, startPoint x: 178, startPoint y: 43, endPoint x: 147, endPoint y: 44, distance: 30.2
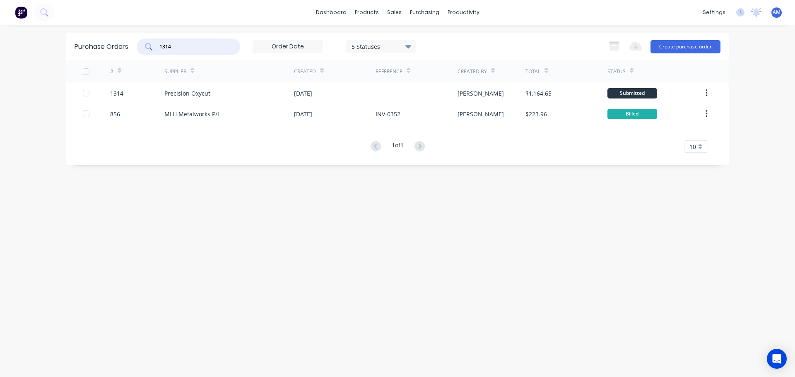
click at [148, 44] on div "1314" at bounding box center [188, 46] width 103 height 17
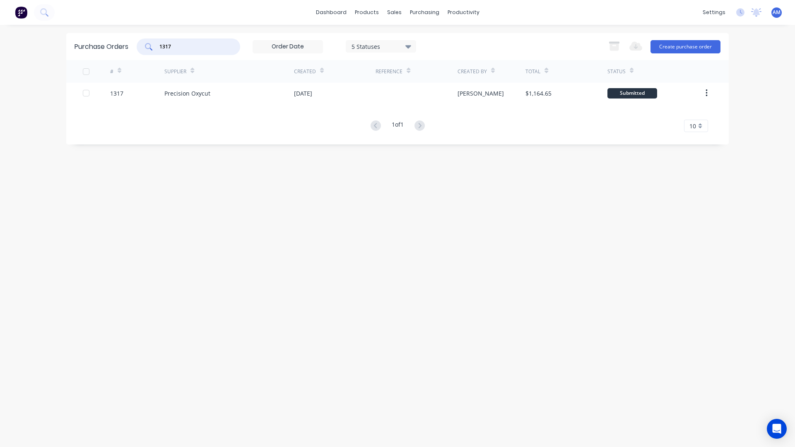
click at [178, 48] on input "1317" at bounding box center [193, 47] width 69 height 8
click at [178, 46] on input "1317" at bounding box center [193, 47] width 69 height 8
type input "1318"
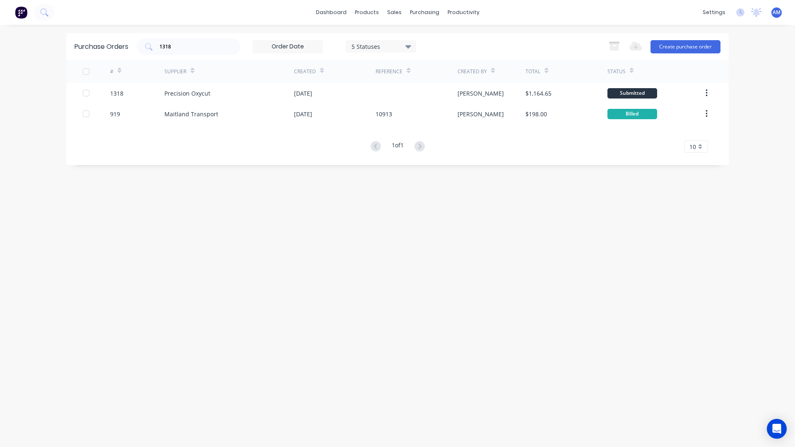
click at [654, 341] on div "Purchase Orders 1318 5 Statuses 5 Statuses Export to Excel (XLSX) Create purcha…" at bounding box center [397, 236] width 662 height 406
click at [335, 185] on div "Purchase Orders 1318 5 Statuses 5 Statuses Export to Excel (XLSX) Create purcha…" at bounding box center [397, 236] width 662 height 406
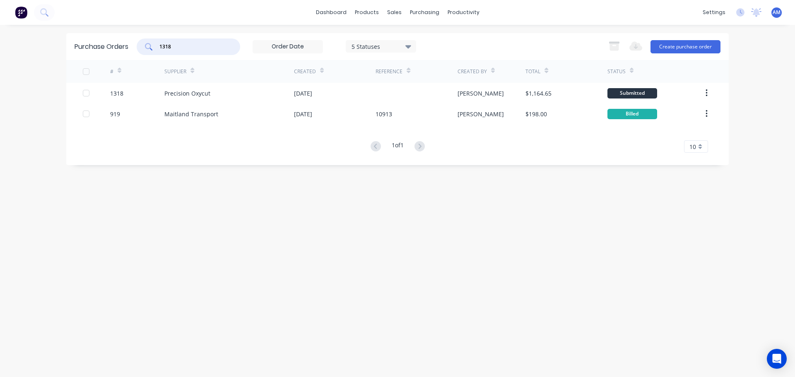
drag, startPoint x: 179, startPoint y: 45, endPoint x: 147, endPoint y: 43, distance: 31.5
click at [147, 43] on div "1318" at bounding box center [188, 46] width 103 height 17
click at [424, 38] on div "Sales Orders" at bounding box center [425, 39] width 34 height 7
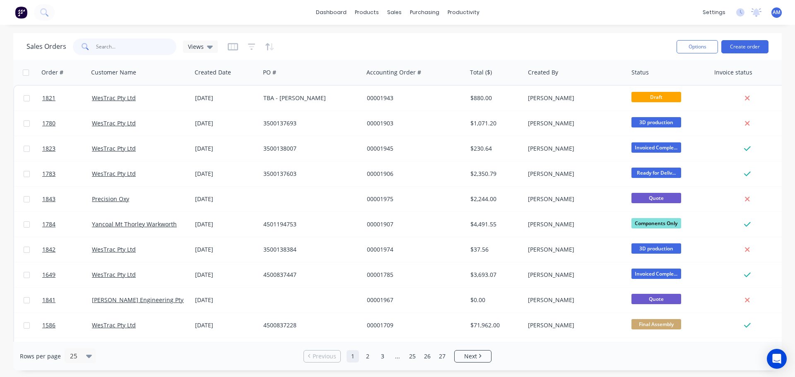
click at [108, 45] on input "text" at bounding box center [136, 46] width 81 height 17
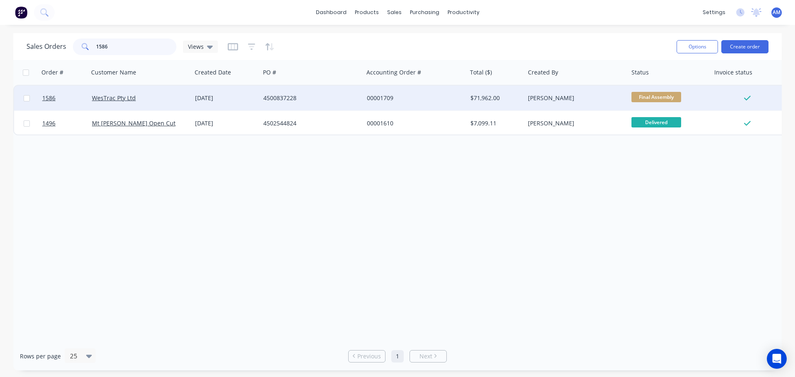
type input "1586"
click at [293, 96] on div "4500837228" at bounding box center [309, 98] width 92 height 8
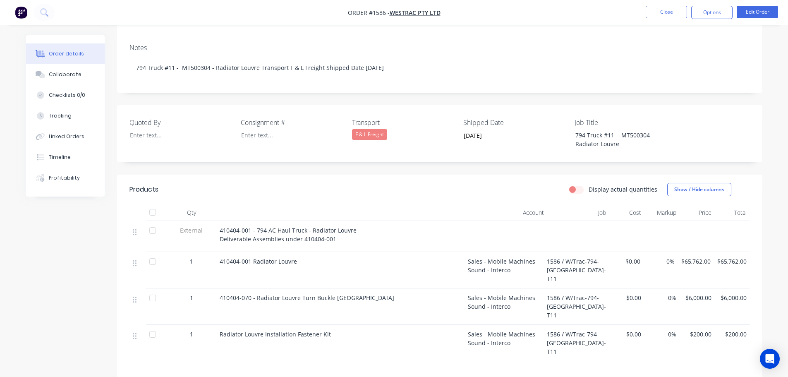
scroll to position [166, 0]
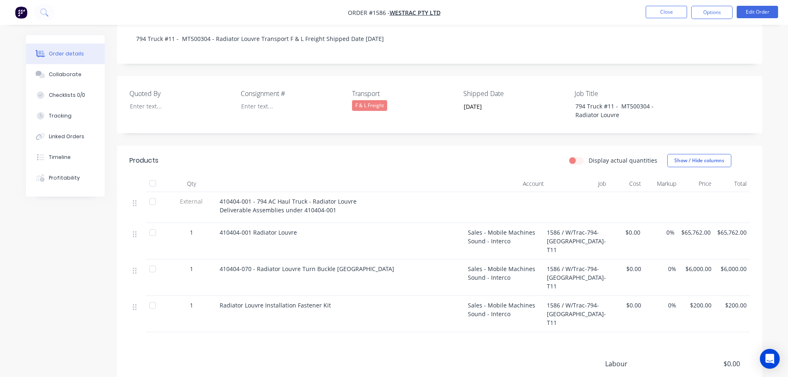
click at [677, 10] on button "Close" at bounding box center [666, 12] width 41 height 12
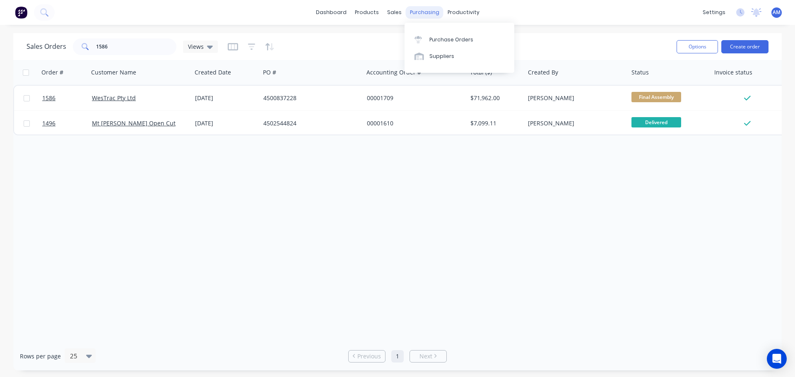
click at [424, 10] on div "purchasing" at bounding box center [425, 12] width 38 height 12
click at [439, 56] on div "Suppliers" at bounding box center [441, 56] width 25 height 7
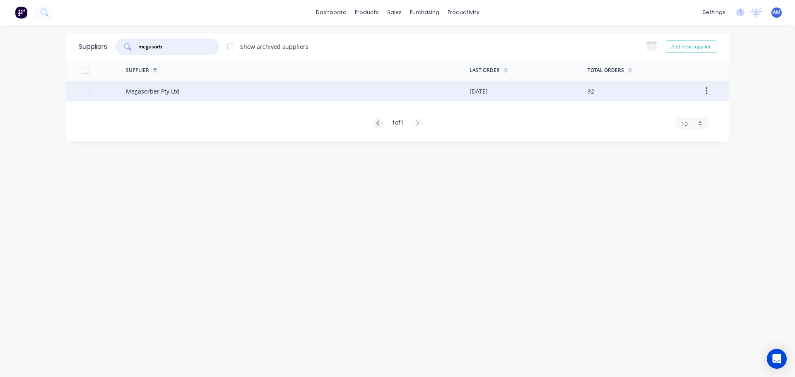
type input "megasorb"
click at [158, 90] on div "Megasorber Pty Ltd" at bounding box center [153, 91] width 54 height 9
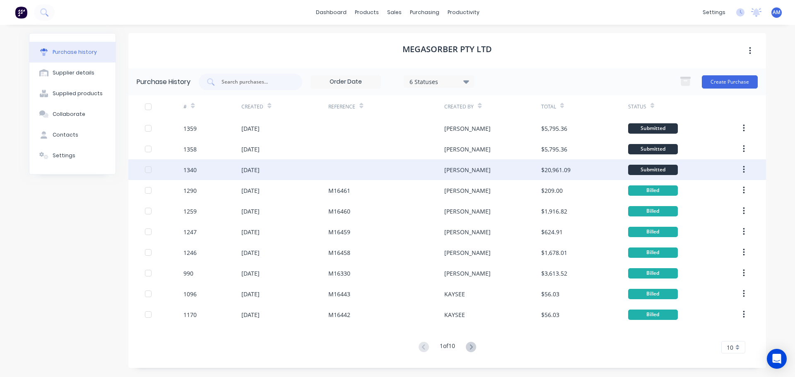
click at [257, 168] on div "[DATE]" at bounding box center [250, 170] width 18 height 9
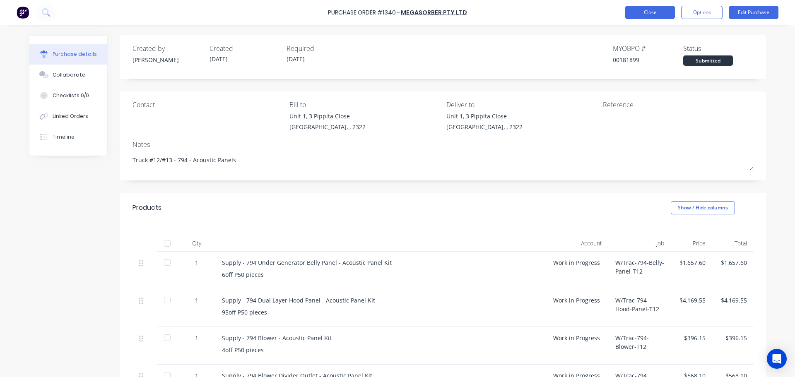
click at [634, 10] on button "Close" at bounding box center [650, 12] width 50 height 13
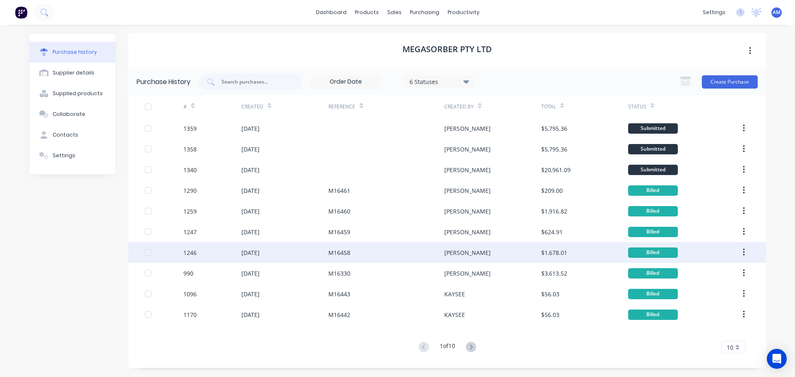
click at [344, 252] on div "M16458" at bounding box center [339, 252] width 22 height 9
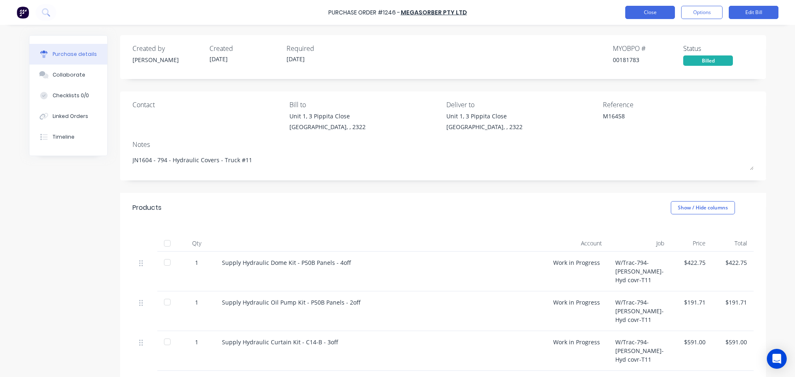
click at [646, 9] on button "Close" at bounding box center [650, 12] width 50 height 13
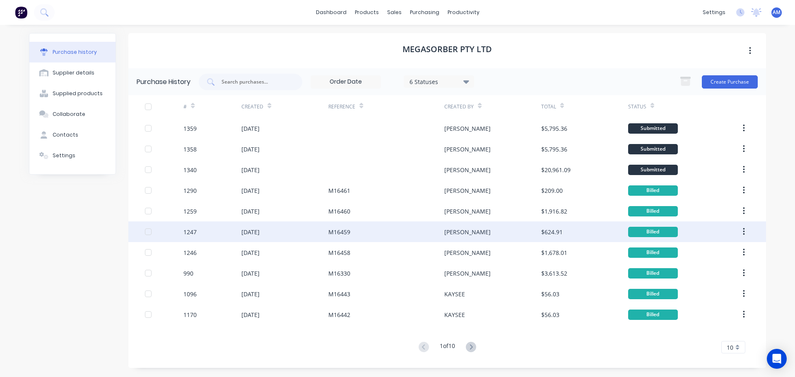
click at [338, 231] on div "M16459" at bounding box center [339, 232] width 22 height 9
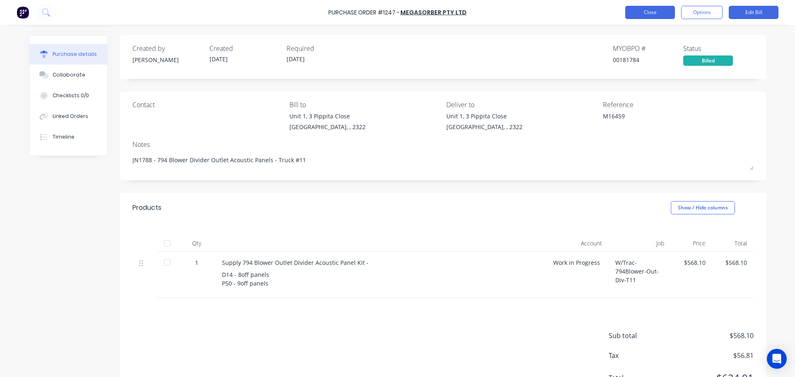
click at [643, 12] on button "Close" at bounding box center [650, 12] width 50 height 13
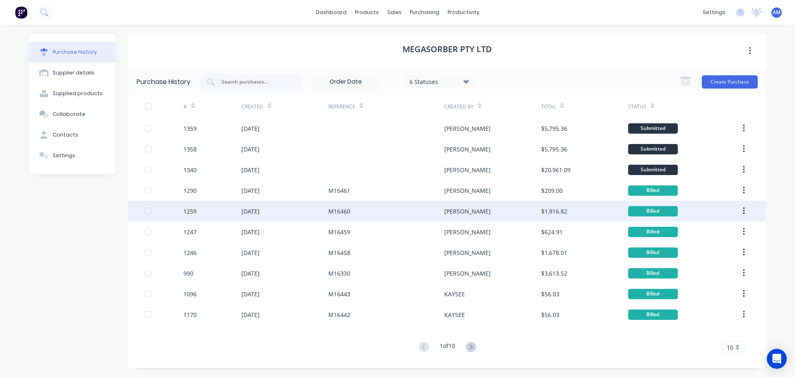
click at [351, 210] on div "M16460" at bounding box center [386, 211] width 116 height 21
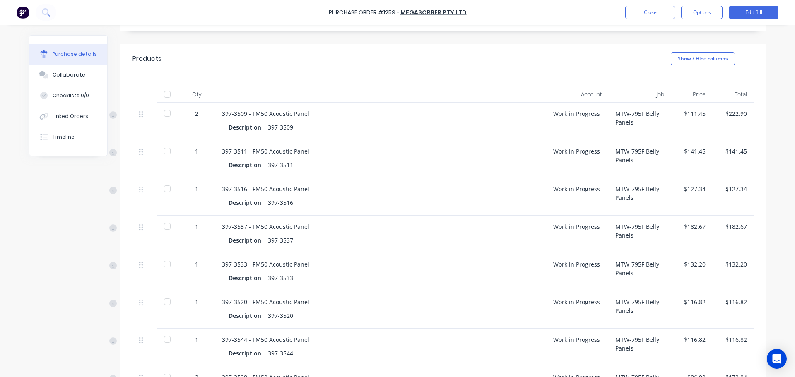
scroll to position [131, 0]
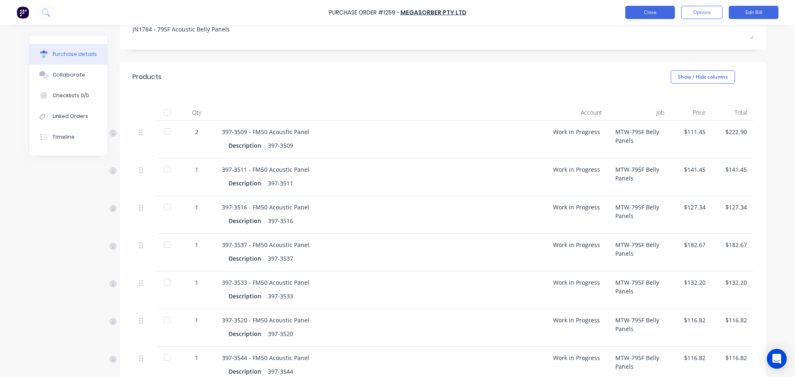
click at [643, 12] on button "Close" at bounding box center [650, 12] width 50 height 13
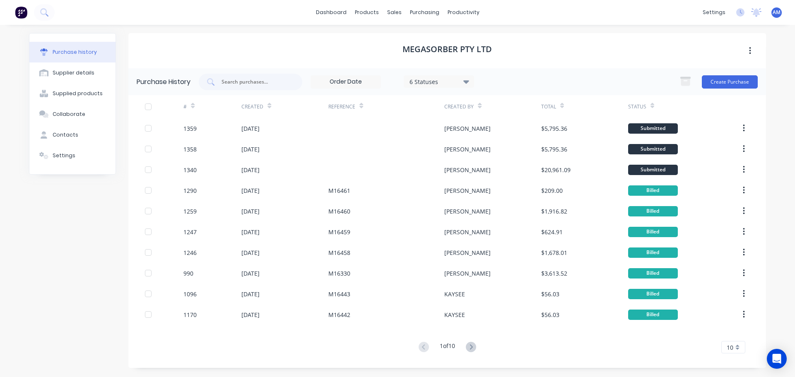
click at [738, 347] on div "10" at bounding box center [733, 347] width 24 height 12
click at [734, 336] on div "35" at bounding box center [732, 333] width 23 height 14
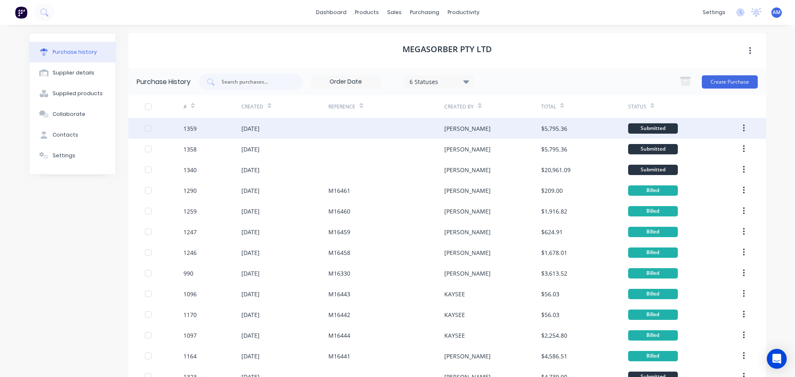
click at [452, 127] on div "[PERSON_NAME]" at bounding box center [467, 128] width 46 height 9
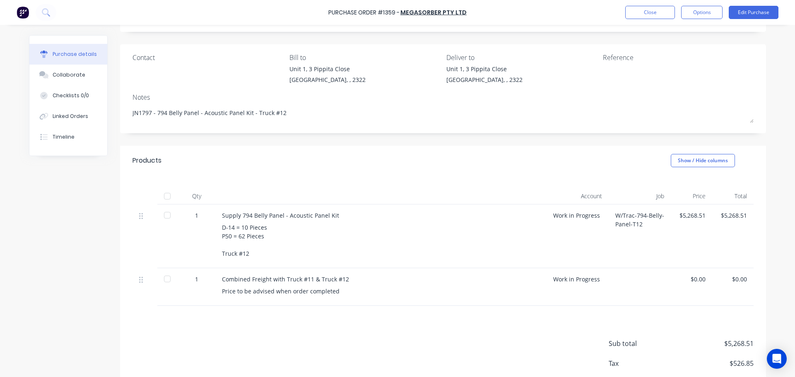
scroll to position [83, 0]
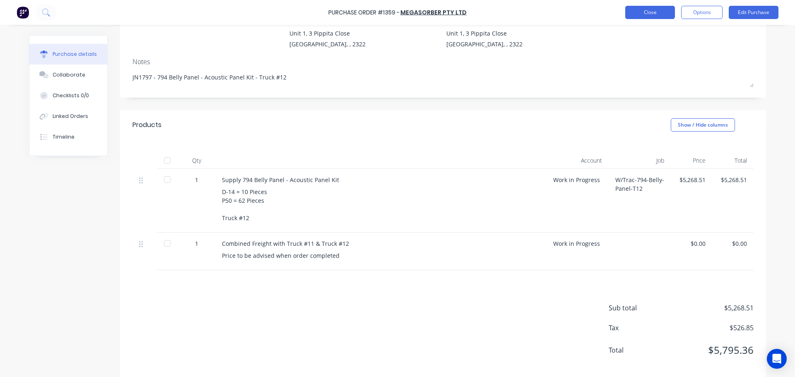
click at [645, 14] on button "Close" at bounding box center [650, 12] width 50 height 13
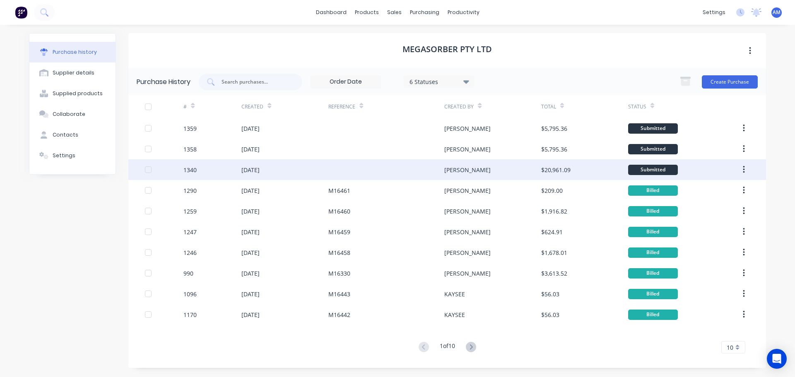
click at [260, 167] on div "29 Aug 2025" at bounding box center [250, 170] width 18 height 9
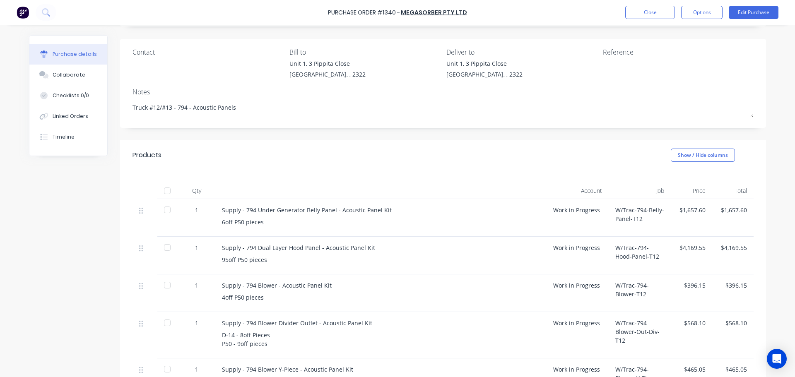
scroll to position [40, 0]
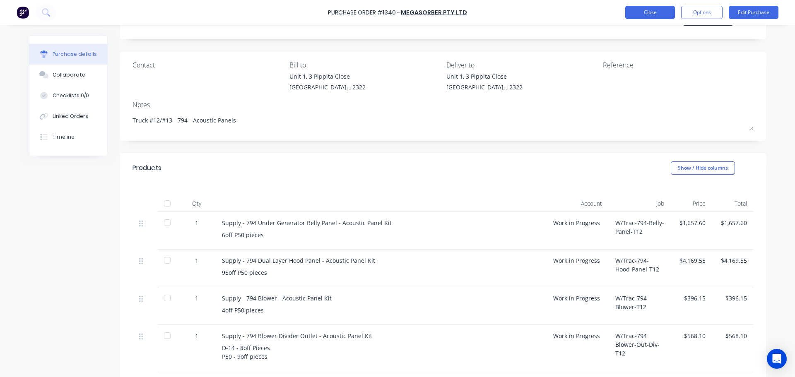
click at [644, 14] on button "Close" at bounding box center [650, 12] width 50 height 13
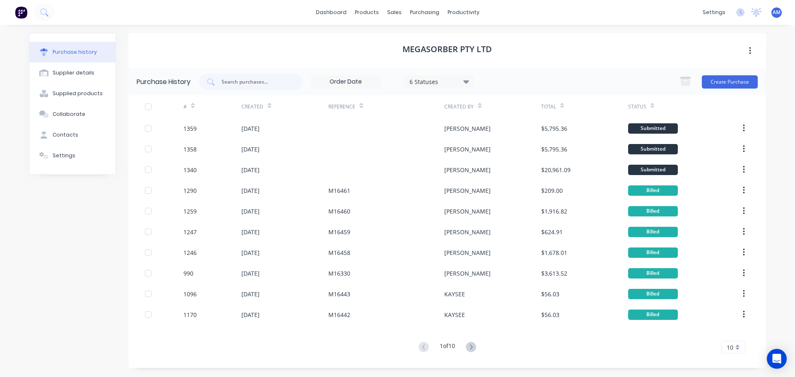
click at [735, 343] on div "10" at bounding box center [733, 347] width 24 height 12
click at [731, 332] on div "35" at bounding box center [732, 333] width 23 height 14
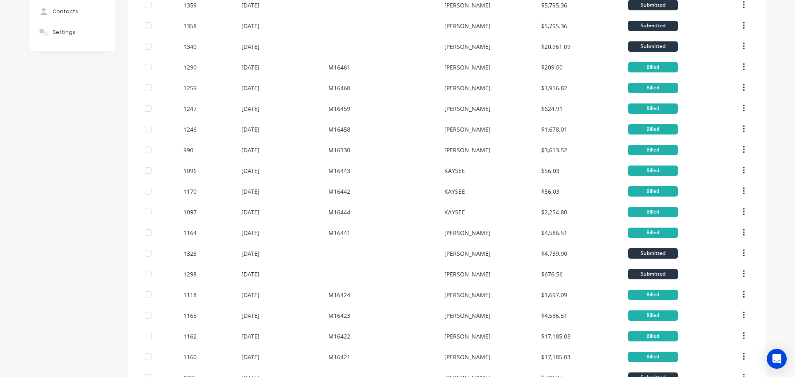
scroll to position [124, 0]
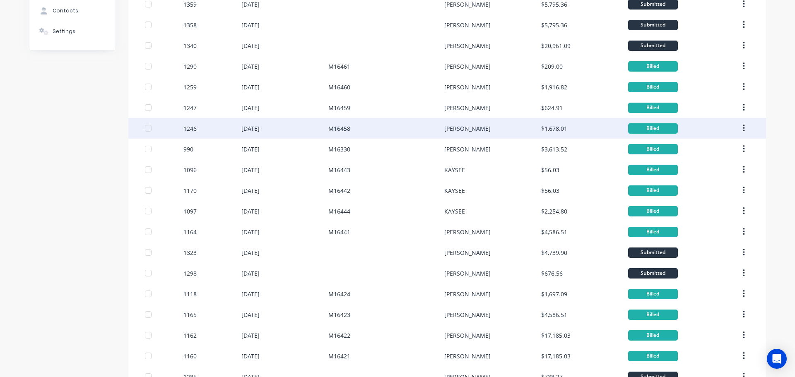
click at [550, 128] on div "$1,678.01" at bounding box center [554, 128] width 26 height 9
type textarea "x"
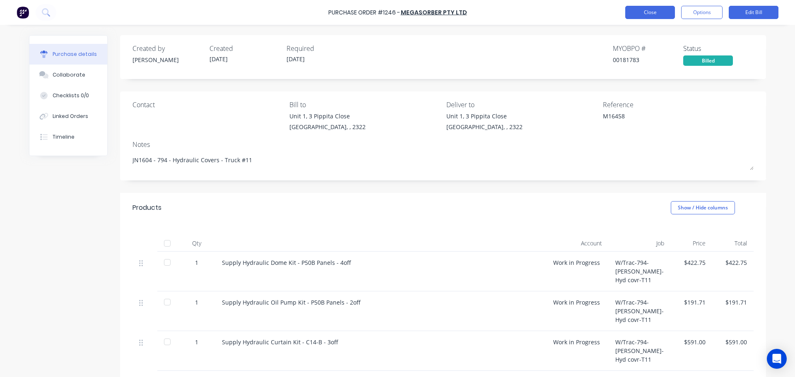
click at [656, 12] on button "Close" at bounding box center [650, 12] width 50 height 13
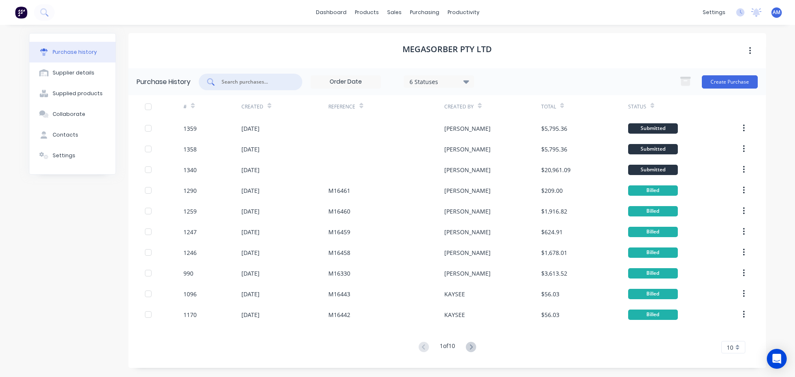
click at [254, 81] on input "text" at bounding box center [255, 82] width 69 height 8
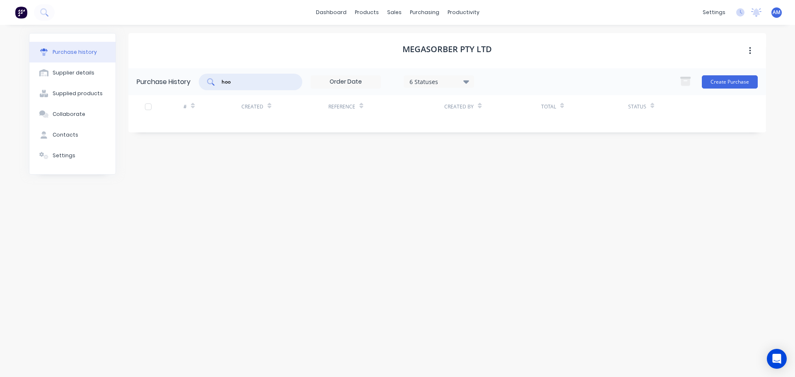
type input "hood"
drag, startPoint x: 250, startPoint y: 80, endPoint x: 214, endPoint y: 77, distance: 35.3
click at [214, 77] on div "hood" at bounding box center [250, 82] width 103 height 17
type input "truck 11"
drag, startPoint x: 405, startPoint y: 95, endPoint x: 304, endPoint y: 72, distance: 103.6
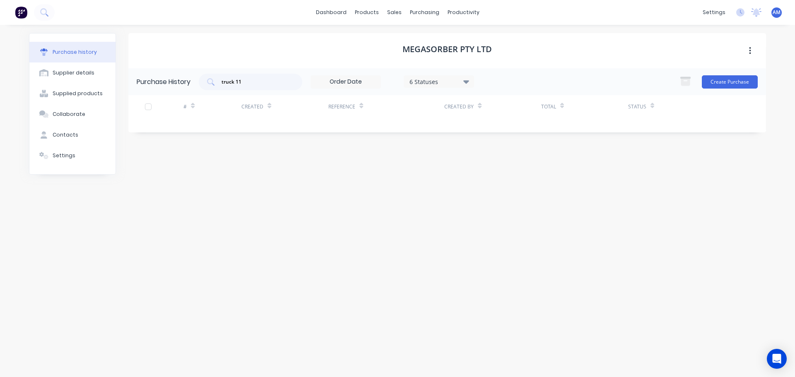
click at [403, 95] on div "Purchase History truck 11 6 Statuses 6 Statuses Create Purchase" at bounding box center [446, 81] width 637 height 27
drag, startPoint x: 241, startPoint y: 81, endPoint x: 252, endPoint y: 86, distance: 12.1
click at [252, 85] on input "truck 11" at bounding box center [255, 82] width 69 height 8
drag, startPoint x: 241, startPoint y: 82, endPoint x: 198, endPoint y: 77, distance: 43.0
click at [198, 77] on div "Purchase History truck 11 6 Statuses 6 Statuses Create Purchase" at bounding box center [446, 81] width 637 height 27
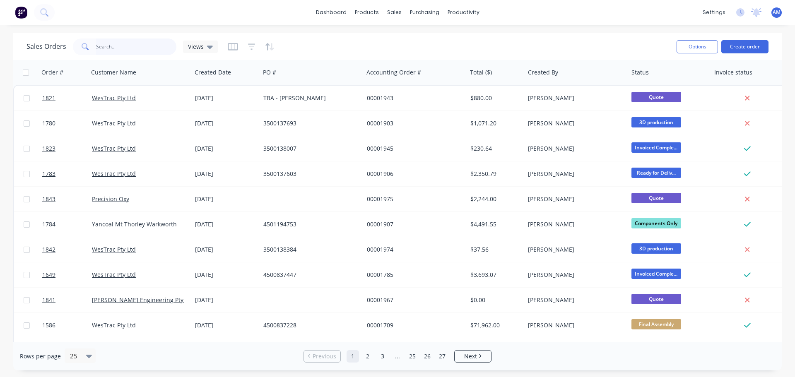
drag, startPoint x: 0, startPoint y: 0, endPoint x: 122, endPoint y: 45, distance: 130.0
click at [123, 45] on input "text" at bounding box center [136, 46] width 81 height 17
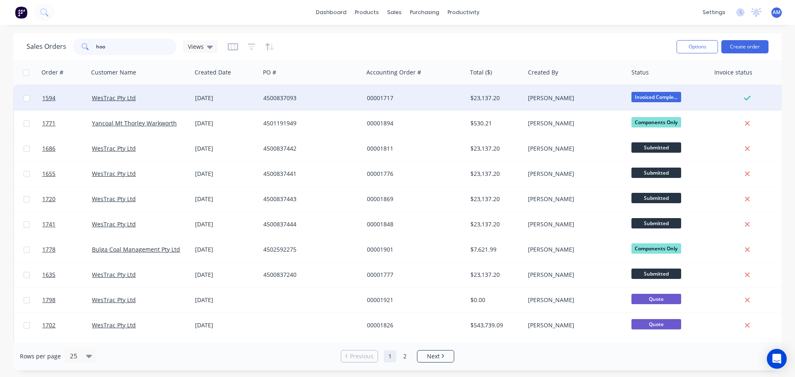
type input "hoo"
click at [275, 96] on div "4500837093" at bounding box center [309, 98] width 92 height 8
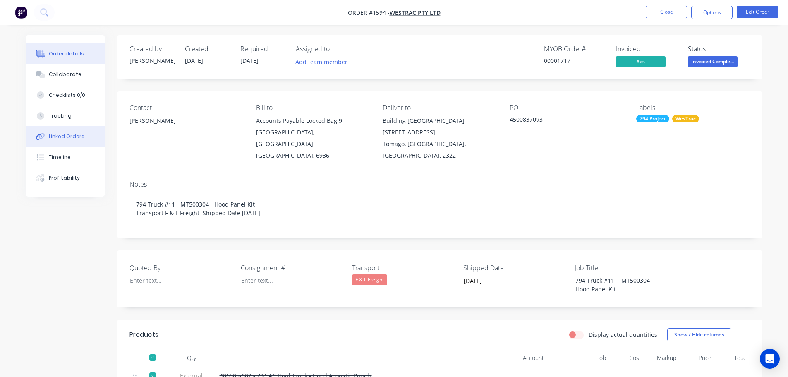
click at [64, 137] on div "Linked Orders" at bounding box center [67, 136] width 36 height 7
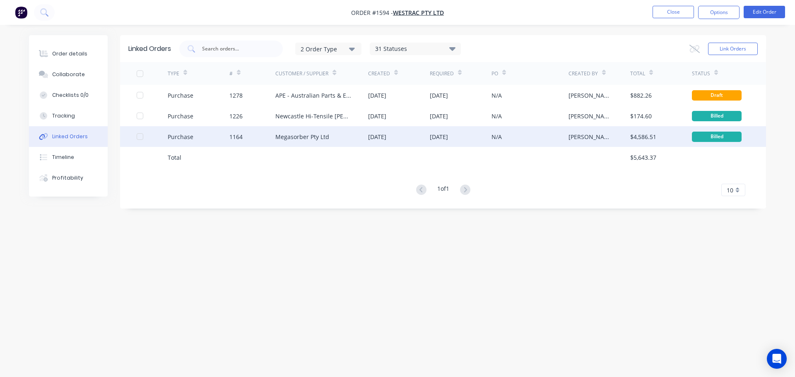
click at [313, 137] on div "Megasorber Pty Ltd" at bounding box center [302, 136] width 54 height 9
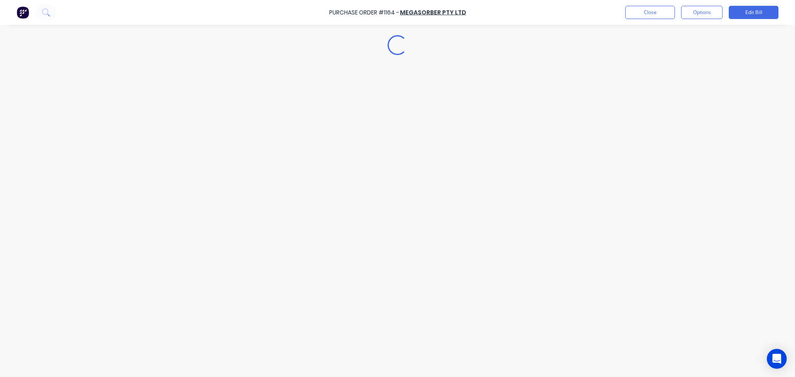
type textarea "x"
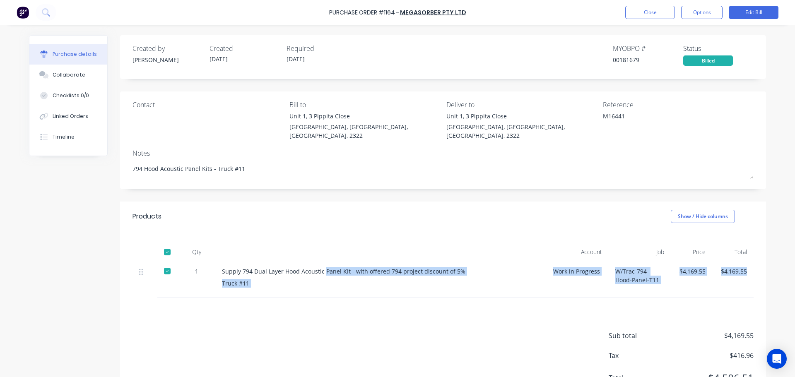
drag, startPoint x: 324, startPoint y: 271, endPoint x: 438, endPoint y: 247, distance: 115.8
click at [417, 305] on div "Products Show / Hide columns Qty Account Job Price Total 1 Supply 794 Dual Laye…" at bounding box center [443, 305] width 646 height 206
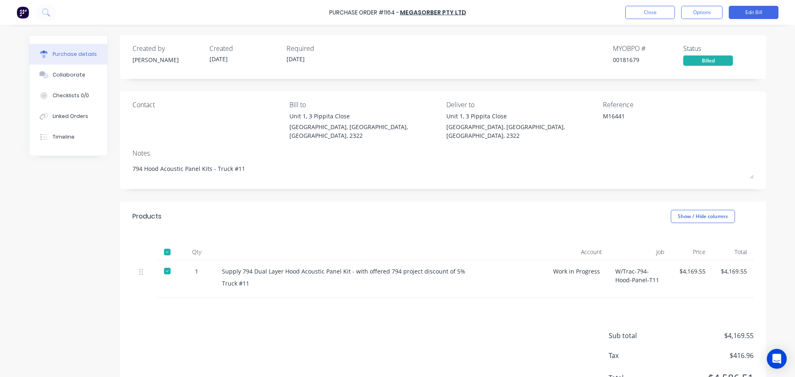
click at [445, 216] on div "Products Show / Hide columns" at bounding box center [443, 217] width 646 height 30
